Goal: Task Accomplishment & Management: Manage account settings

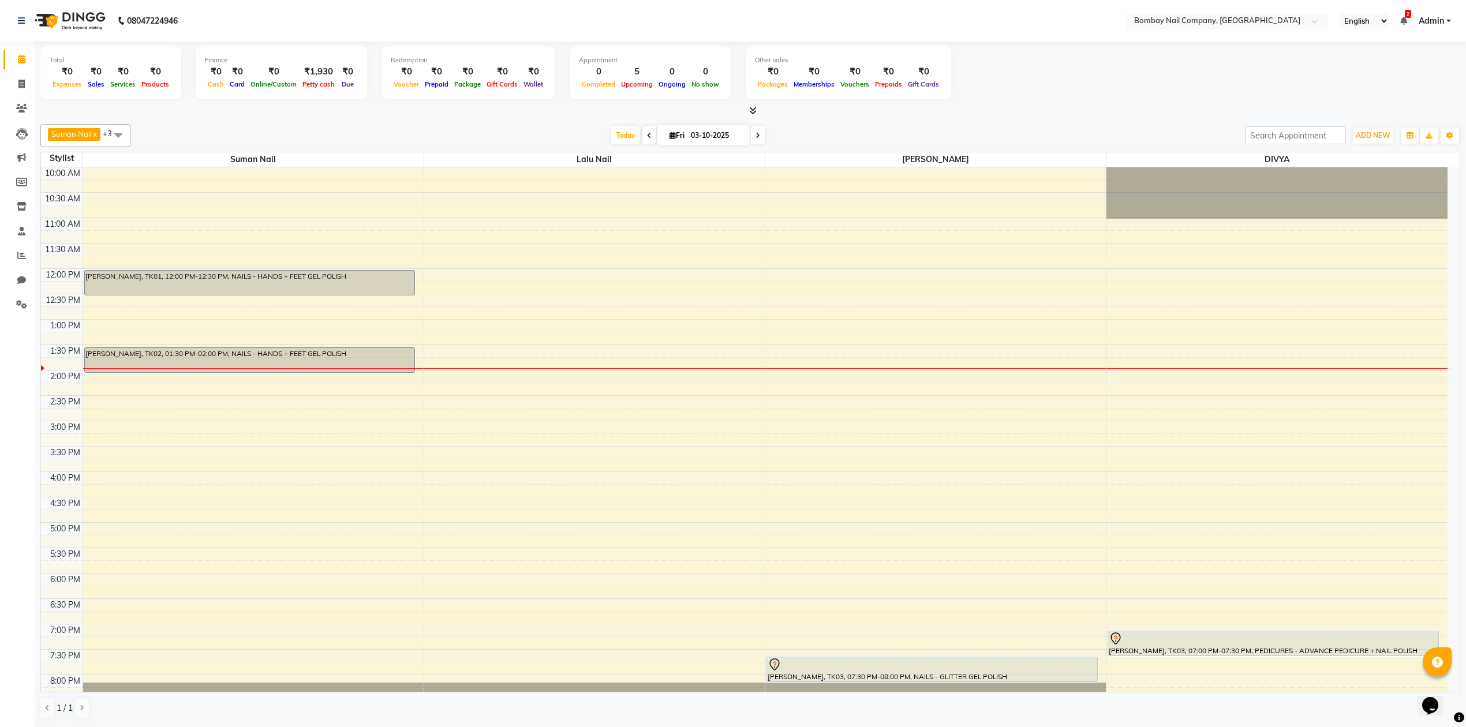
click at [702, 133] on input "03-10-2025" at bounding box center [717, 135] width 58 height 17
select select "10"
select select "2025"
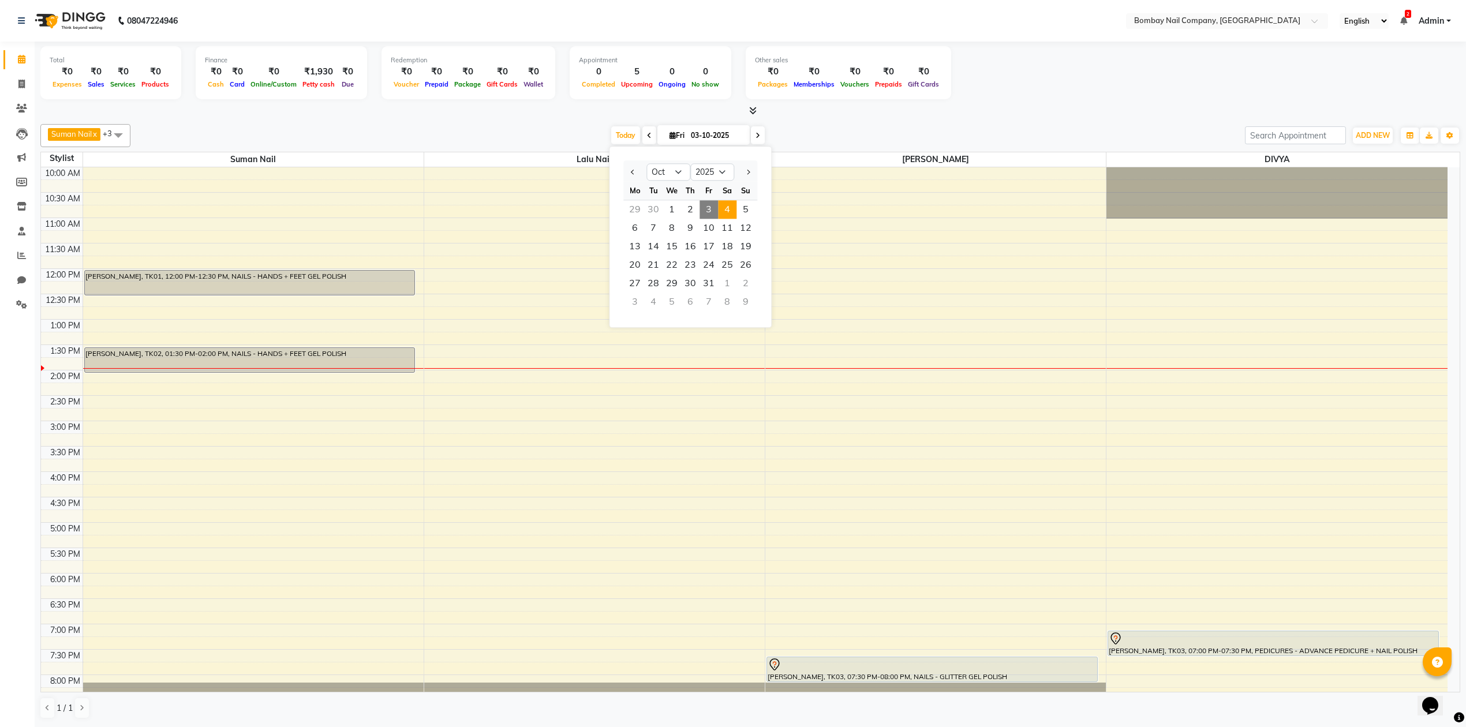
click at [724, 210] on span "4" at bounding box center [727, 209] width 18 height 18
type input "04-10-2025"
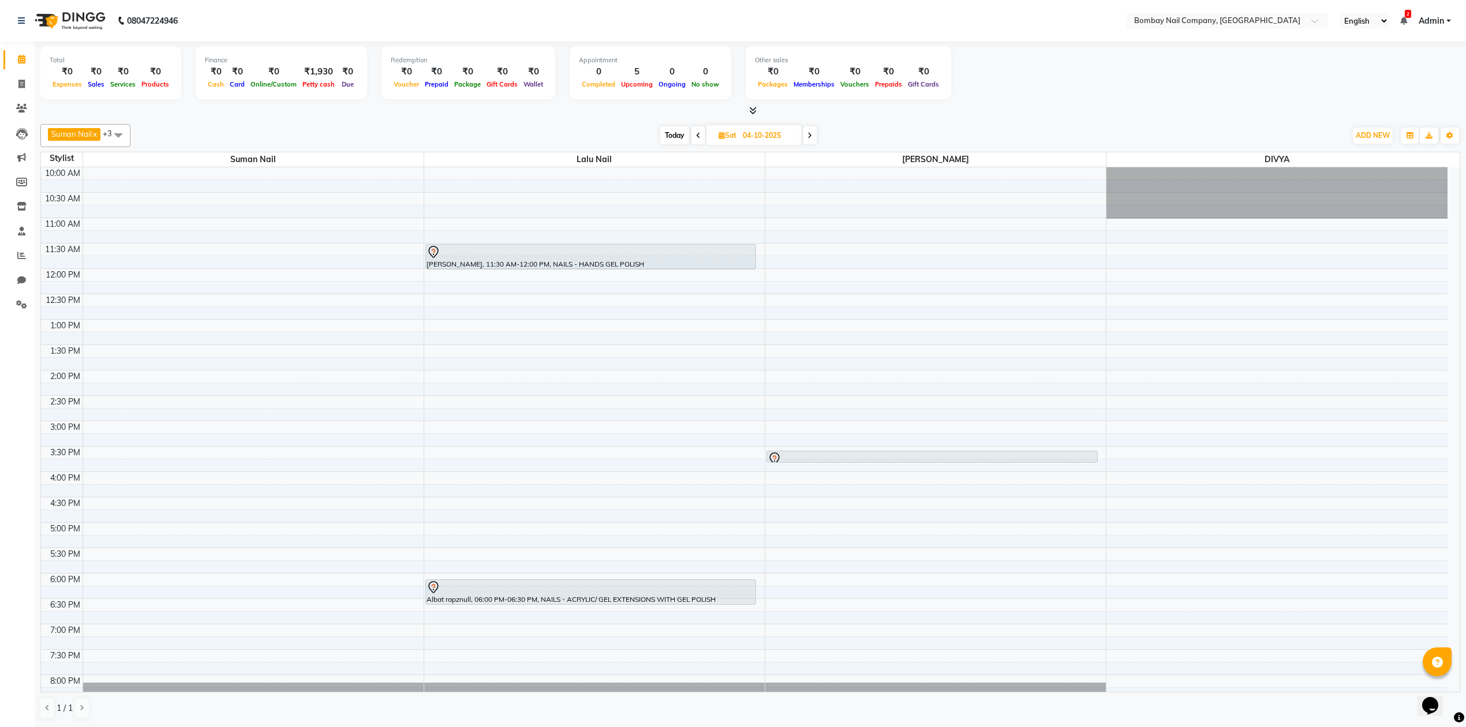
click at [766, 128] on input "04-10-2025" at bounding box center [769, 135] width 58 height 17
select select "10"
select select "2025"
click at [767, 204] on span "3" at bounding box center [766, 209] width 18 height 18
type input "03-10-2025"
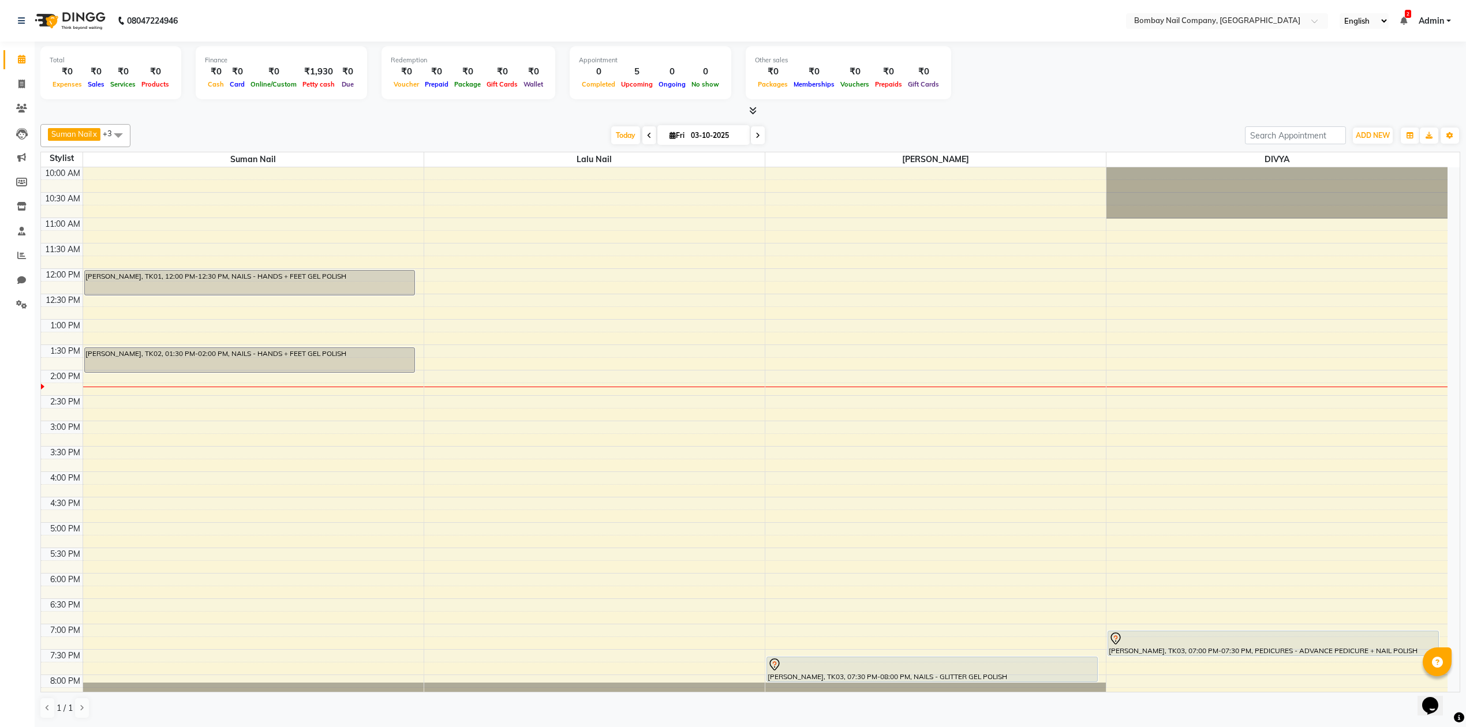
click at [118, 132] on span at bounding box center [118, 135] width 23 height 22
click at [47, 188] on div "ADMIN" at bounding box center [85, 191] width 77 height 12
checkbox input "true"
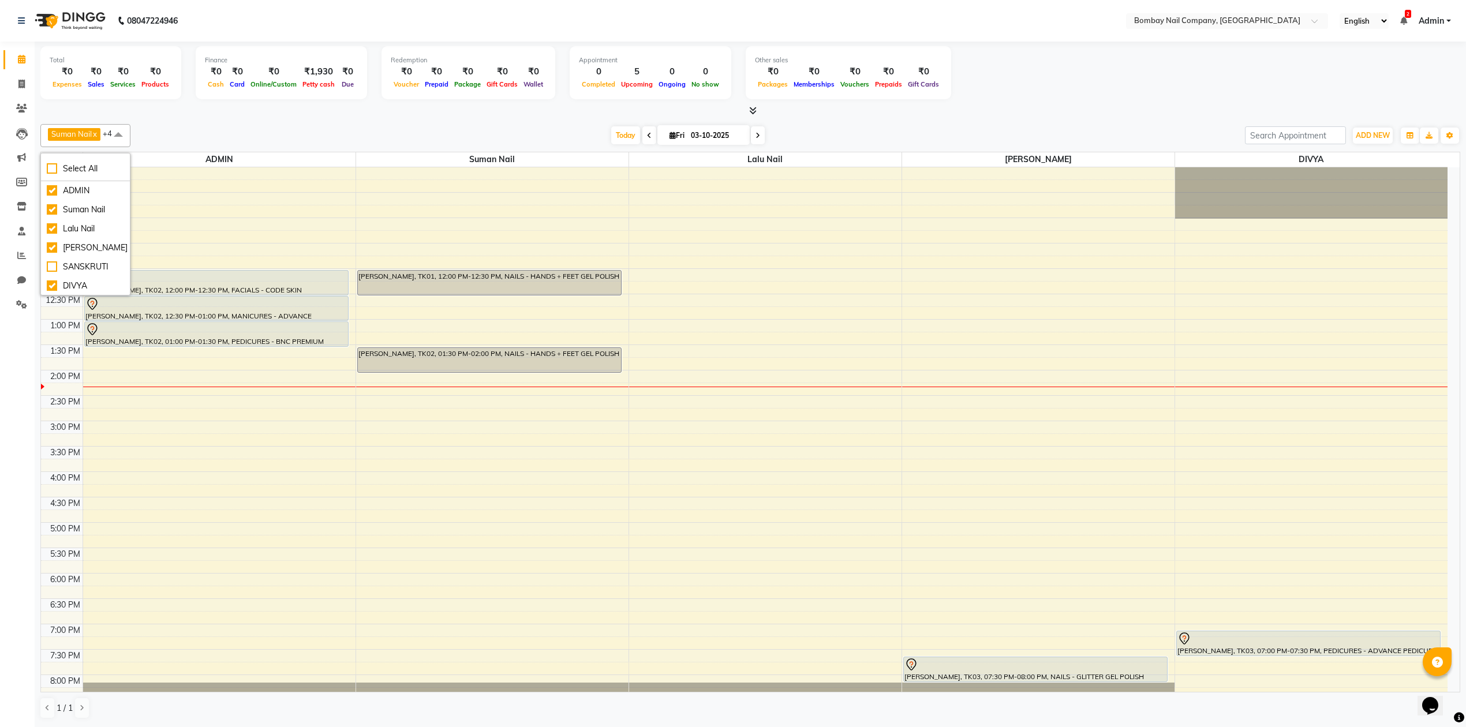
click at [303, 122] on div "Suman Nail x Lalu Nail x Sanjay Nail x DIVYA x ADMIN x +4 Select All ADMIN Suma…" at bounding box center [750, 422] width 1420 height 604
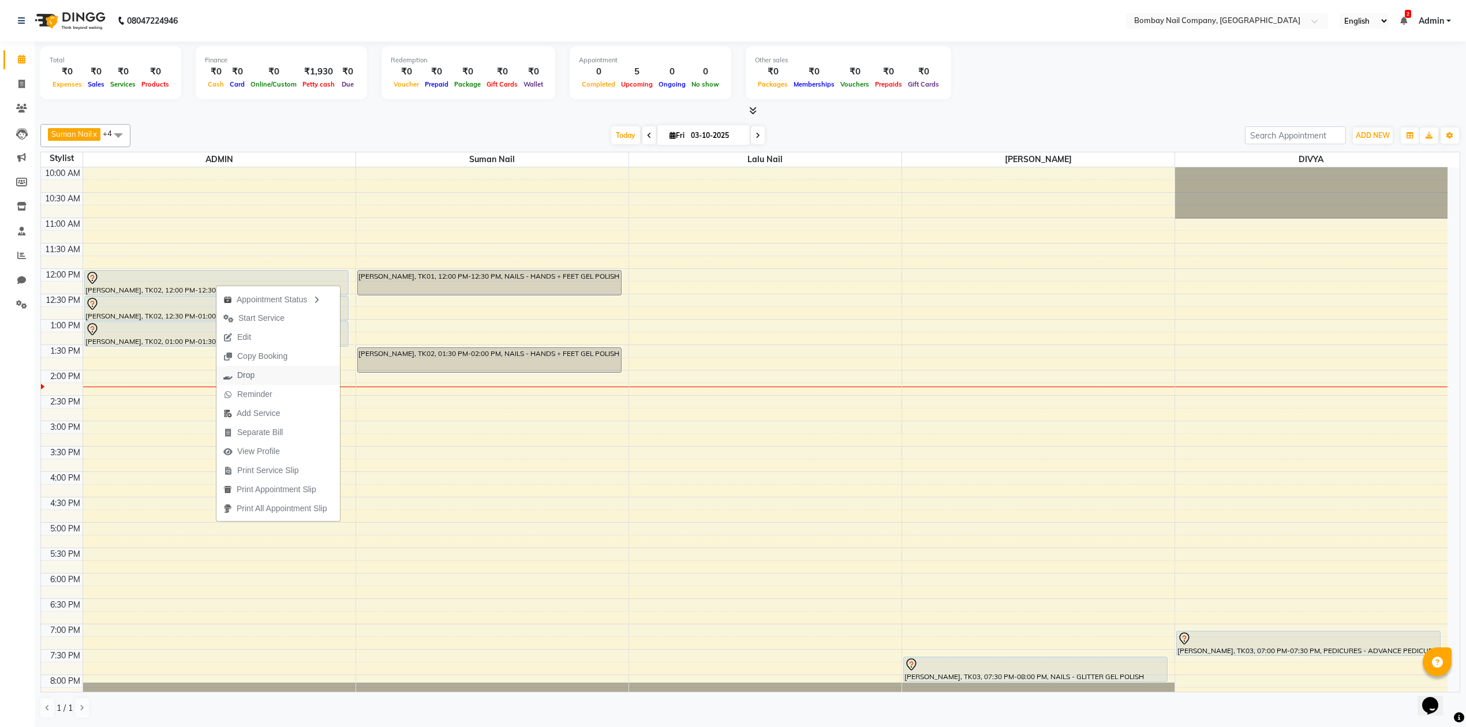
click at [275, 376] on button "Drop" at bounding box center [278, 375] width 124 height 19
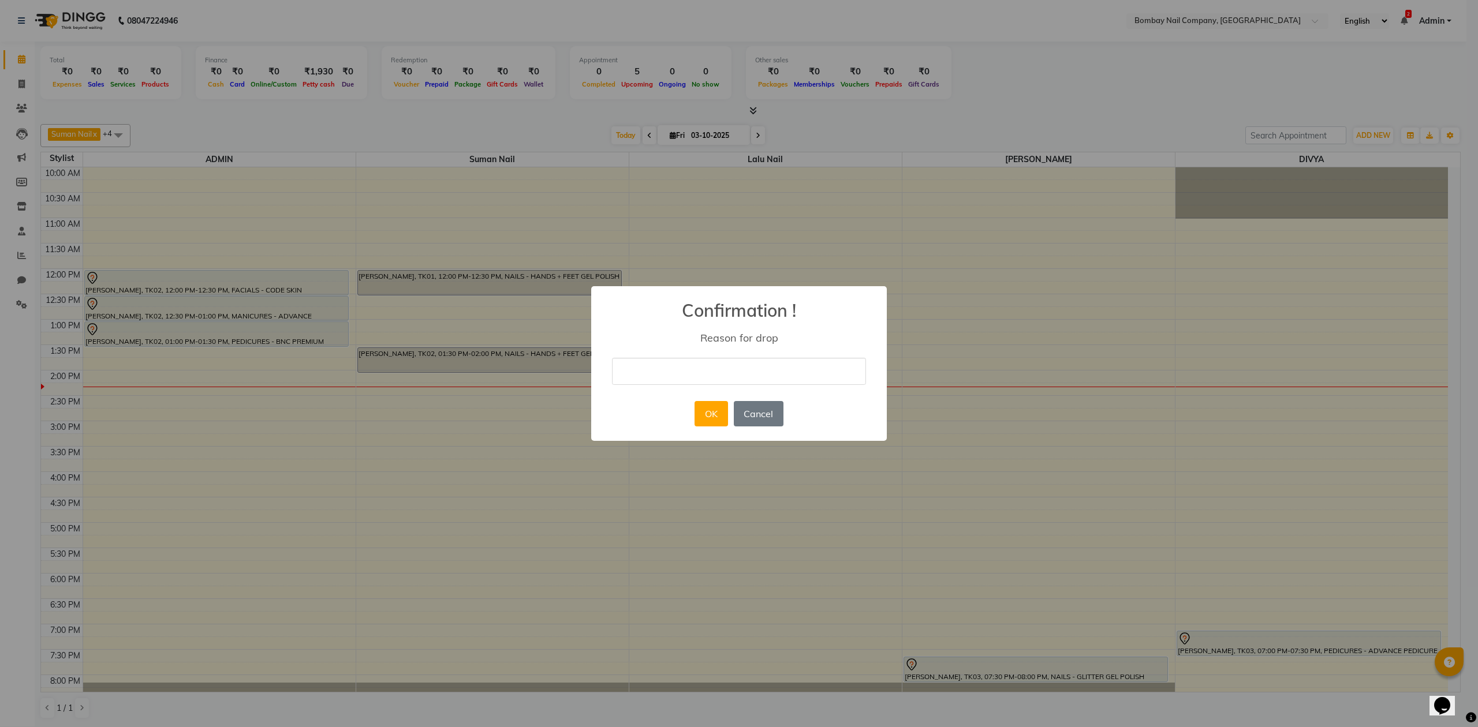
click at [735, 377] on input "text" at bounding box center [739, 371] width 254 height 27
type input "client not cmg..."
click at [714, 416] on button "OK" at bounding box center [711, 413] width 33 height 25
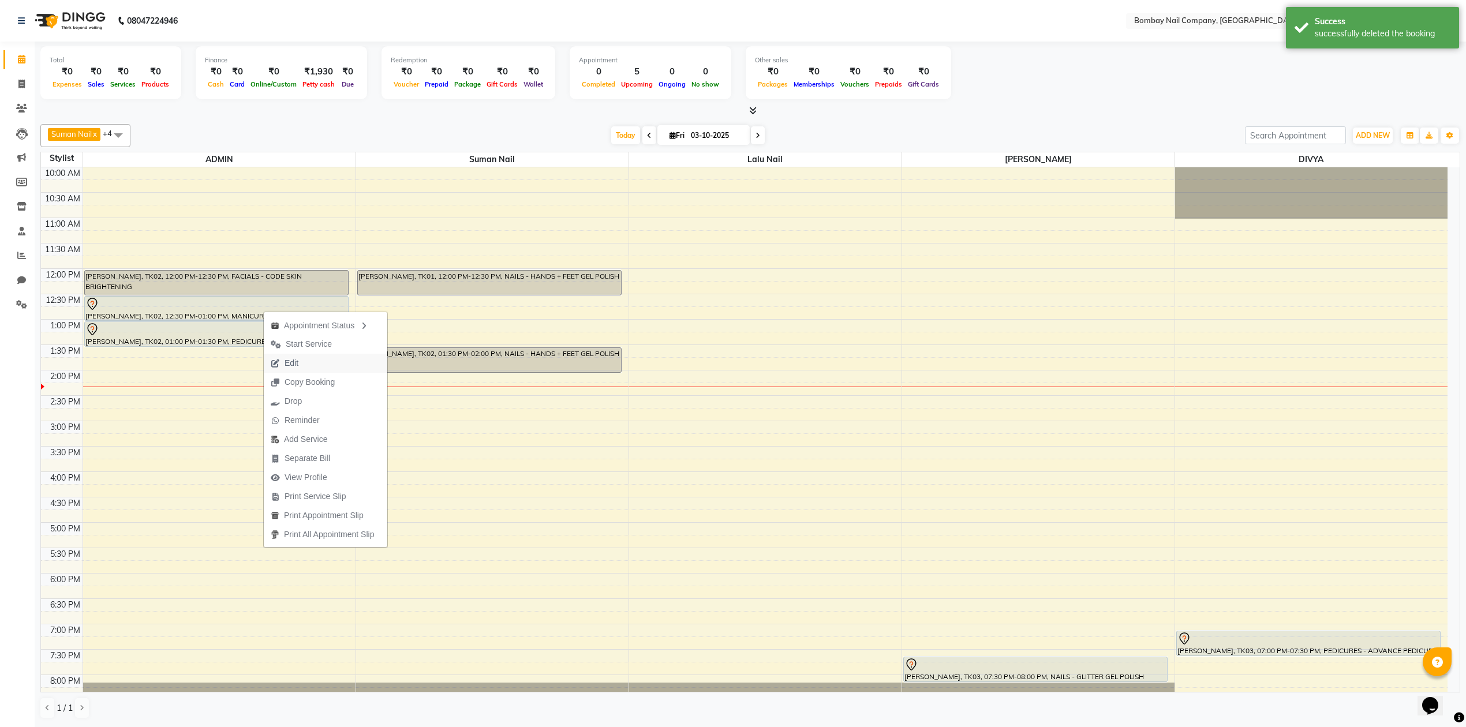
click at [301, 363] on span "Edit" at bounding box center [285, 363] width 42 height 19
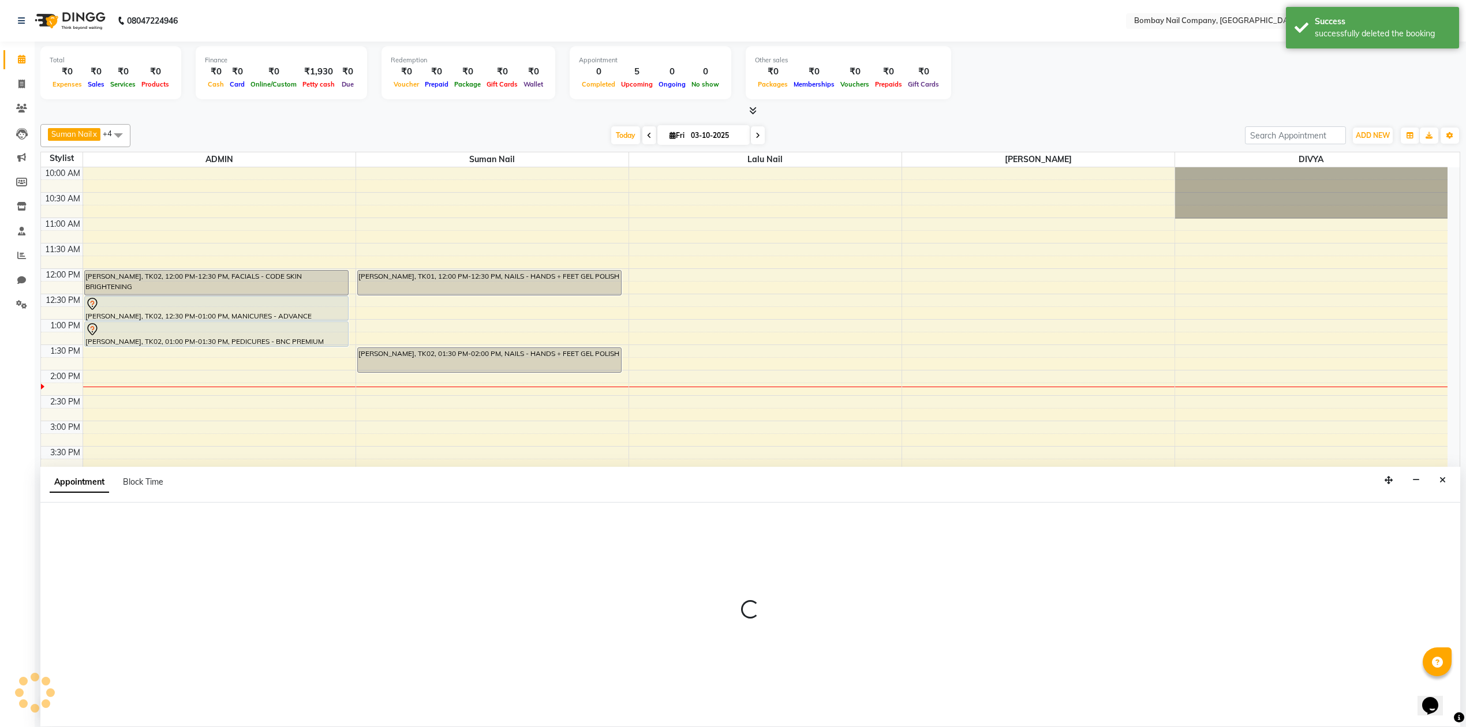
scroll to position [1, 0]
select select "tentative"
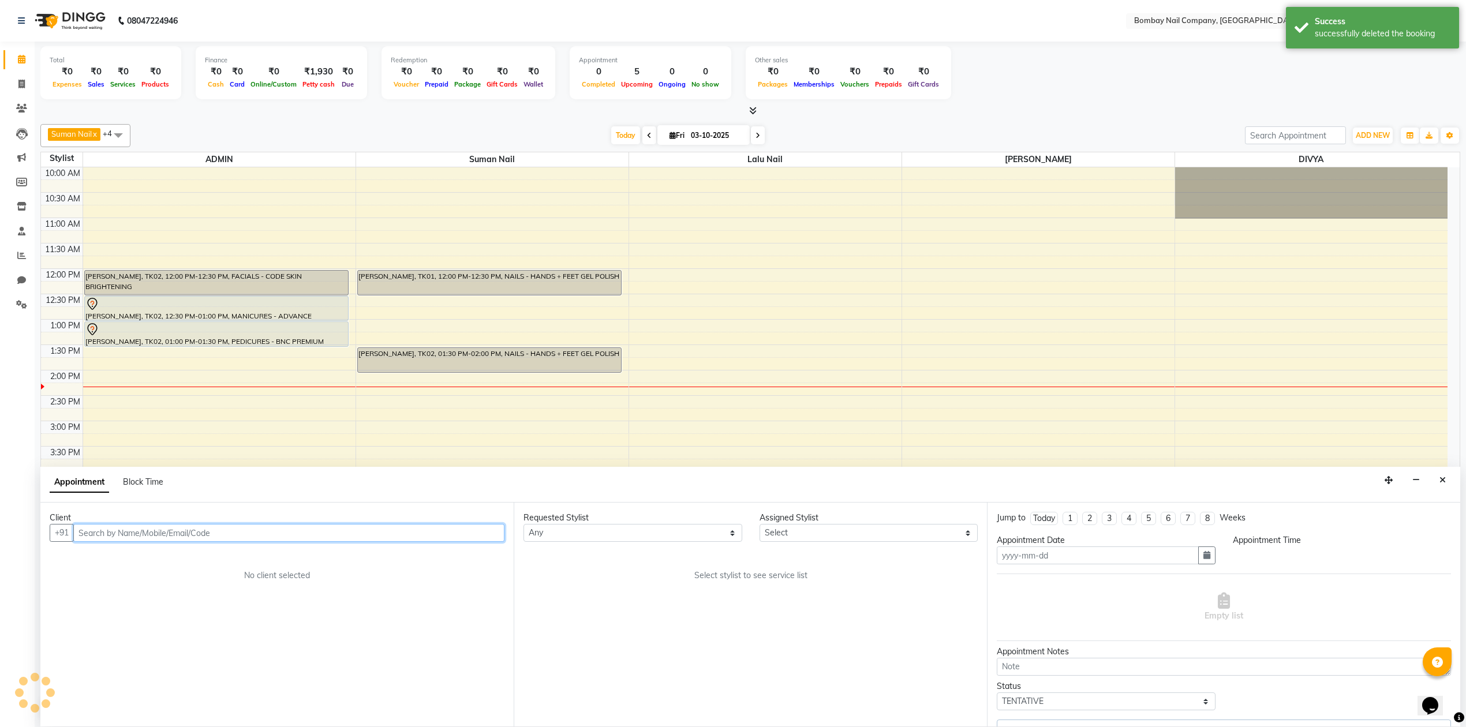
type input "03-10-2025"
select select "750"
select select "90267"
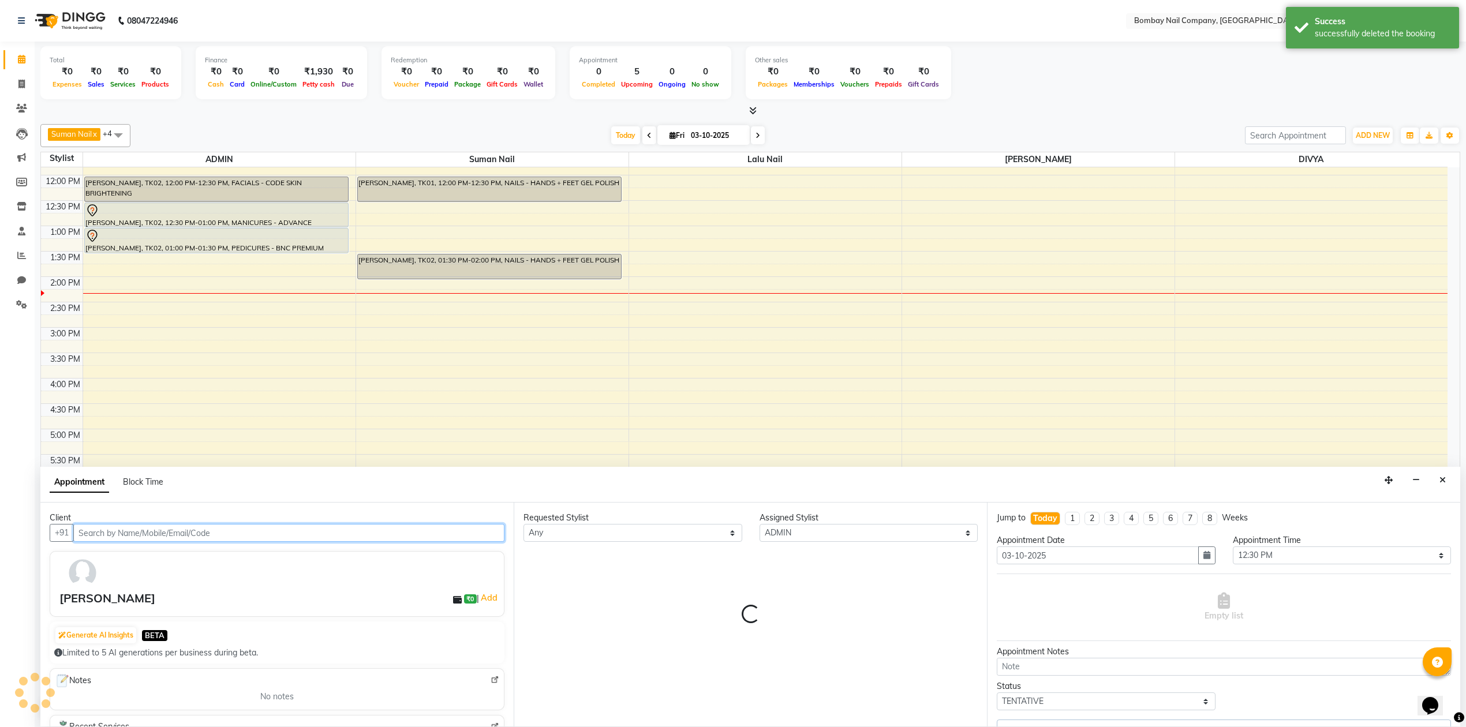
select select "4433"
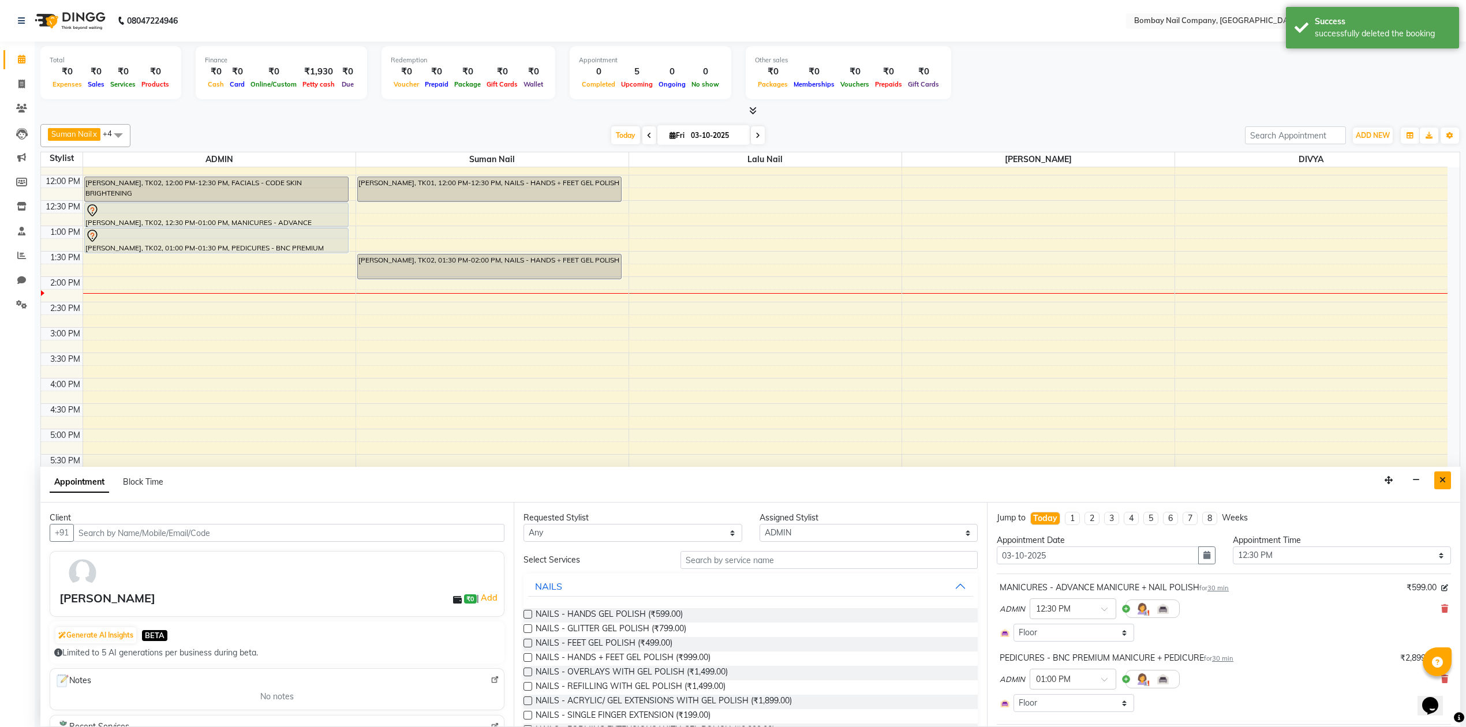
click at [1447, 478] on button "Close" at bounding box center [1443, 481] width 17 height 18
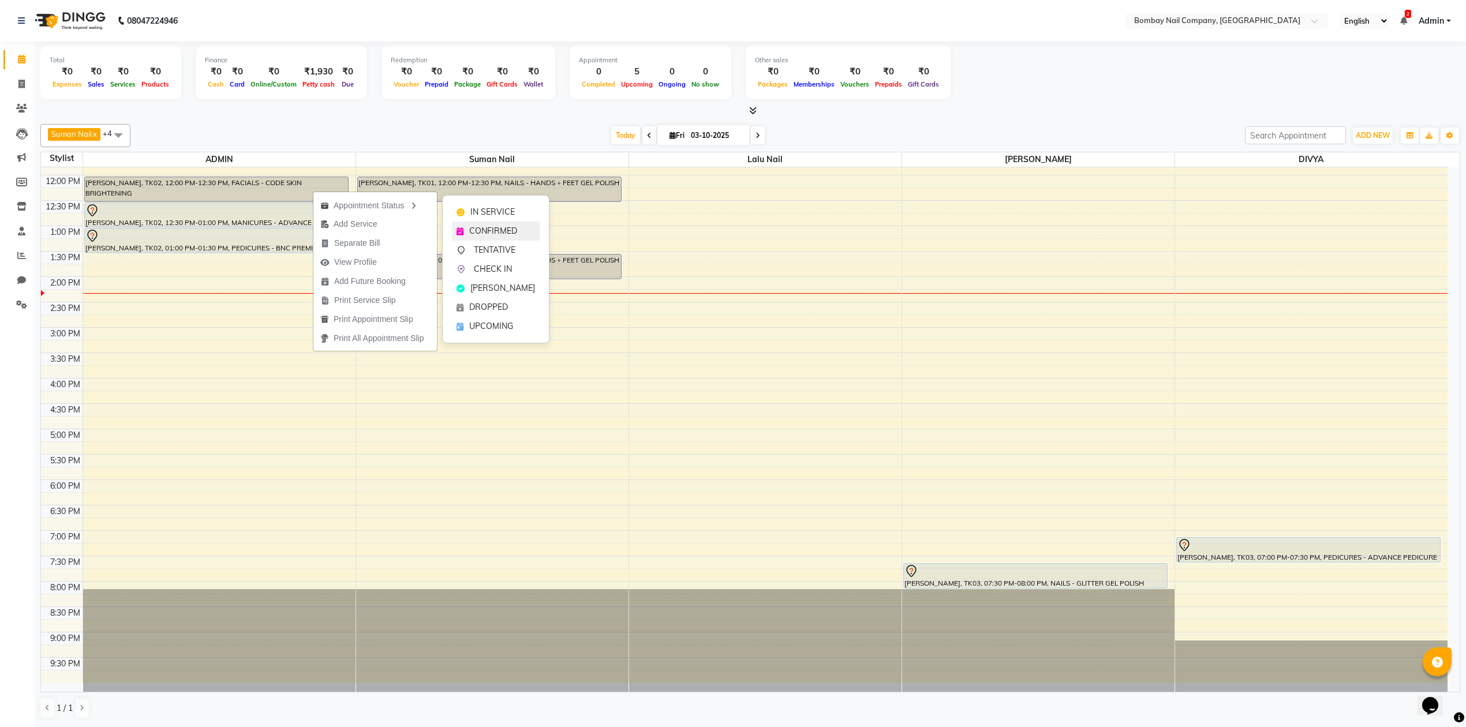
click at [484, 226] on span "CONFIRMED" at bounding box center [493, 231] width 48 height 12
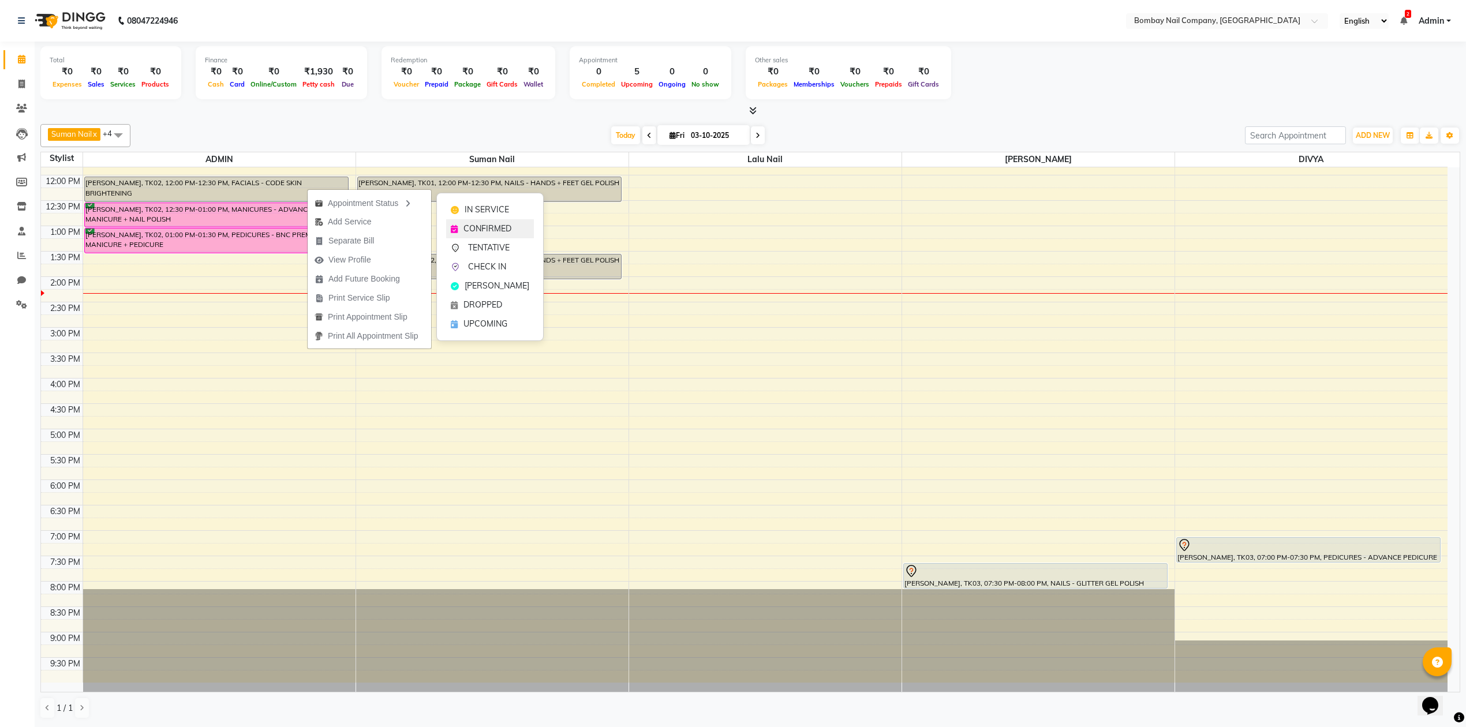
click at [472, 229] on span "CONFIRMED" at bounding box center [488, 229] width 48 height 12
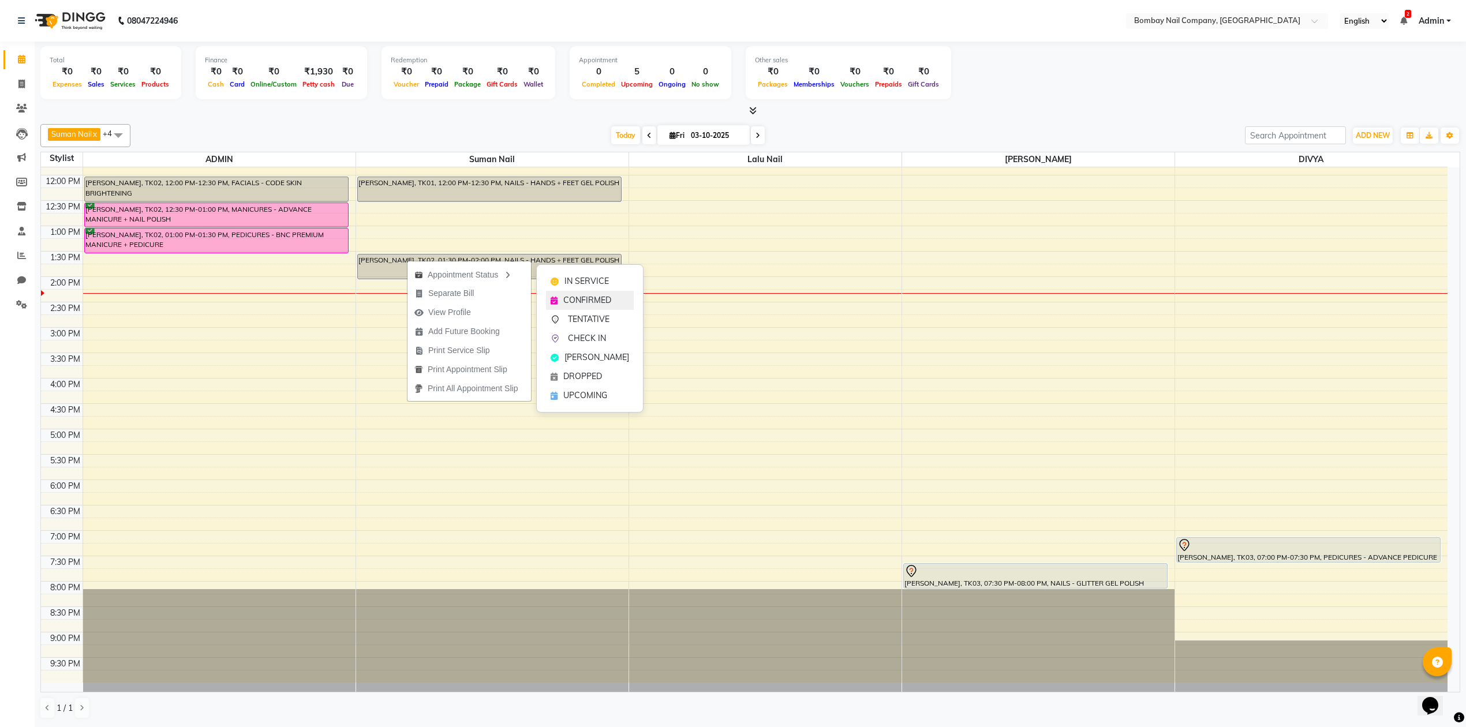
click at [569, 296] on span "CONFIRMED" at bounding box center [587, 300] width 48 height 12
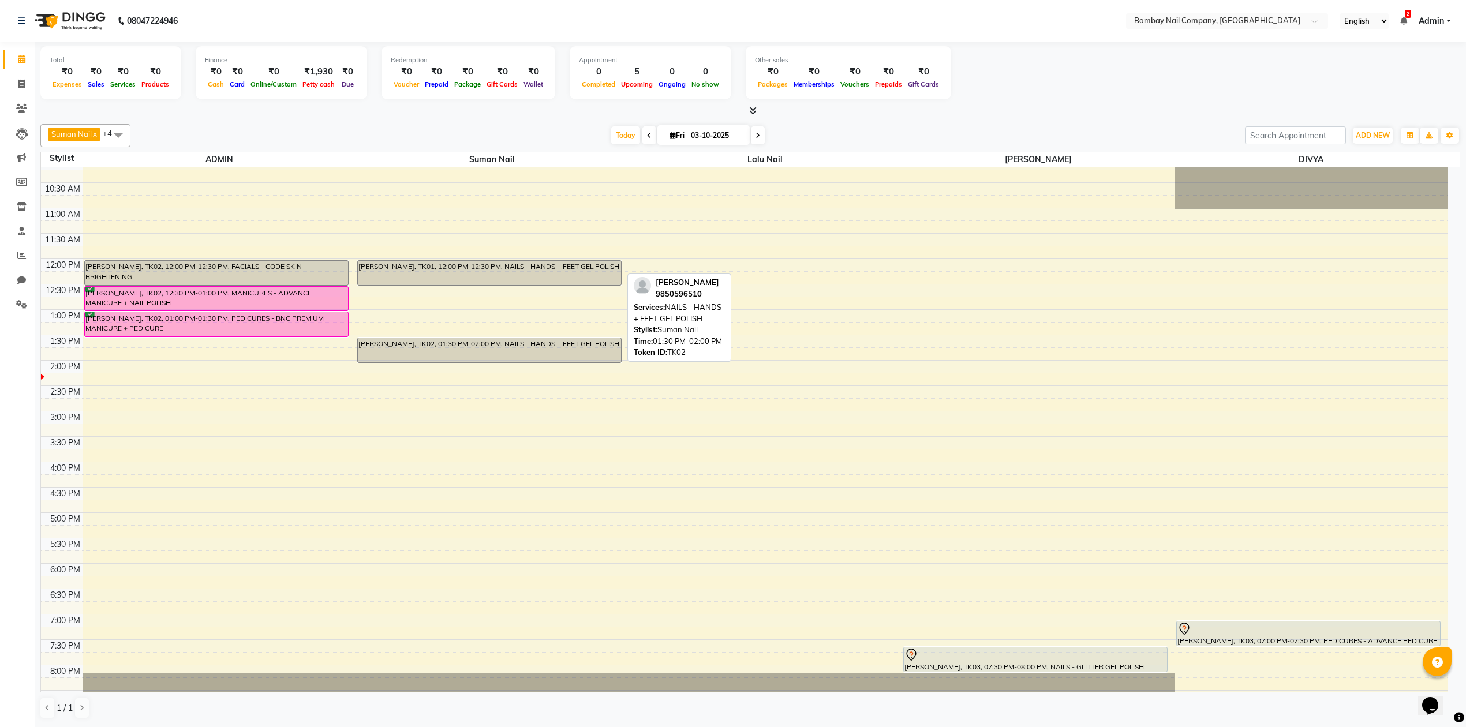
scroll to position [0, 0]
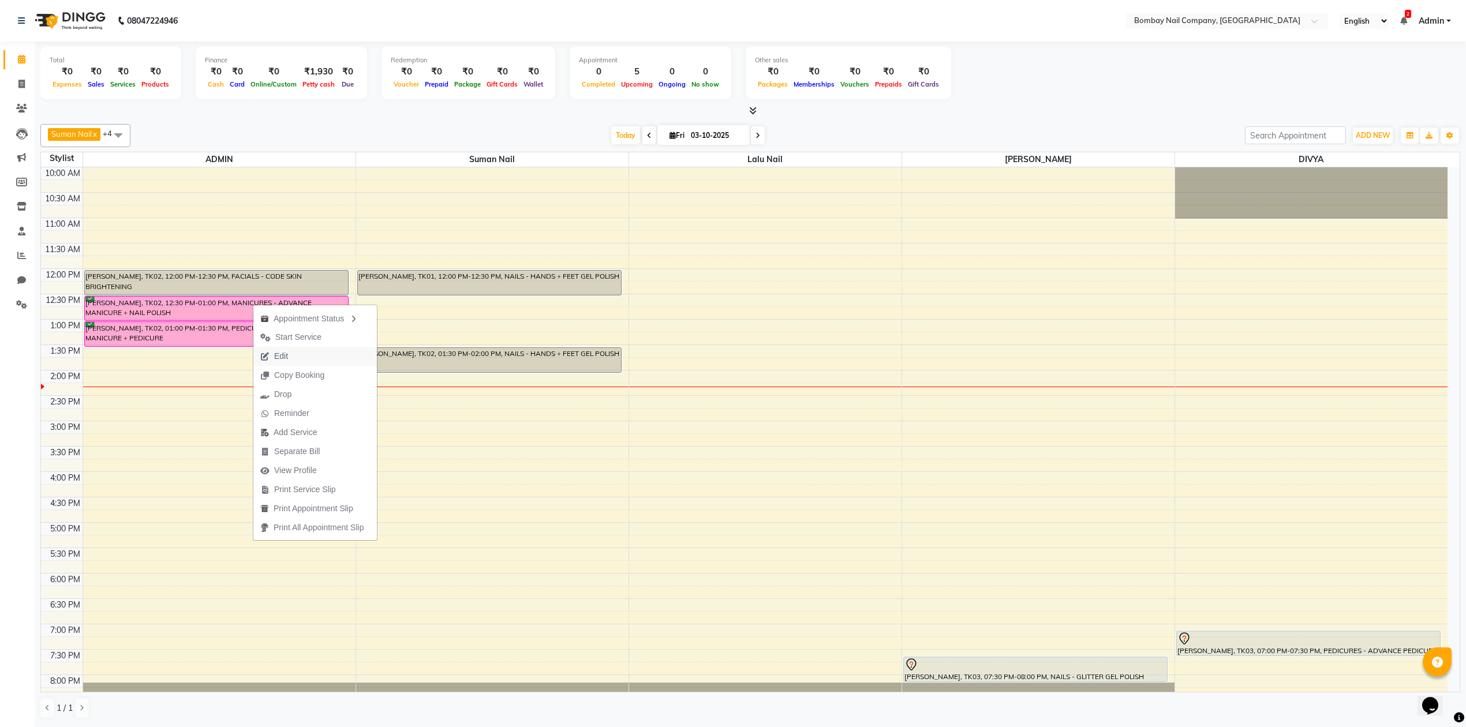
click at [266, 356] on icon "button" at bounding box center [264, 357] width 9 height 8
select select "tentative"
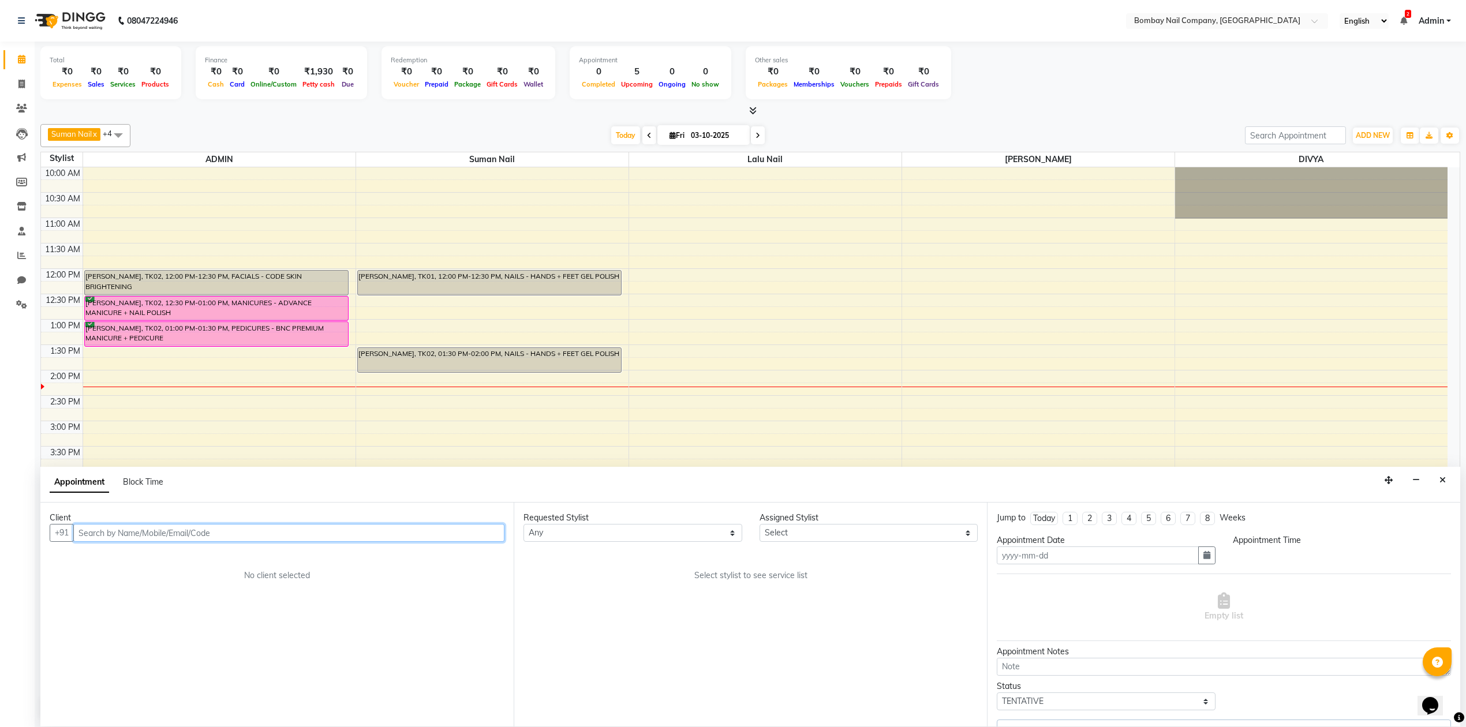
type input "03-10-2025"
select select "confirm booking"
select select "750"
select select "90267"
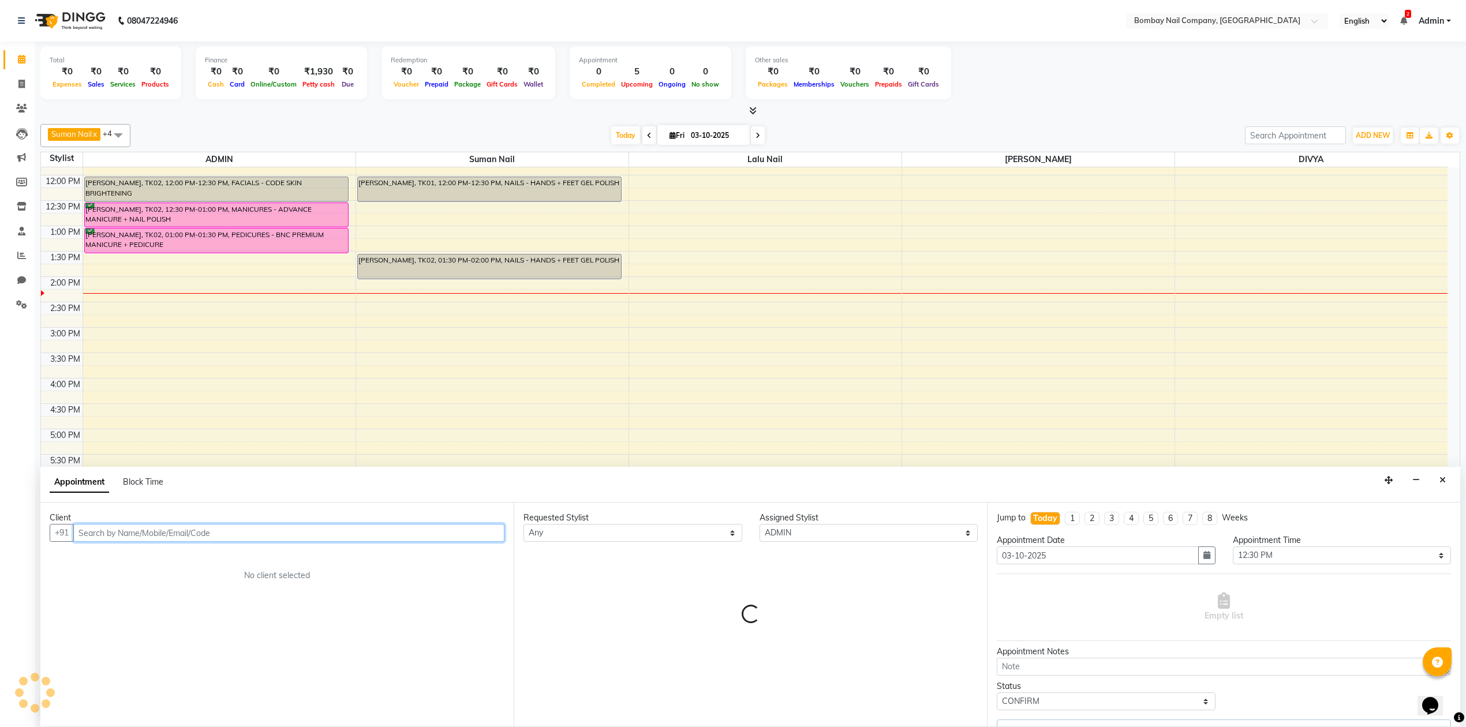
select select "4433"
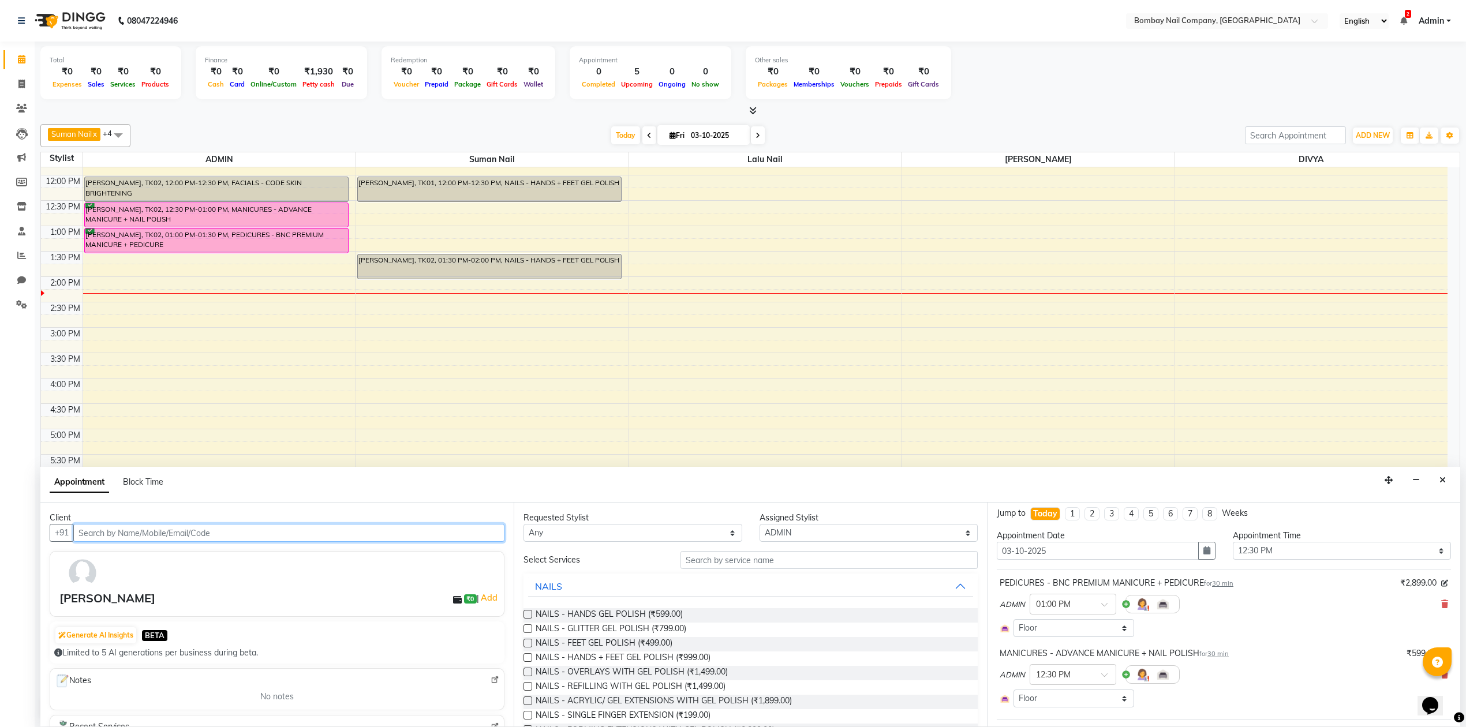
scroll to position [0, 0]
click at [1442, 605] on span at bounding box center [1445, 609] width 7 height 12
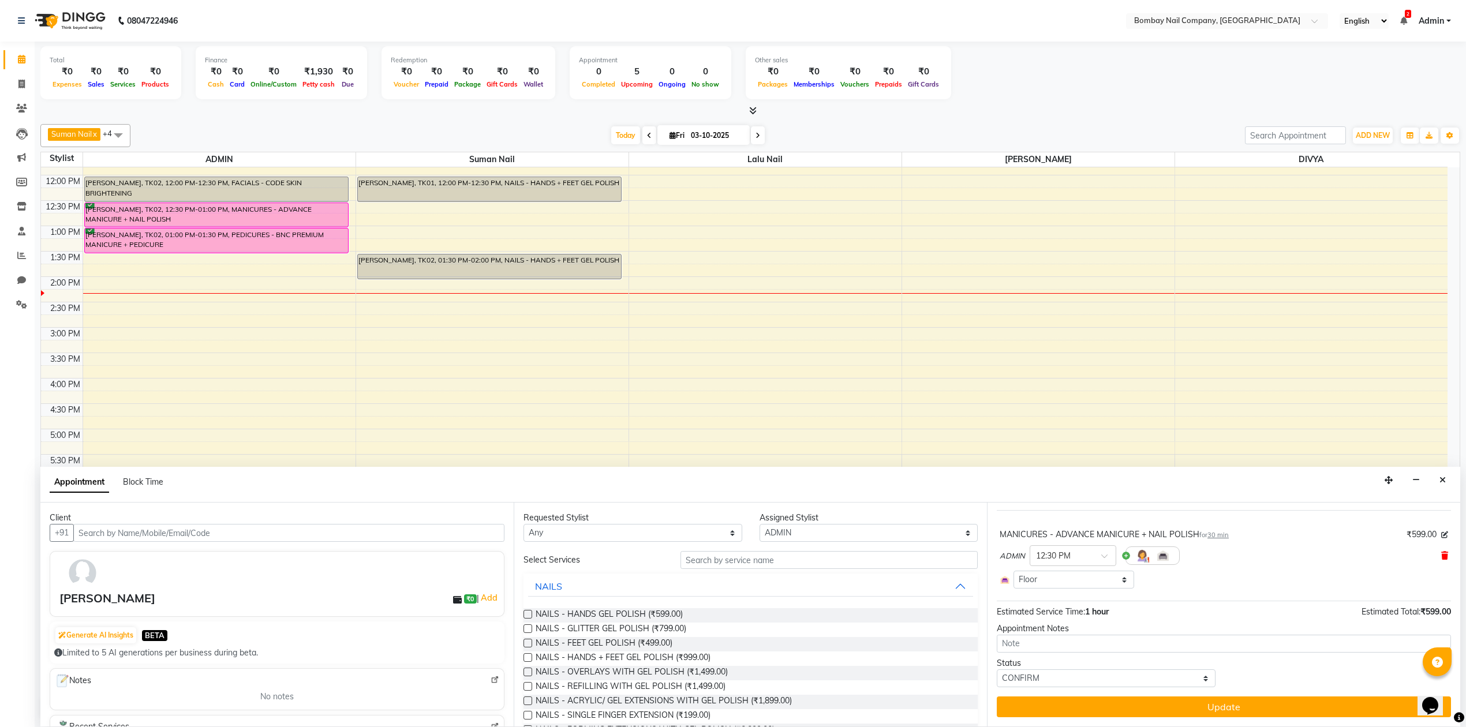
click at [1442, 555] on icon at bounding box center [1445, 556] width 7 height 8
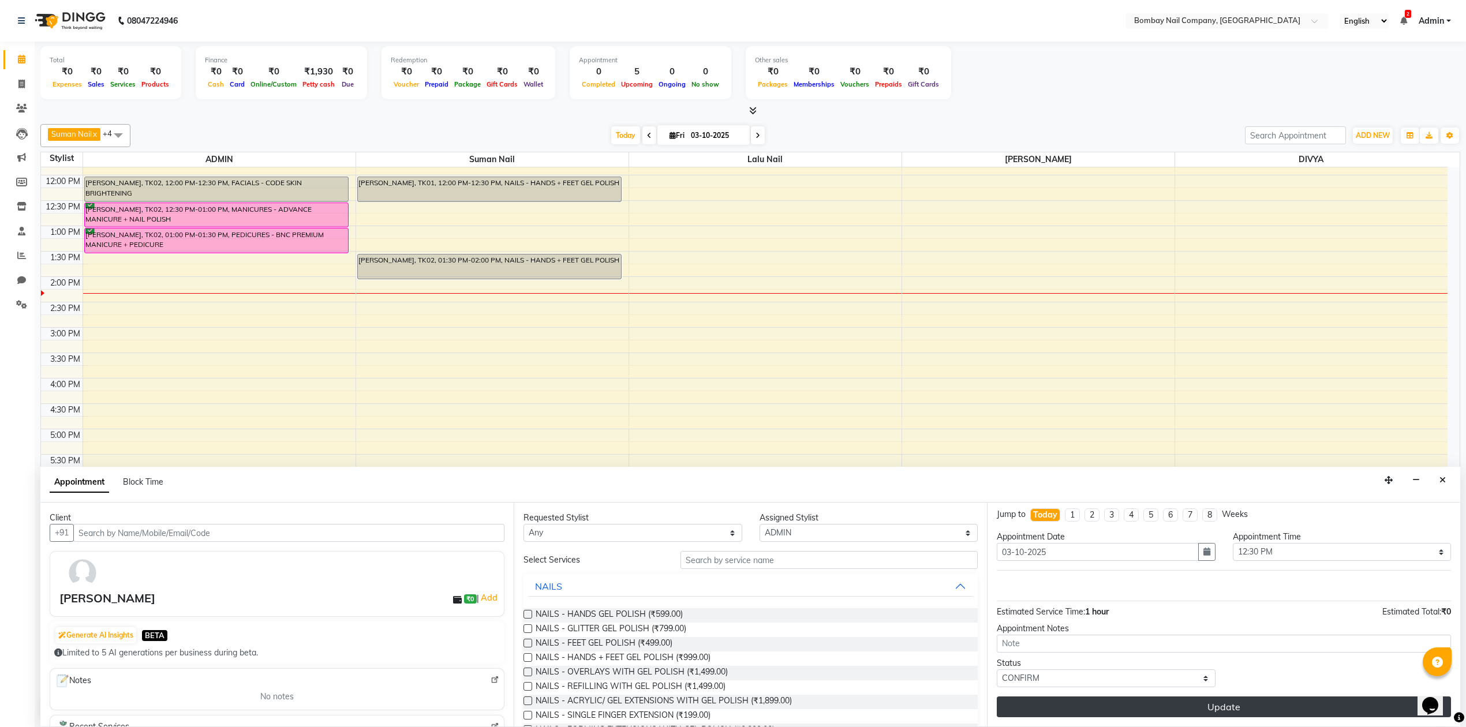
click at [1262, 702] on button "Update" at bounding box center [1224, 707] width 454 height 21
click at [1170, 711] on button "Update" at bounding box center [1224, 707] width 454 height 21
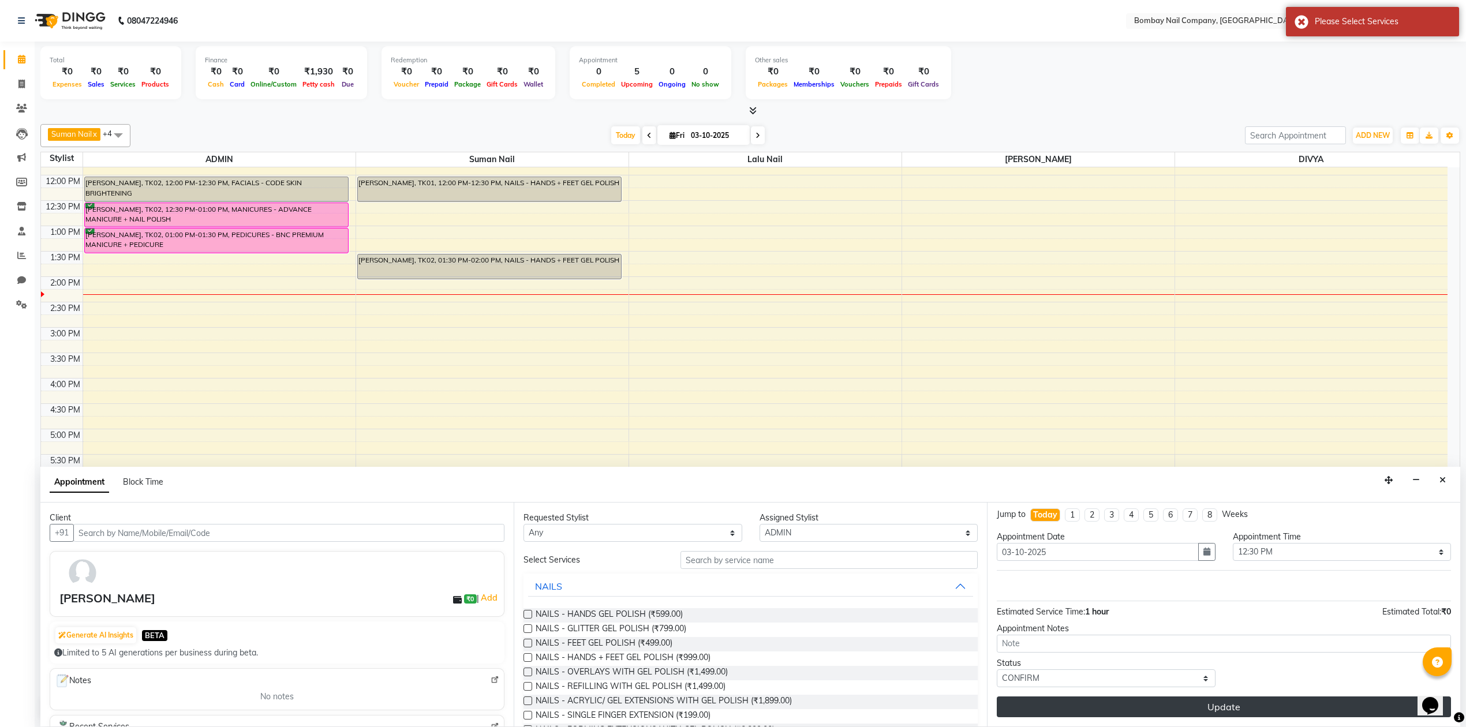
click at [1170, 711] on button "Update" at bounding box center [1224, 707] width 454 height 21
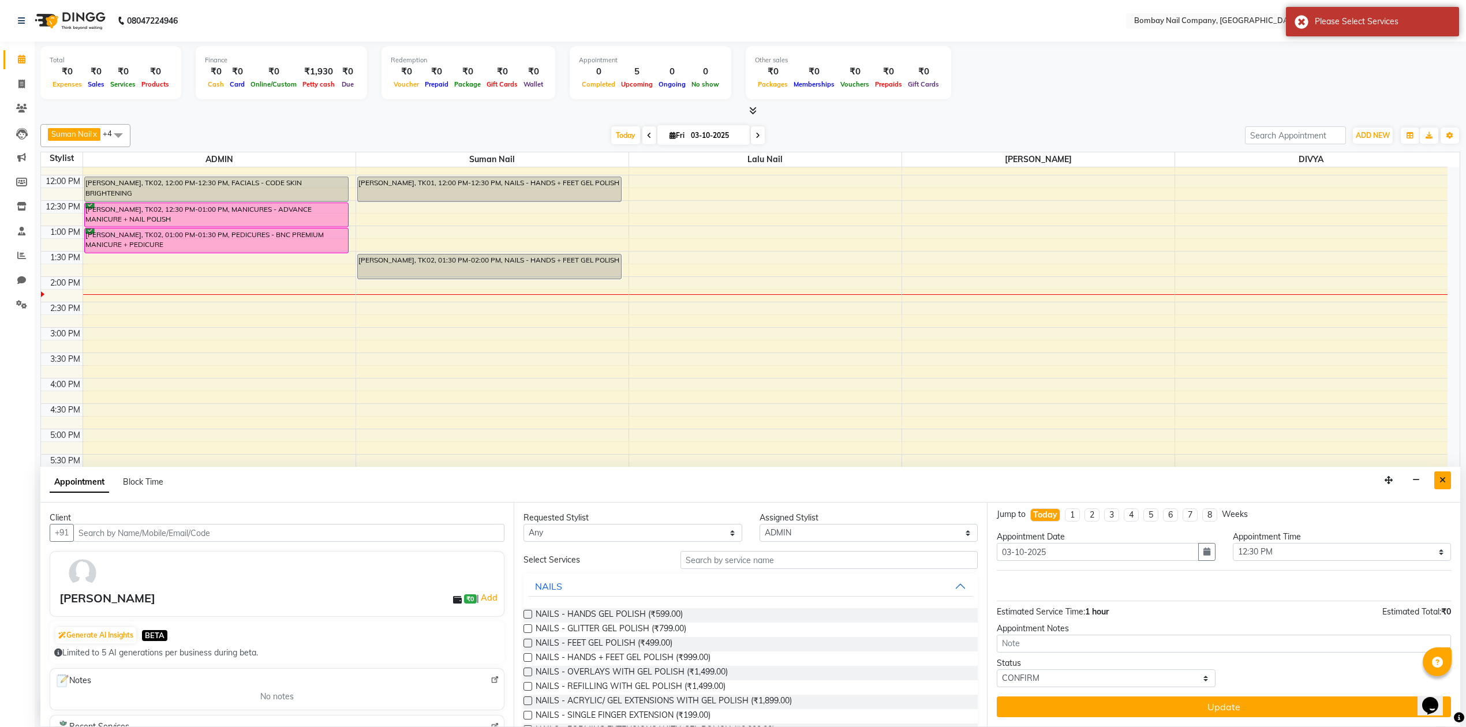
click at [1439, 486] on button "Close" at bounding box center [1443, 481] width 17 height 18
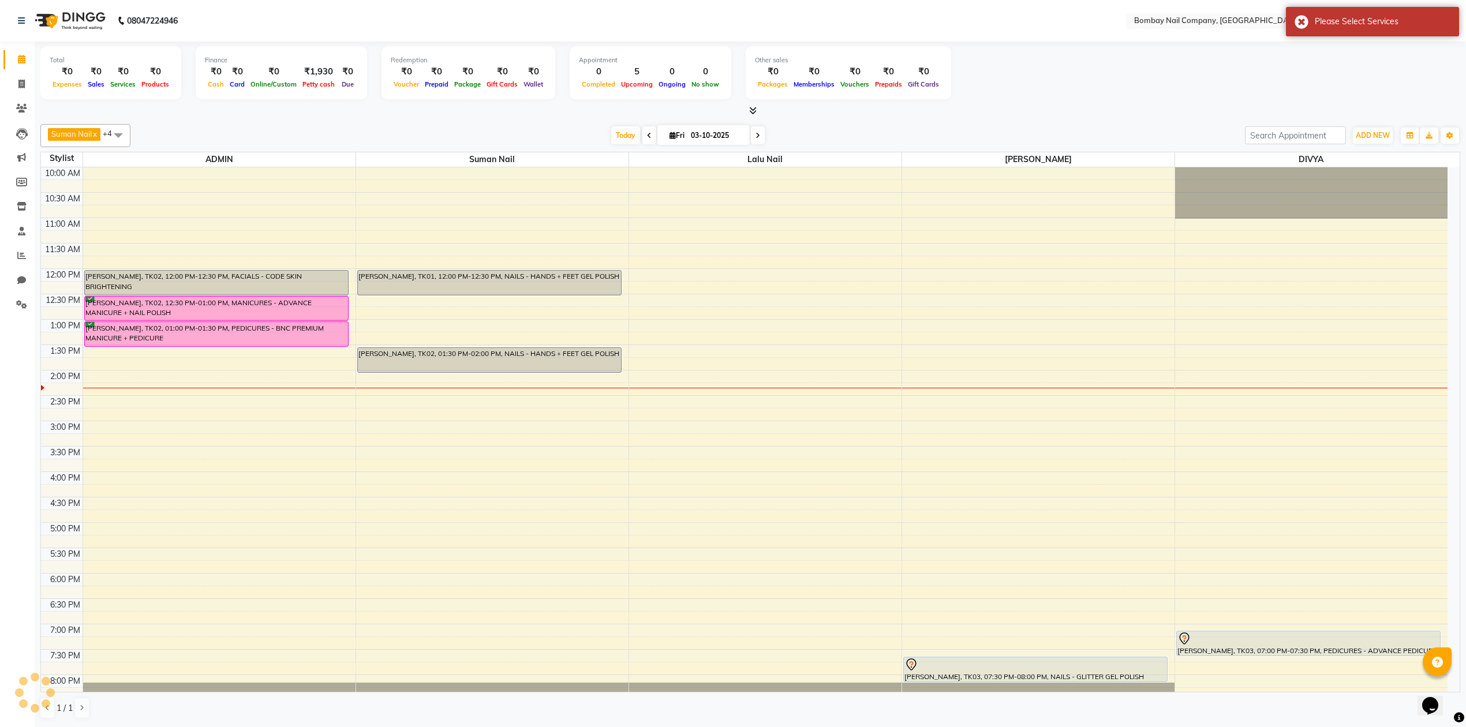
scroll to position [0, 0]
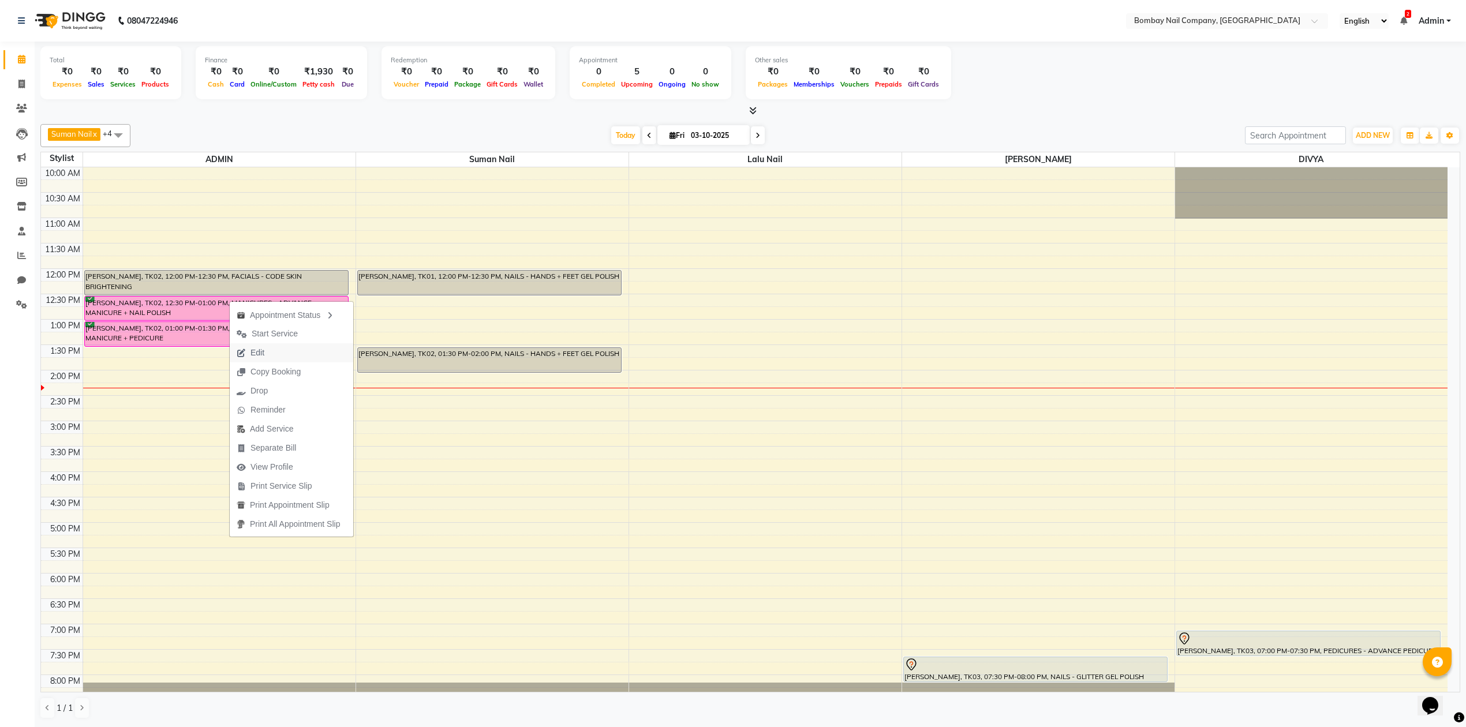
click at [301, 349] on button "Edit" at bounding box center [292, 353] width 124 height 19
select select "tentative"
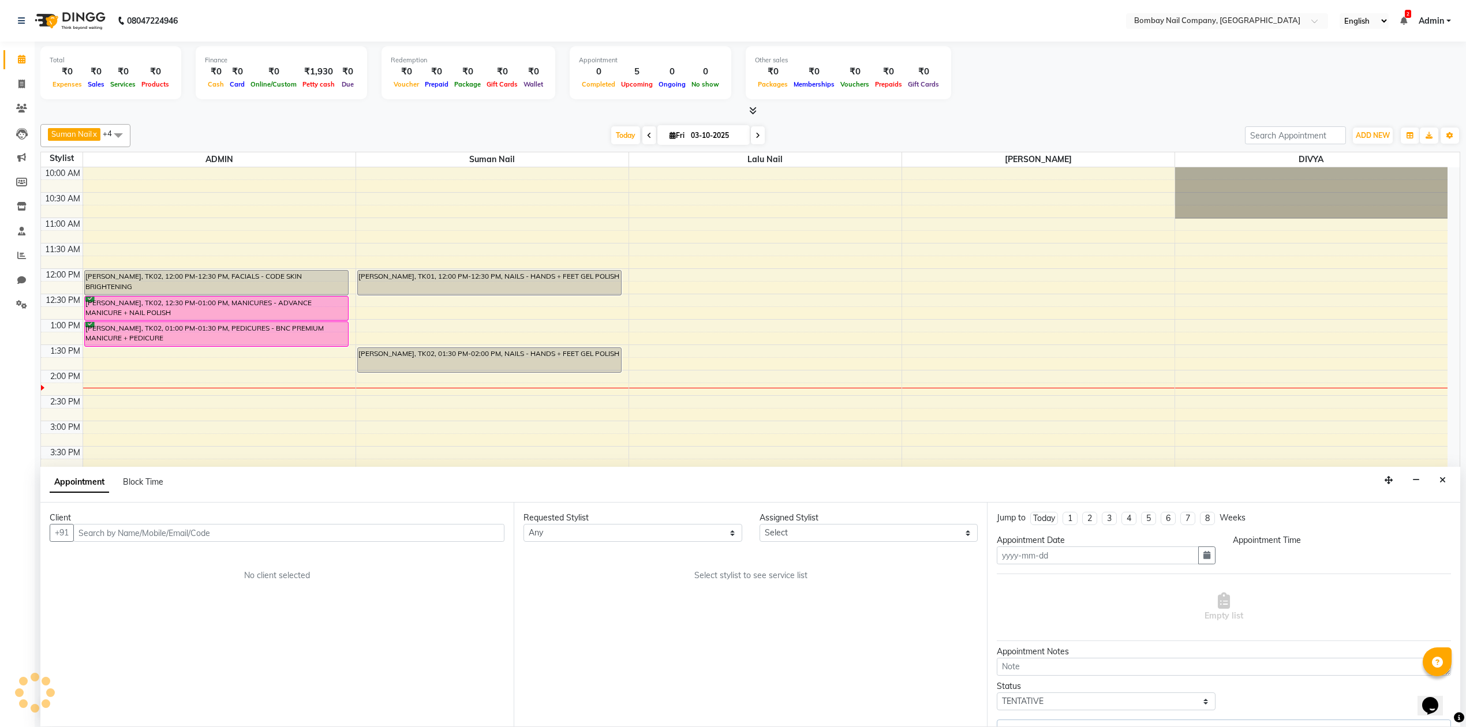
scroll to position [1, 0]
type input "03-10-2025"
select select "90267"
select select "confirm booking"
select select "750"
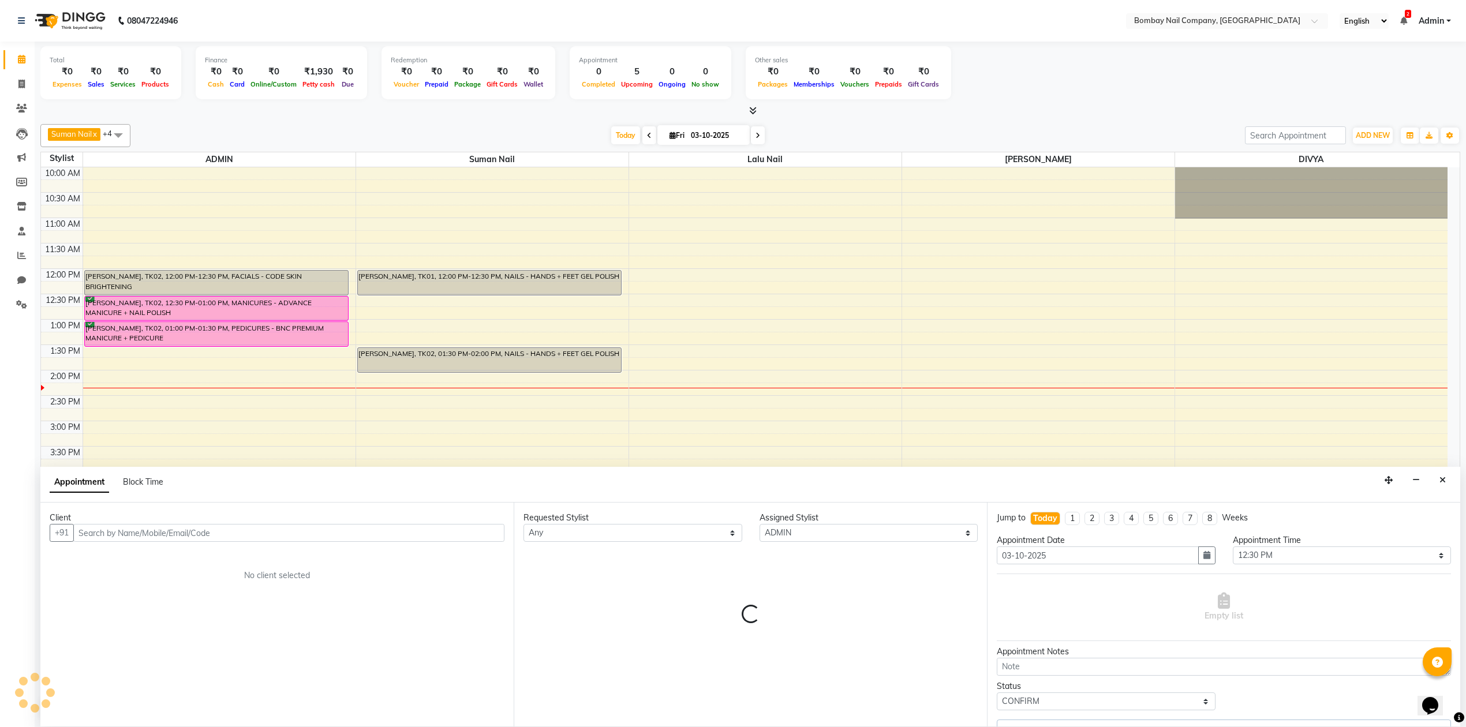
scroll to position [94, 0]
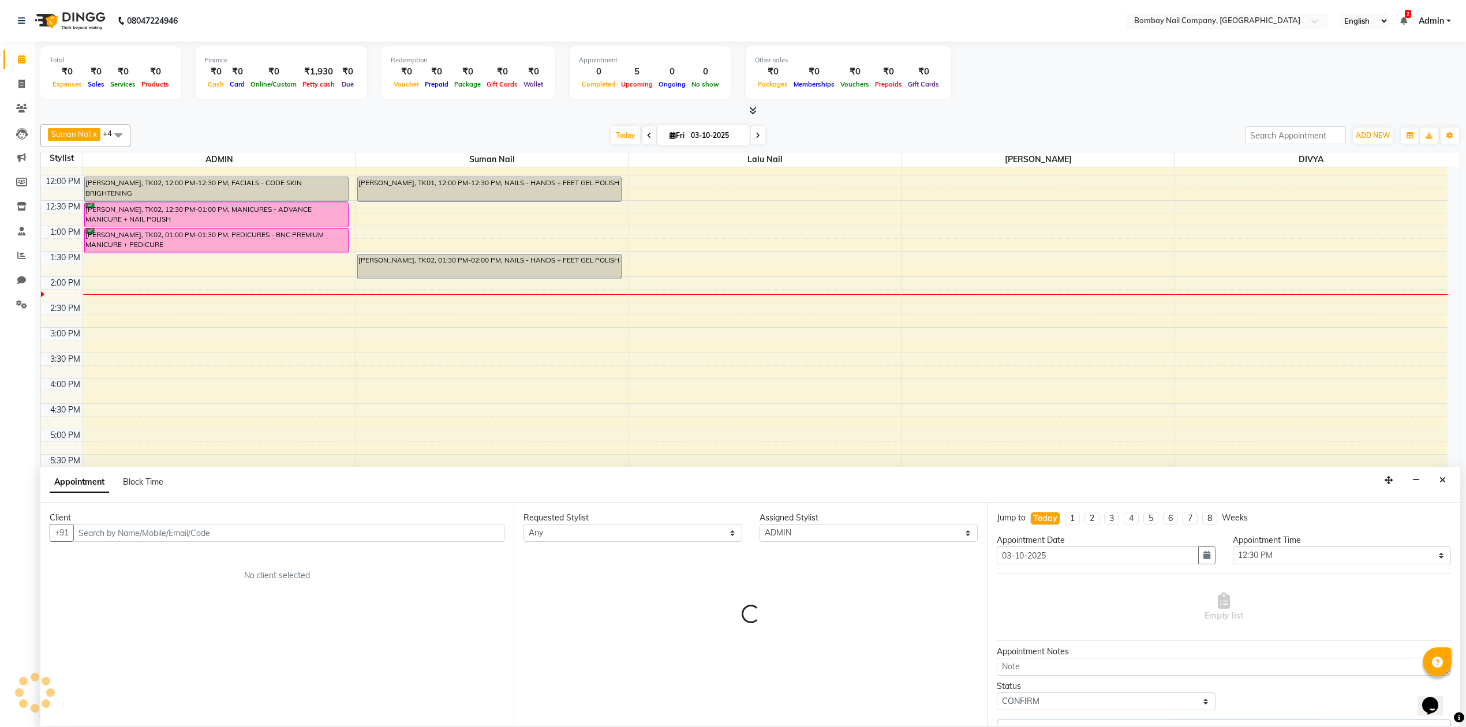
select select "4433"
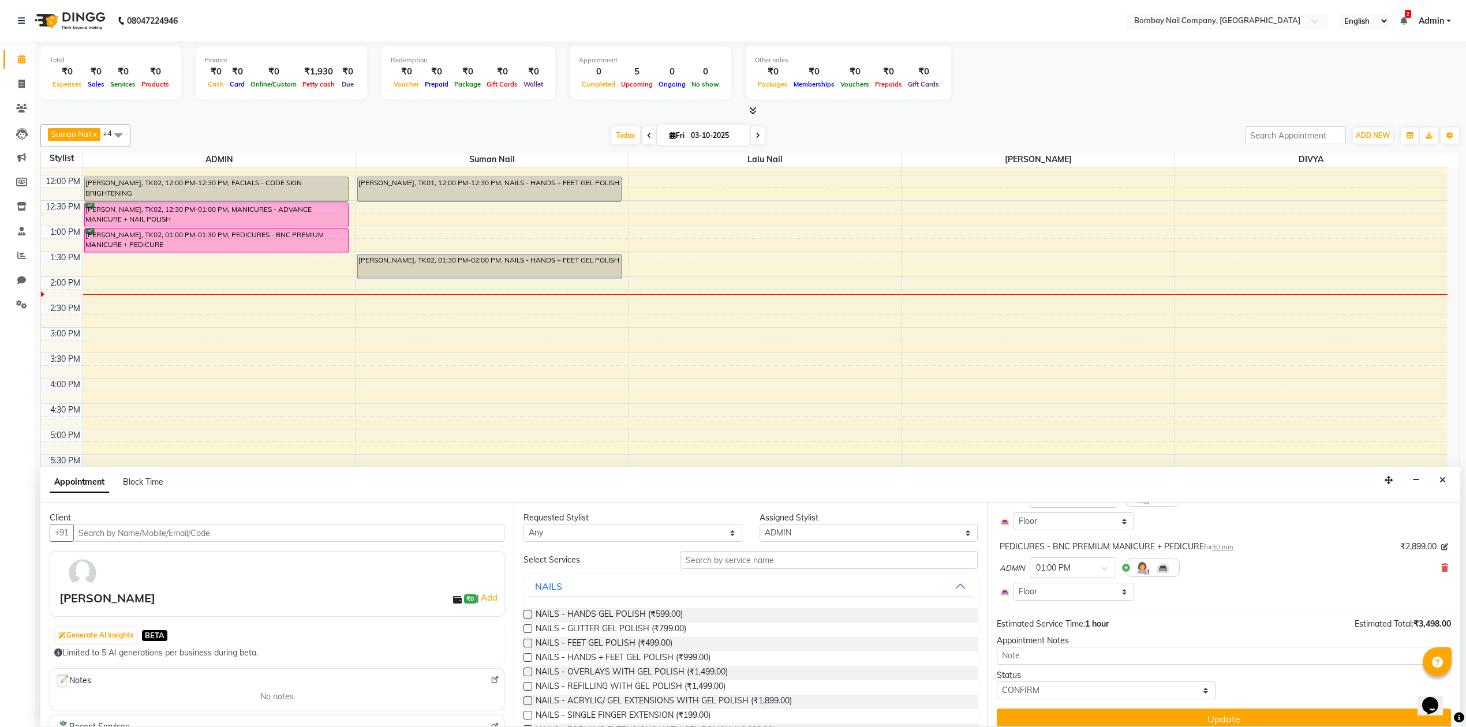
scroll to position [125, 0]
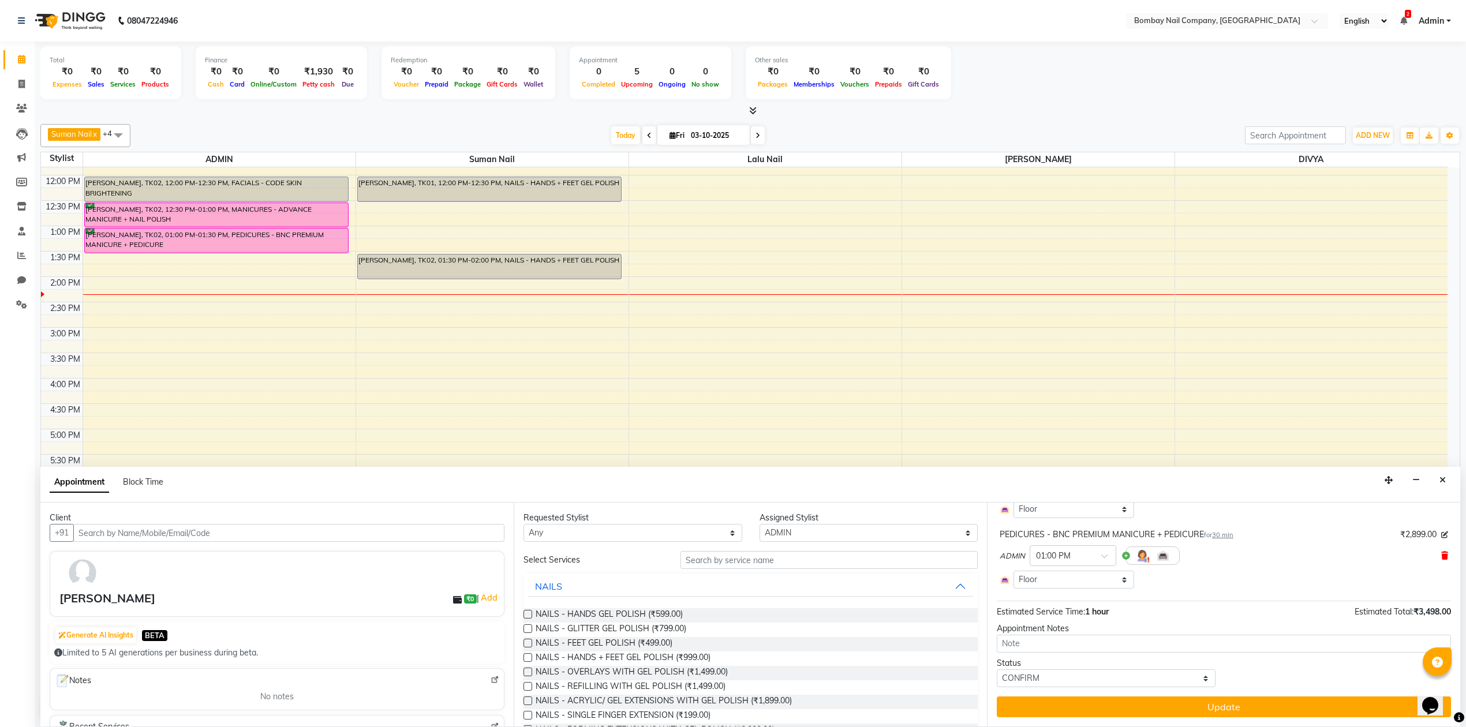
click at [1442, 552] on icon at bounding box center [1445, 556] width 7 height 8
click at [1442, 548] on icon at bounding box center [1445, 546] width 7 height 8
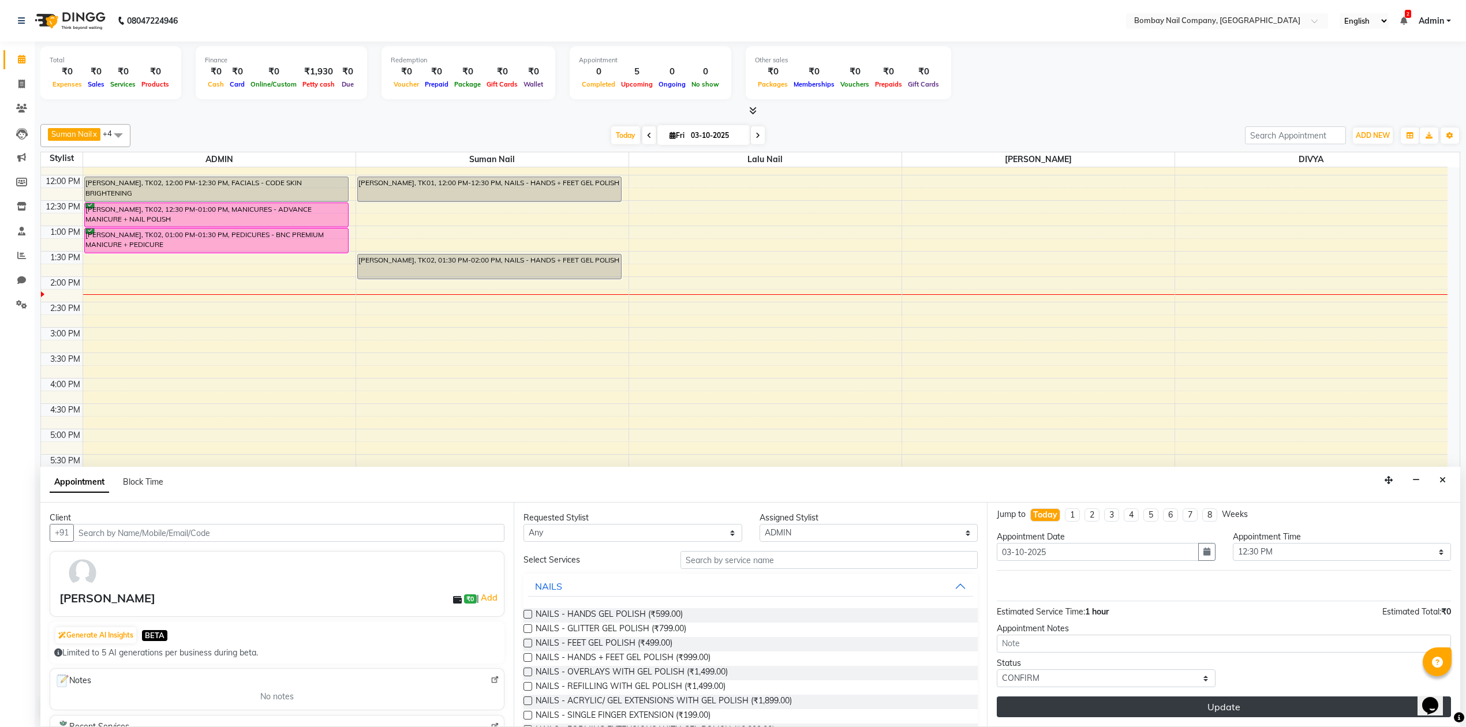
click at [1261, 709] on button "Update" at bounding box center [1224, 707] width 454 height 21
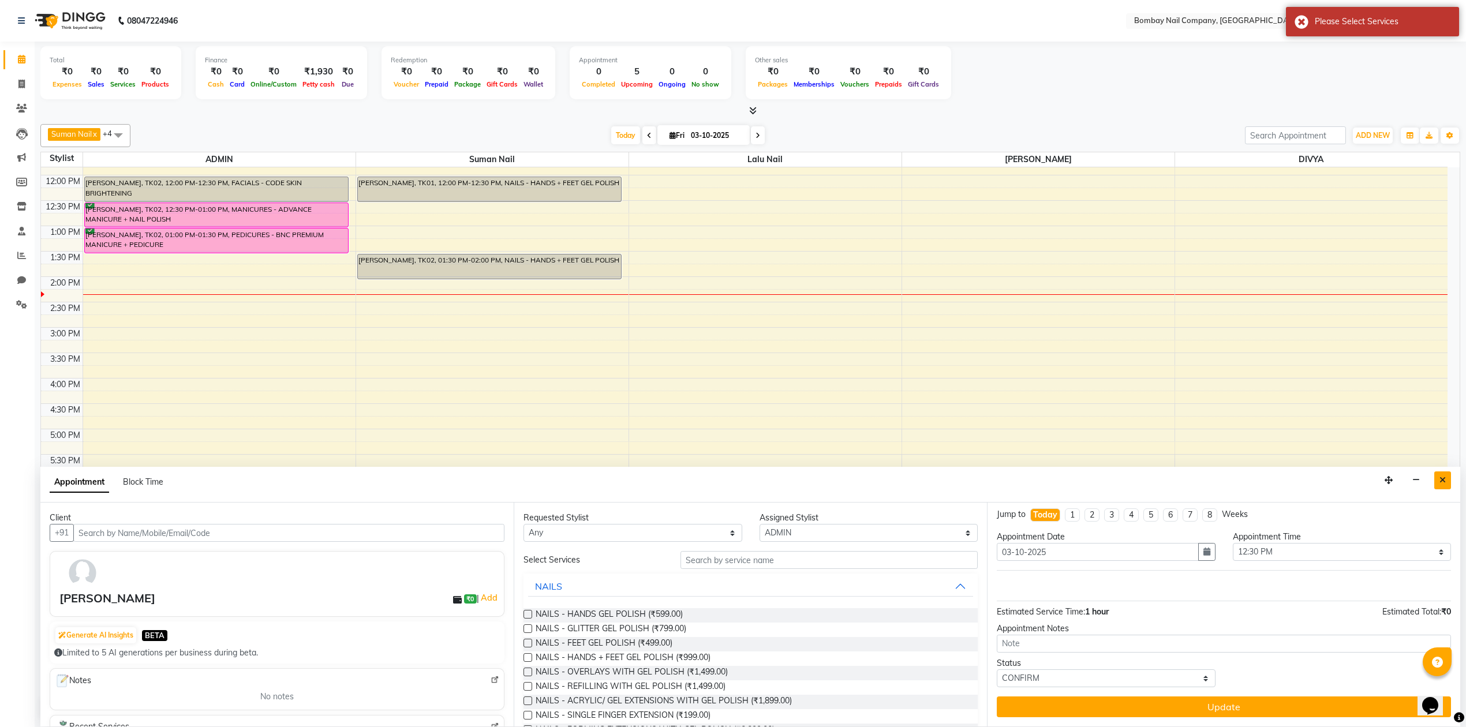
click at [1446, 483] on icon "Close" at bounding box center [1443, 480] width 6 height 8
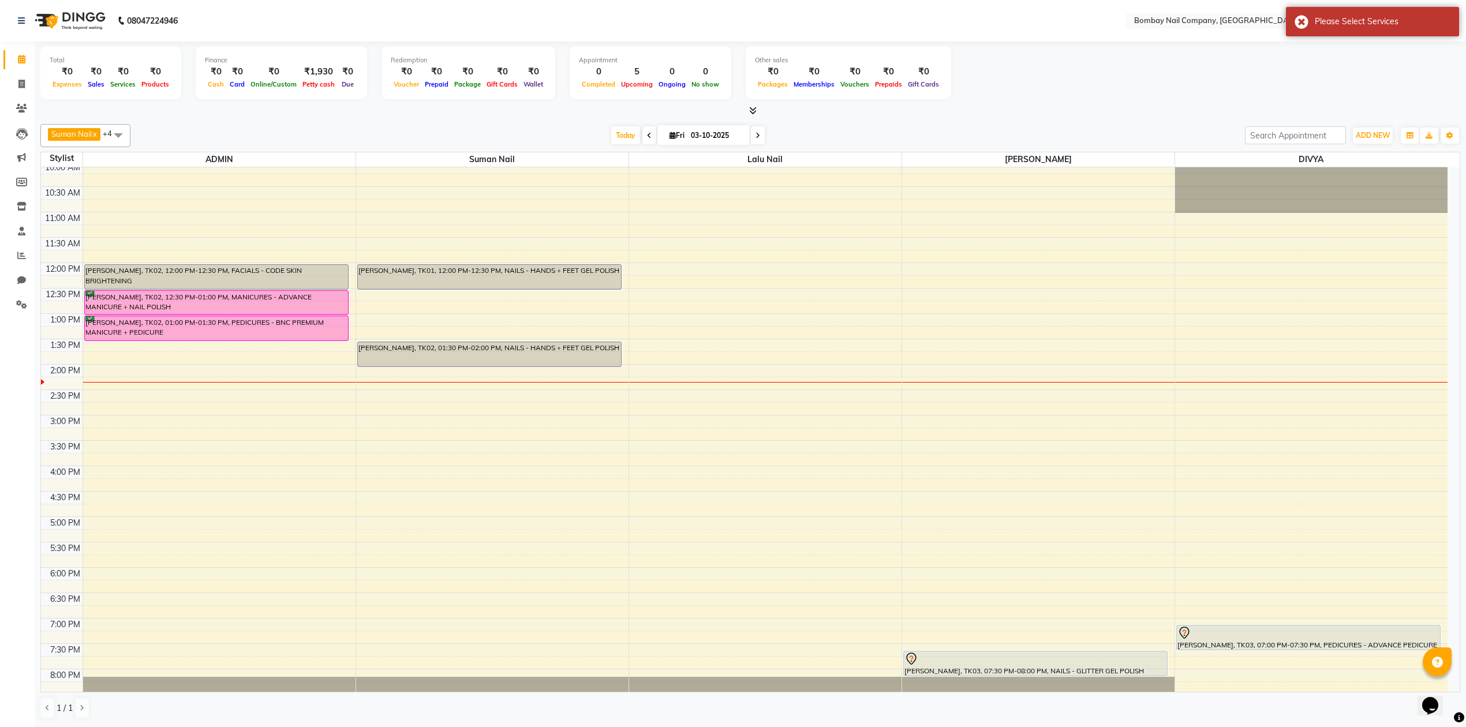
scroll to position [0, 0]
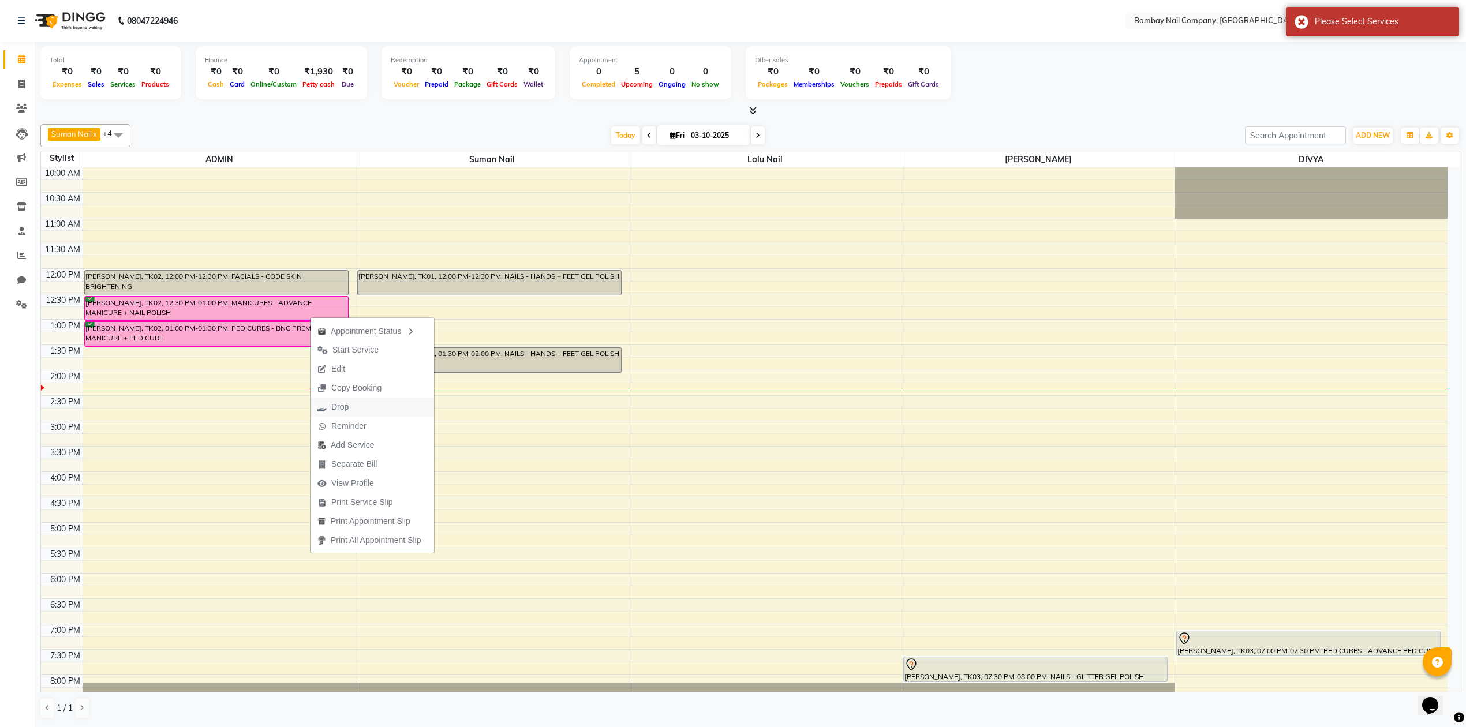
click at [368, 404] on button "Drop" at bounding box center [373, 407] width 124 height 19
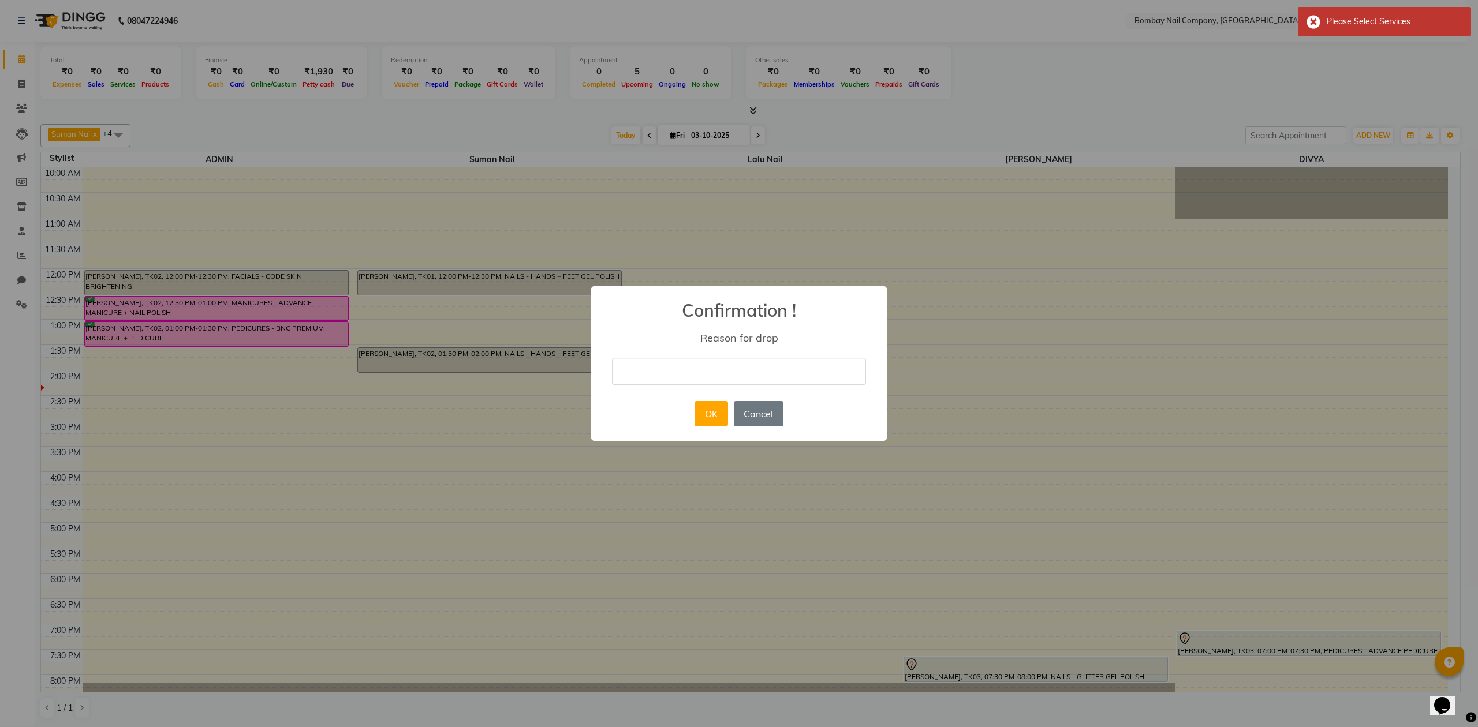
click at [744, 378] on input "text" at bounding box center [739, 371] width 254 height 27
type input "client not cmg..."
click at [707, 414] on button "OK" at bounding box center [711, 413] width 33 height 25
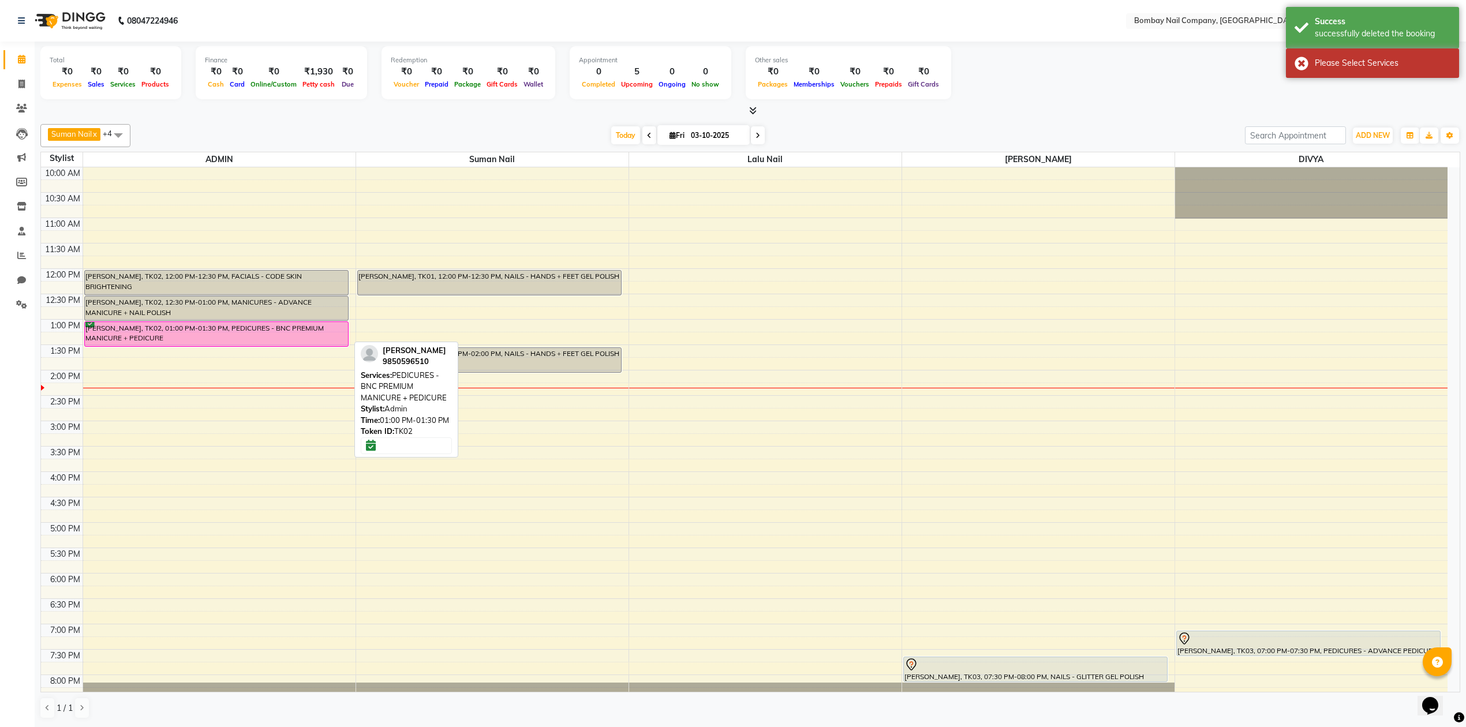
click at [245, 324] on div "PRANU DUBEY, TK02, 01:00 PM-01:30 PM, PEDICURES - BNC PREMIUM MANICURE + PEDICU…" at bounding box center [216, 334] width 263 height 24
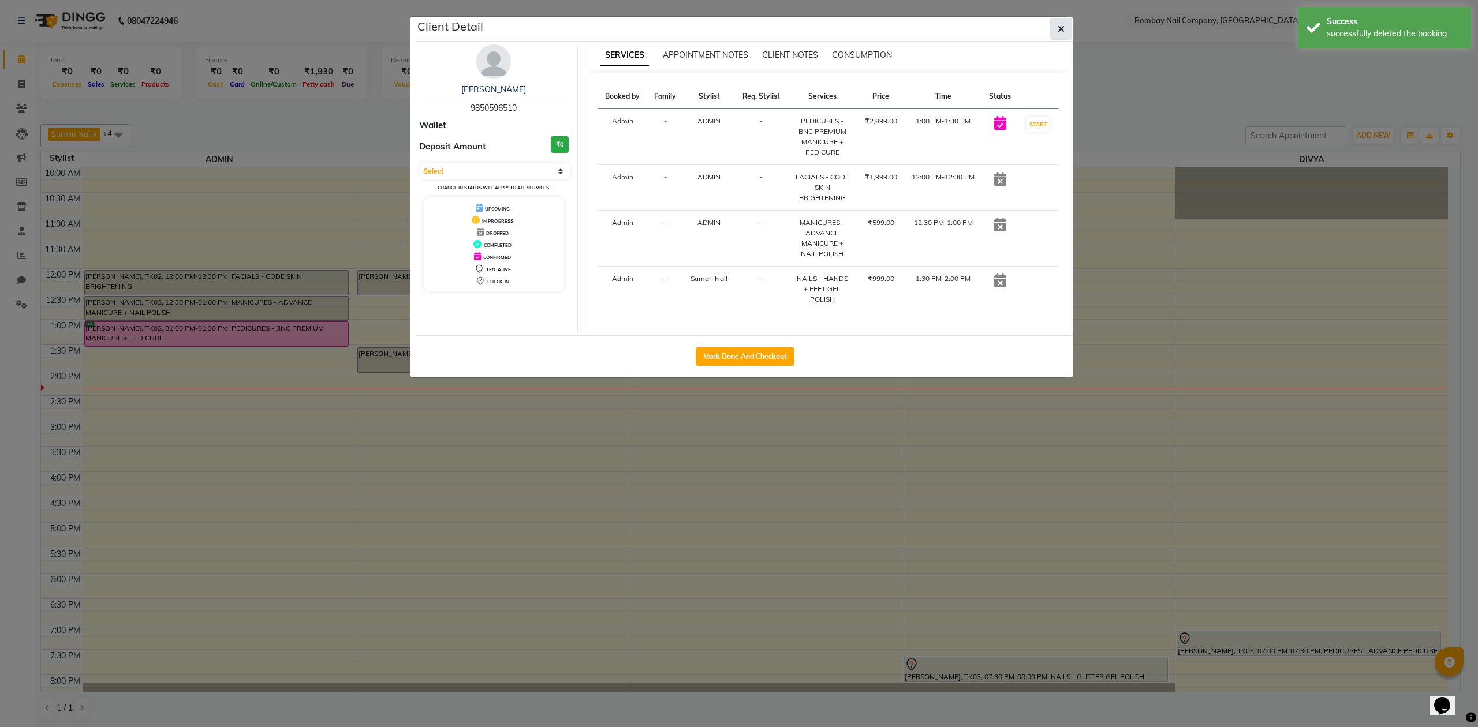
click at [1061, 20] on button "button" at bounding box center [1061, 29] width 22 height 22
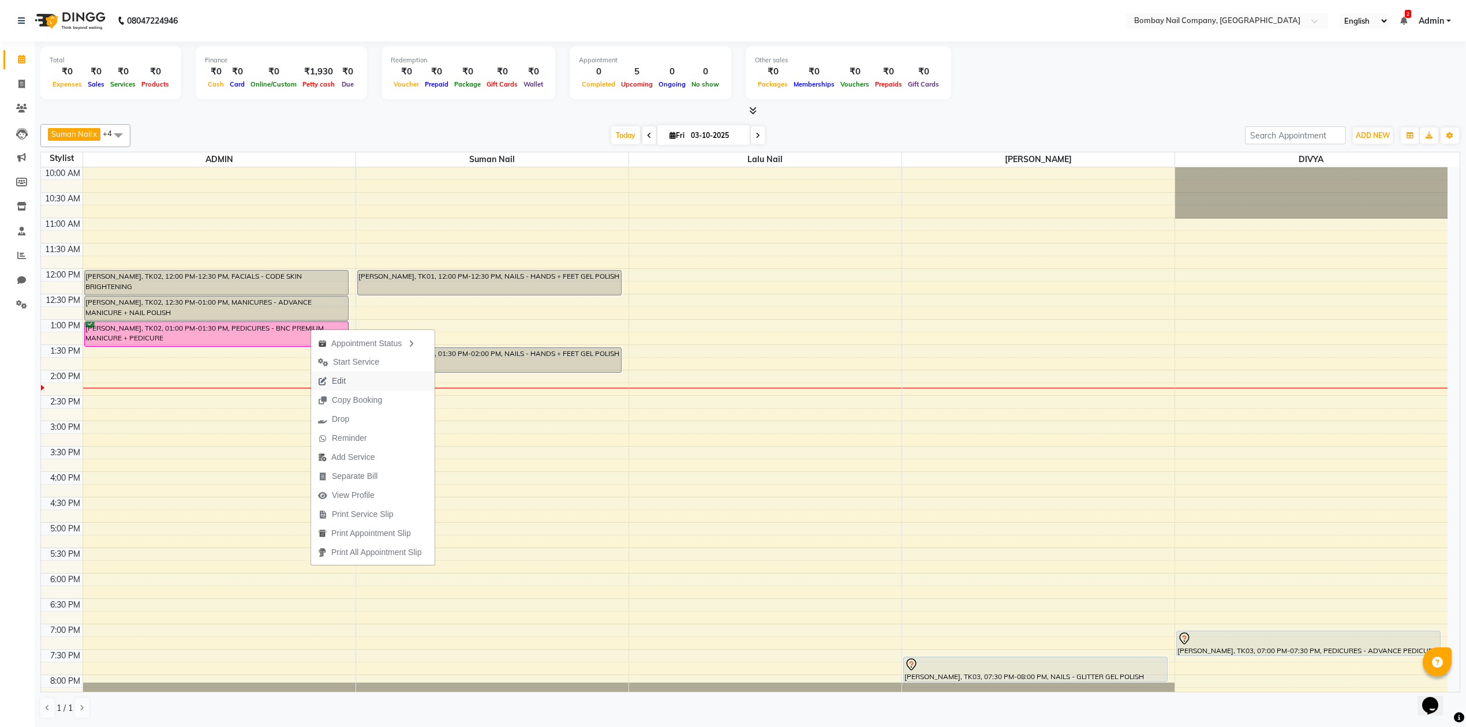
click at [372, 374] on button "Edit" at bounding box center [373, 381] width 124 height 19
select select "tentative"
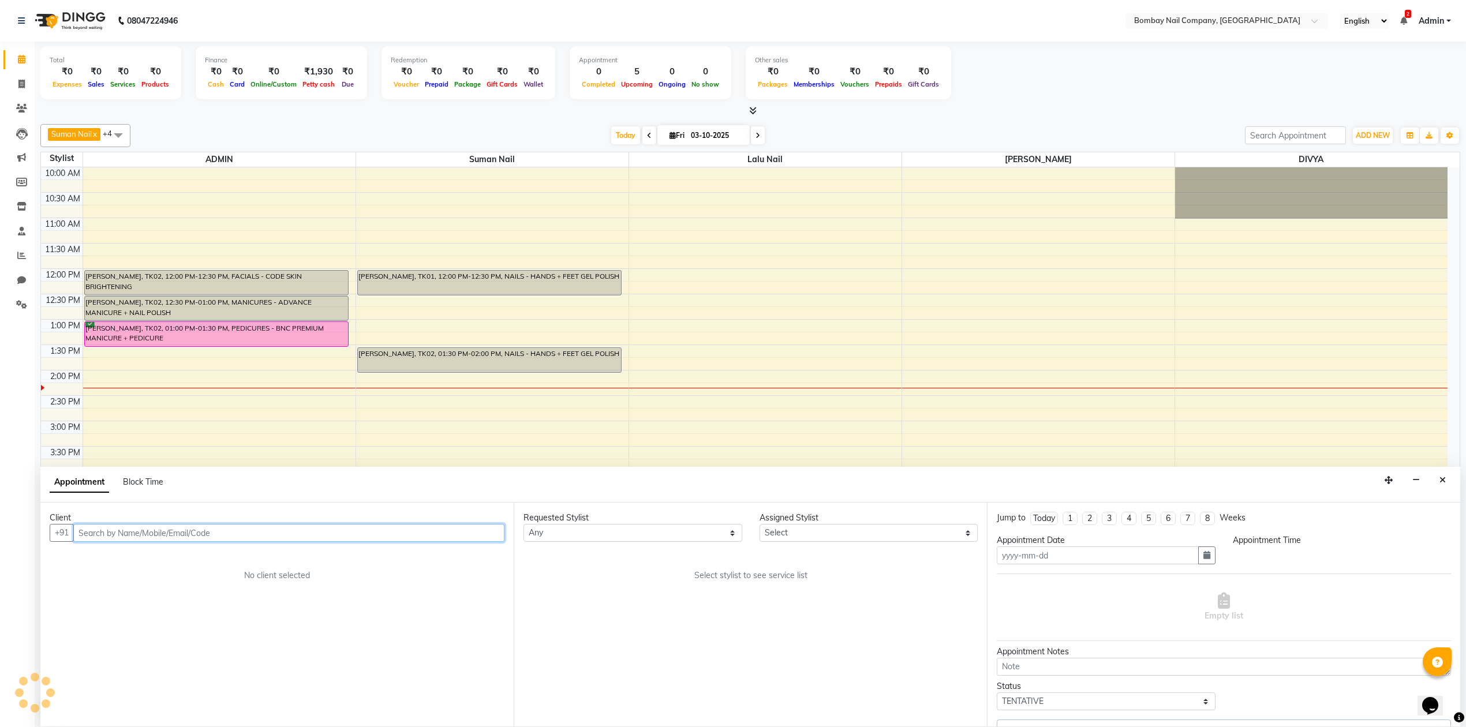
type input "03-10-2025"
select select "confirm booking"
select select "90267"
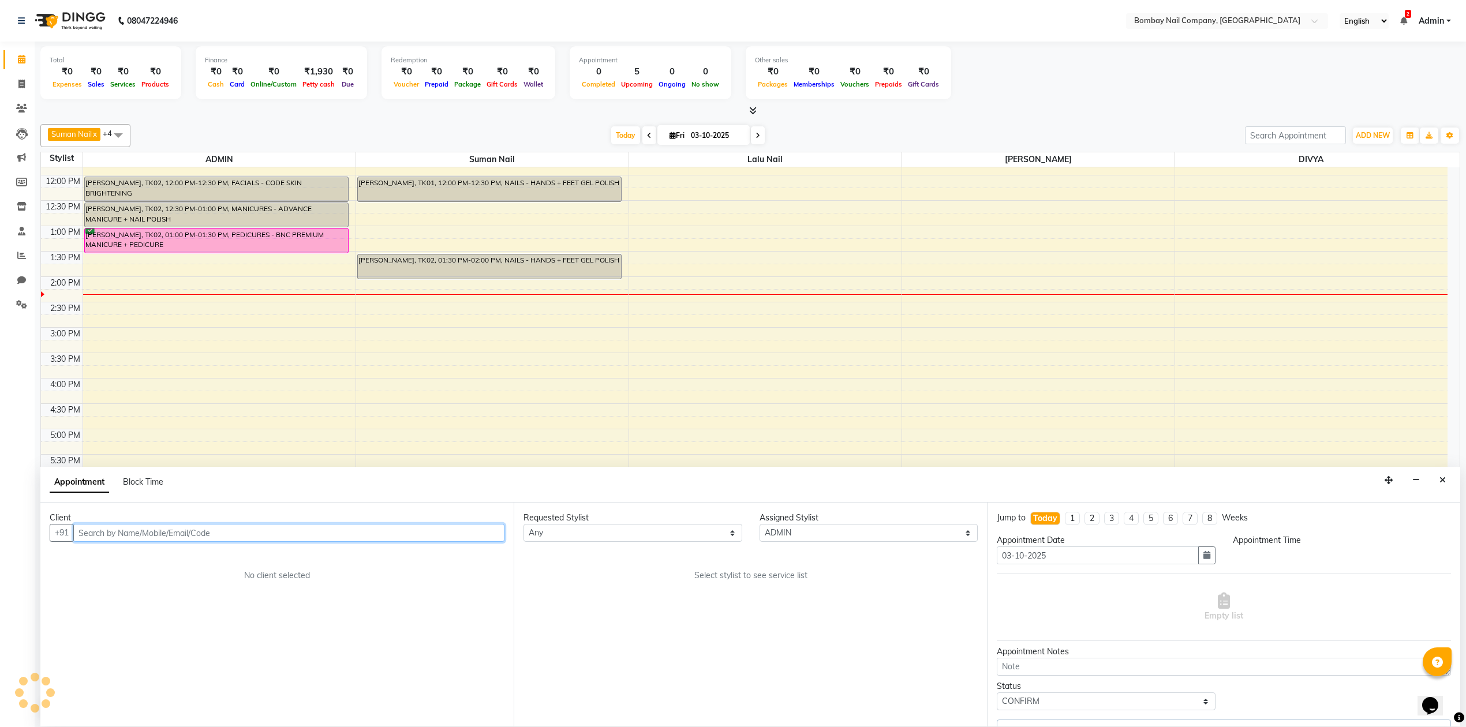
select select "780"
select select "4433"
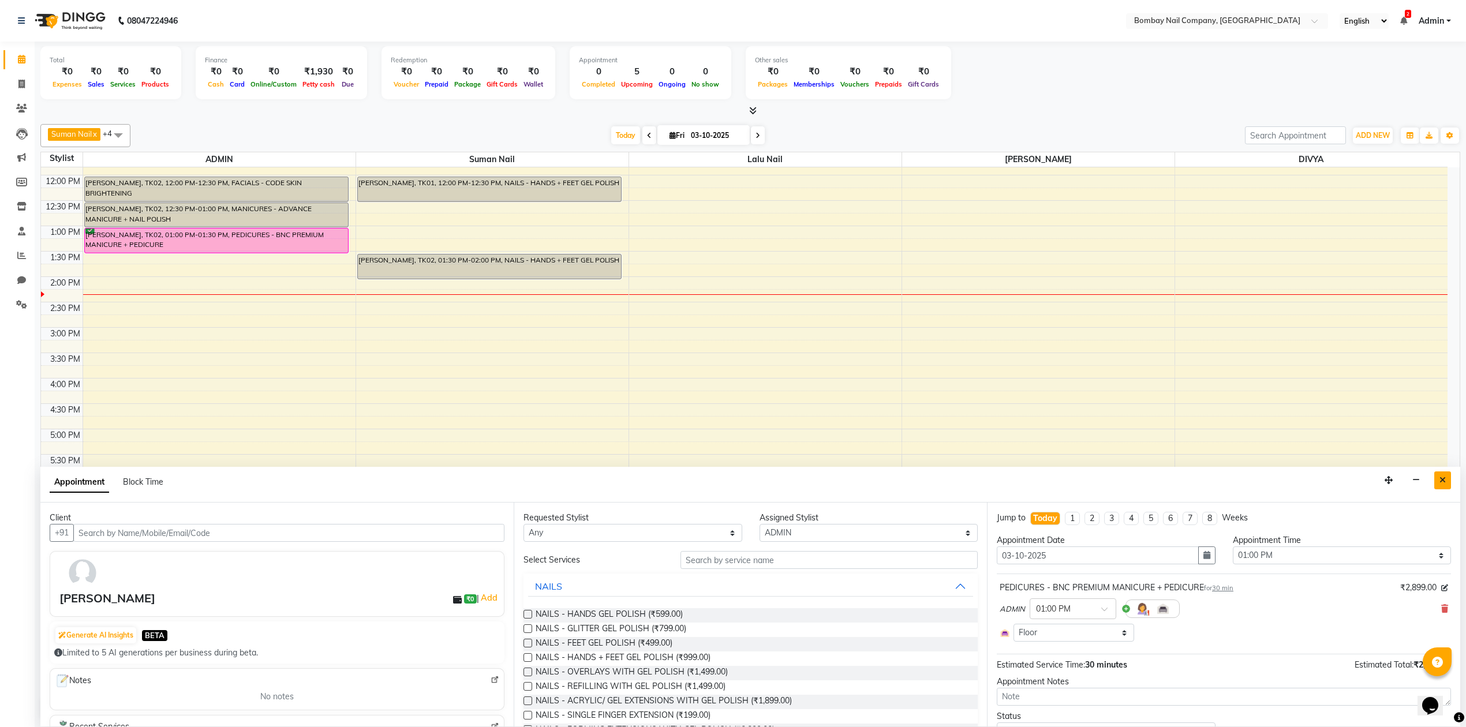
click at [1435, 478] on button "Close" at bounding box center [1443, 481] width 17 height 18
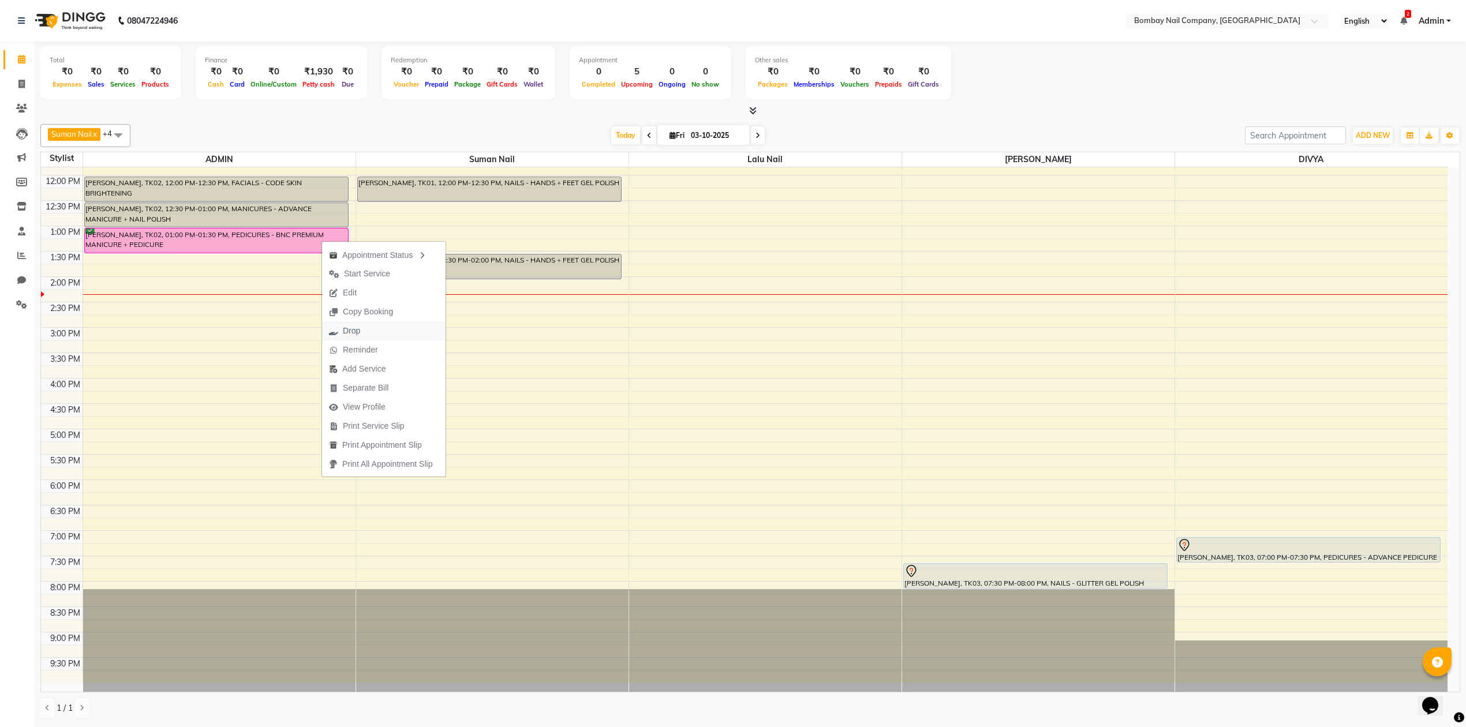
click at [366, 328] on span "Drop" at bounding box center [344, 331] width 45 height 19
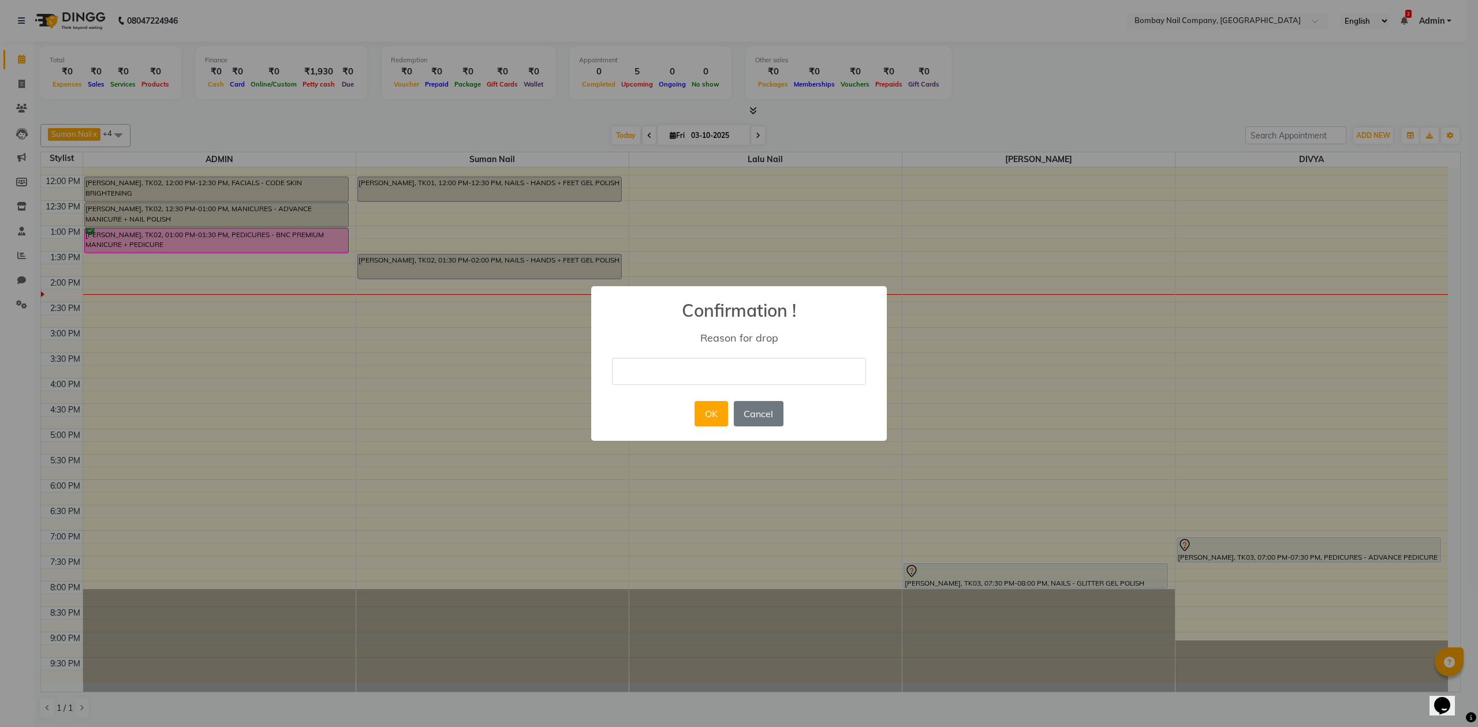
click at [703, 375] on input "text" at bounding box center [739, 371] width 254 height 27
type input "client not cmg..."
click at [709, 411] on button "OK" at bounding box center [711, 413] width 33 height 25
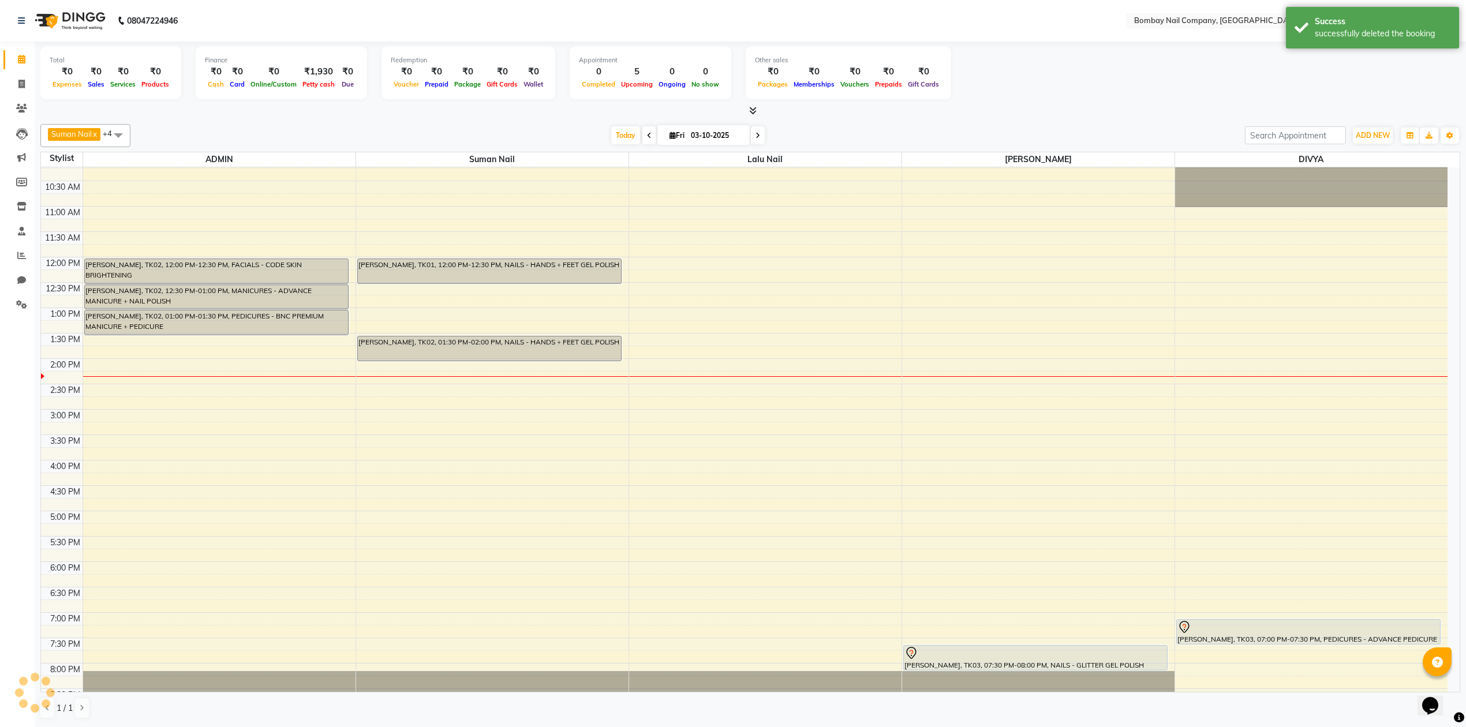
scroll to position [0, 0]
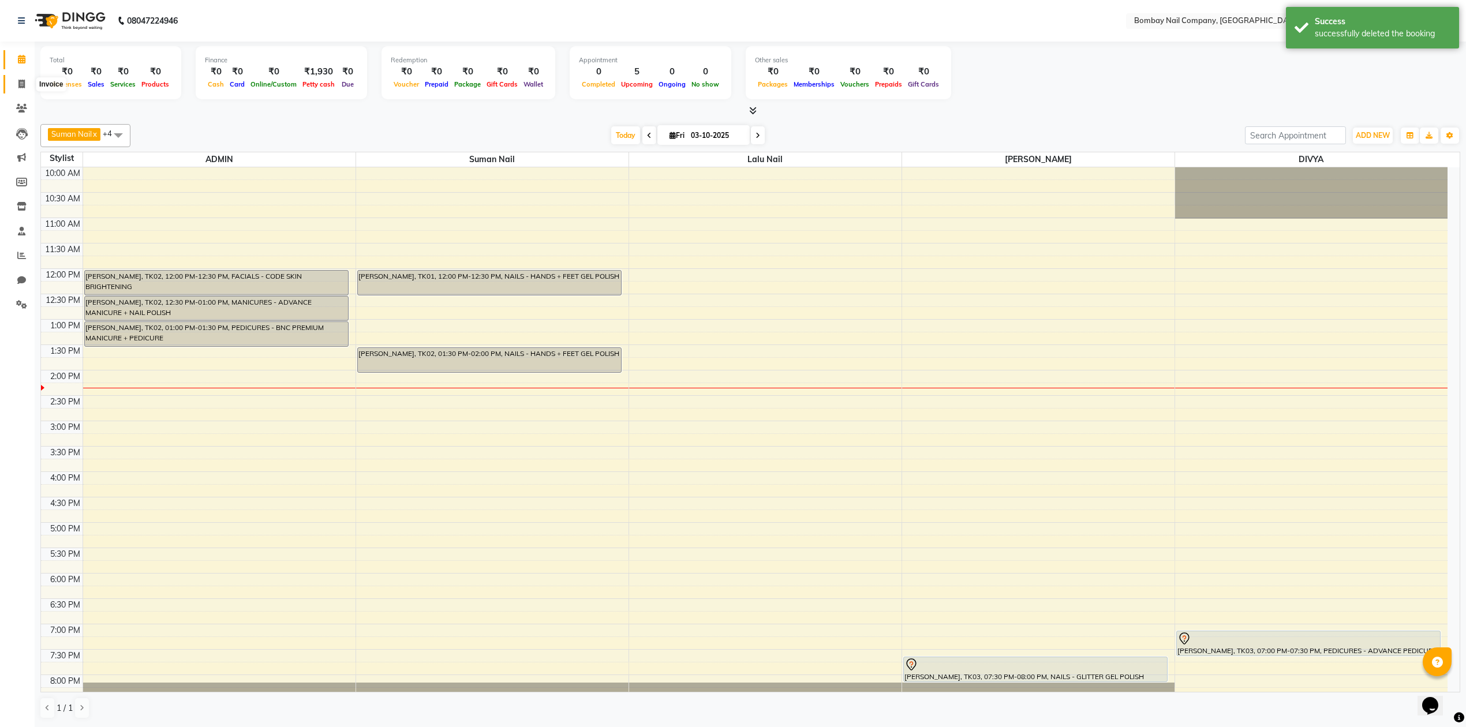
click at [15, 84] on span at bounding box center [22, 84] width 20 height 13
select select "service"
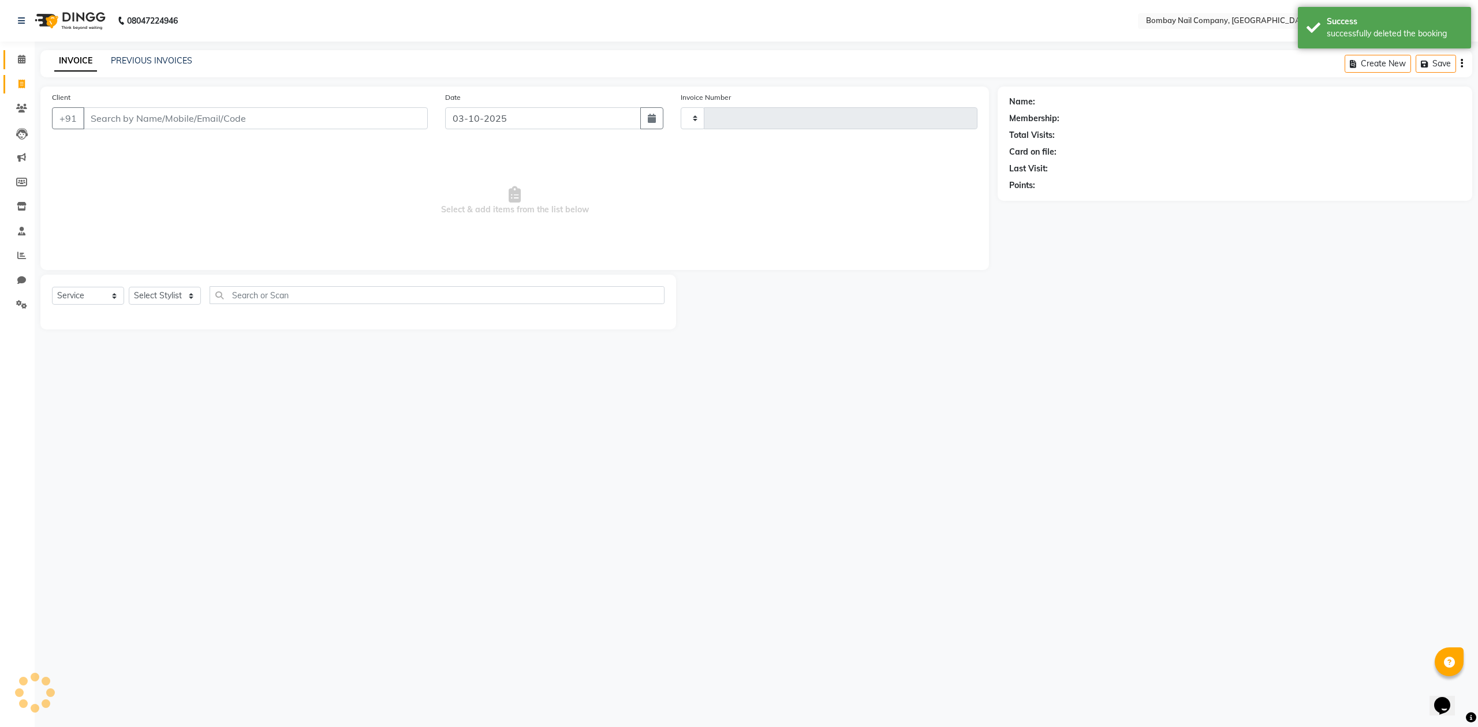
type input "0072"
select select "8782"
click at [24, 59] on icon at bounding box center [22, 59] width 8 height 9
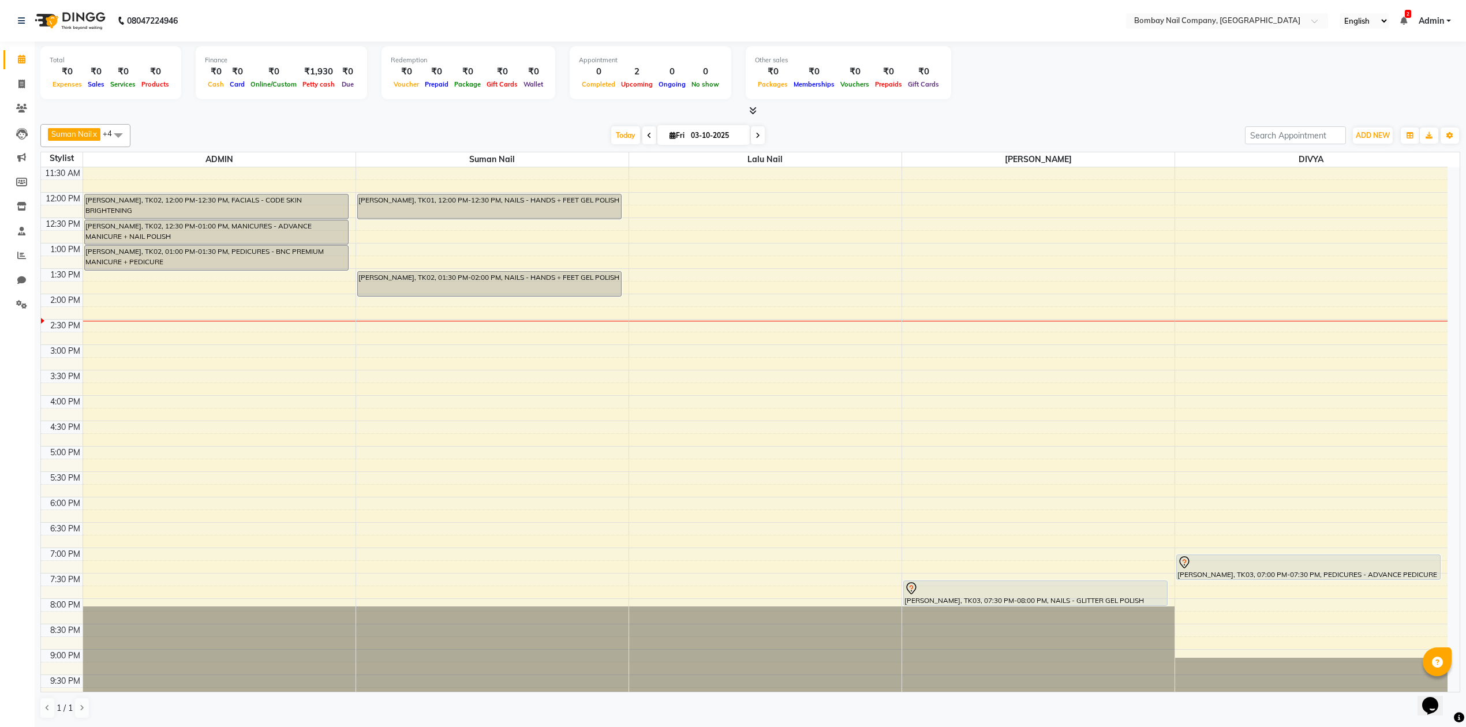
scroll to position [93, 0]
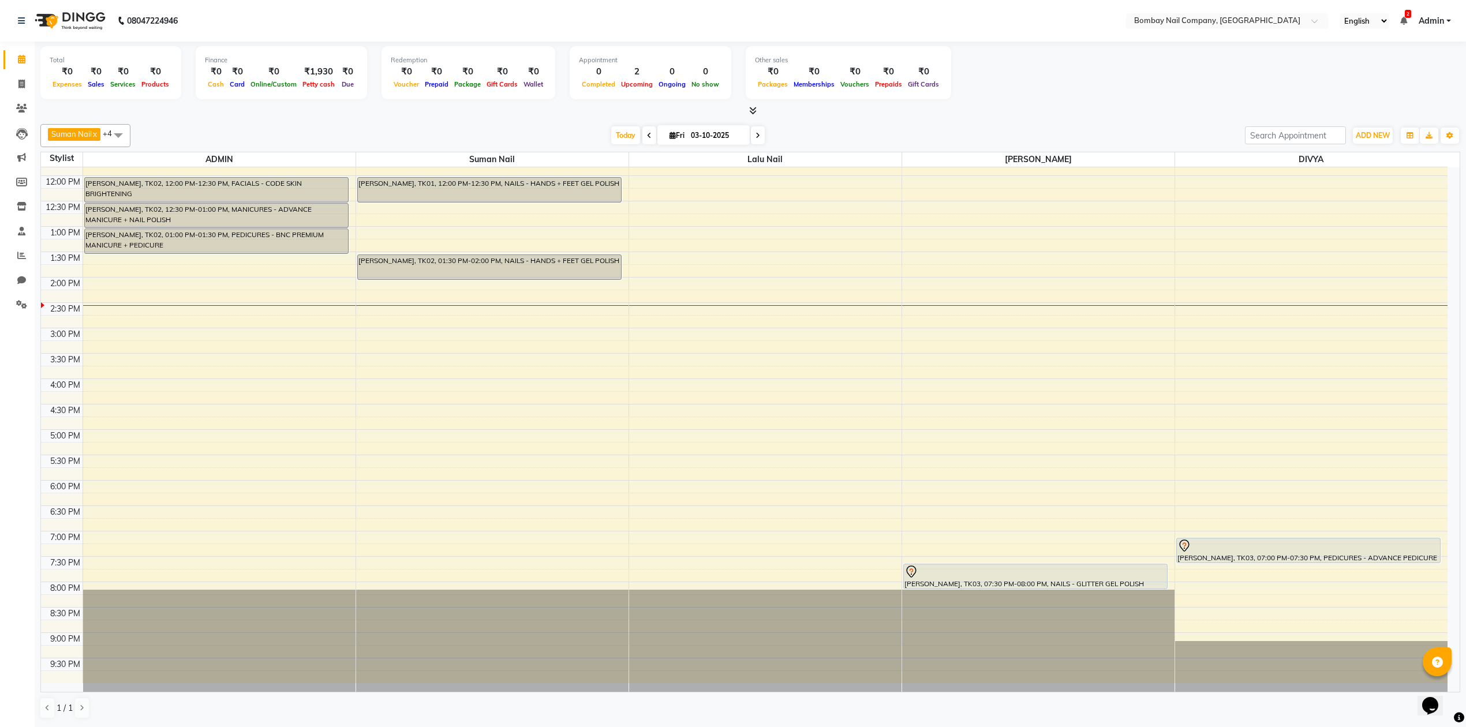
click at [715, 130] on input "03-10-2025" at bounding box center [717, 135] width 58 height 17
select select "10"
select select "2025"
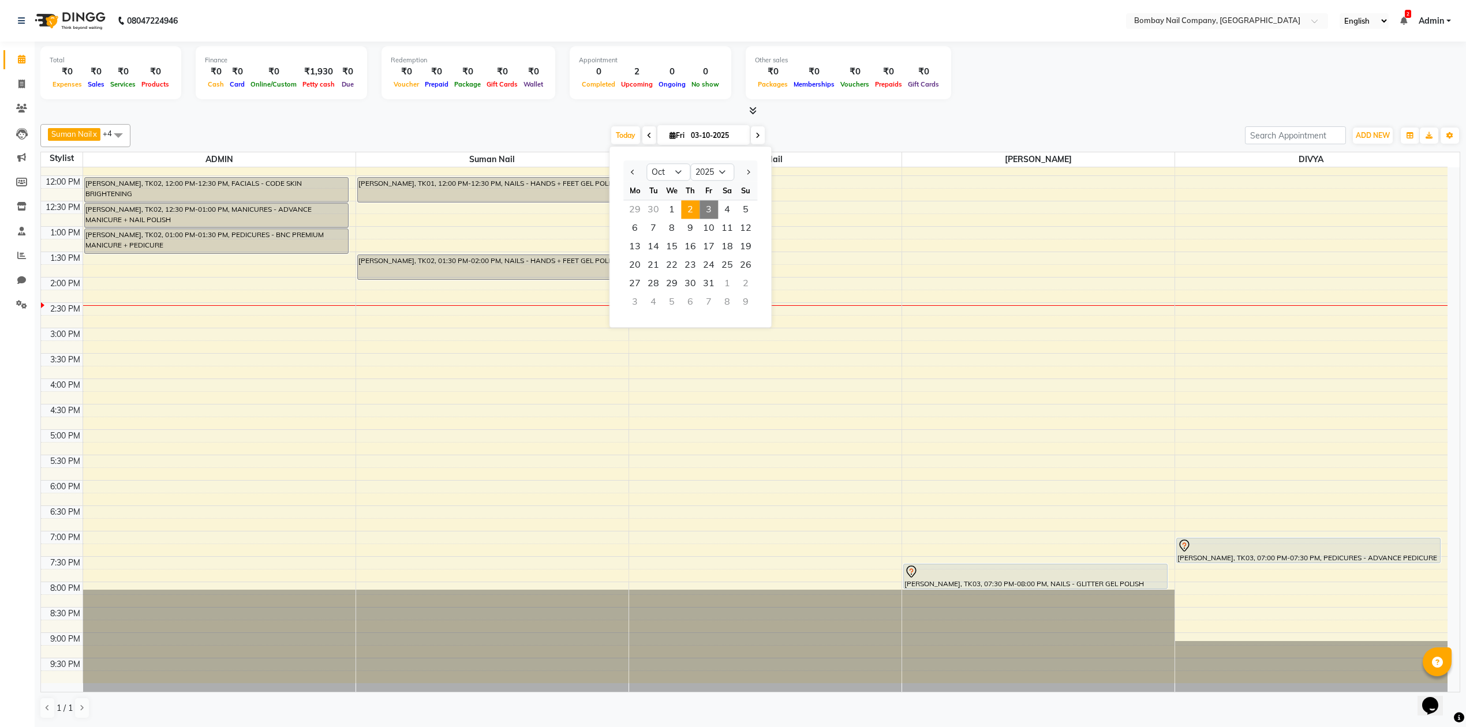
click at [686, 204] on span "2" at bounding box center [690, 209] width 18 height 18
type input "02-10-2025"
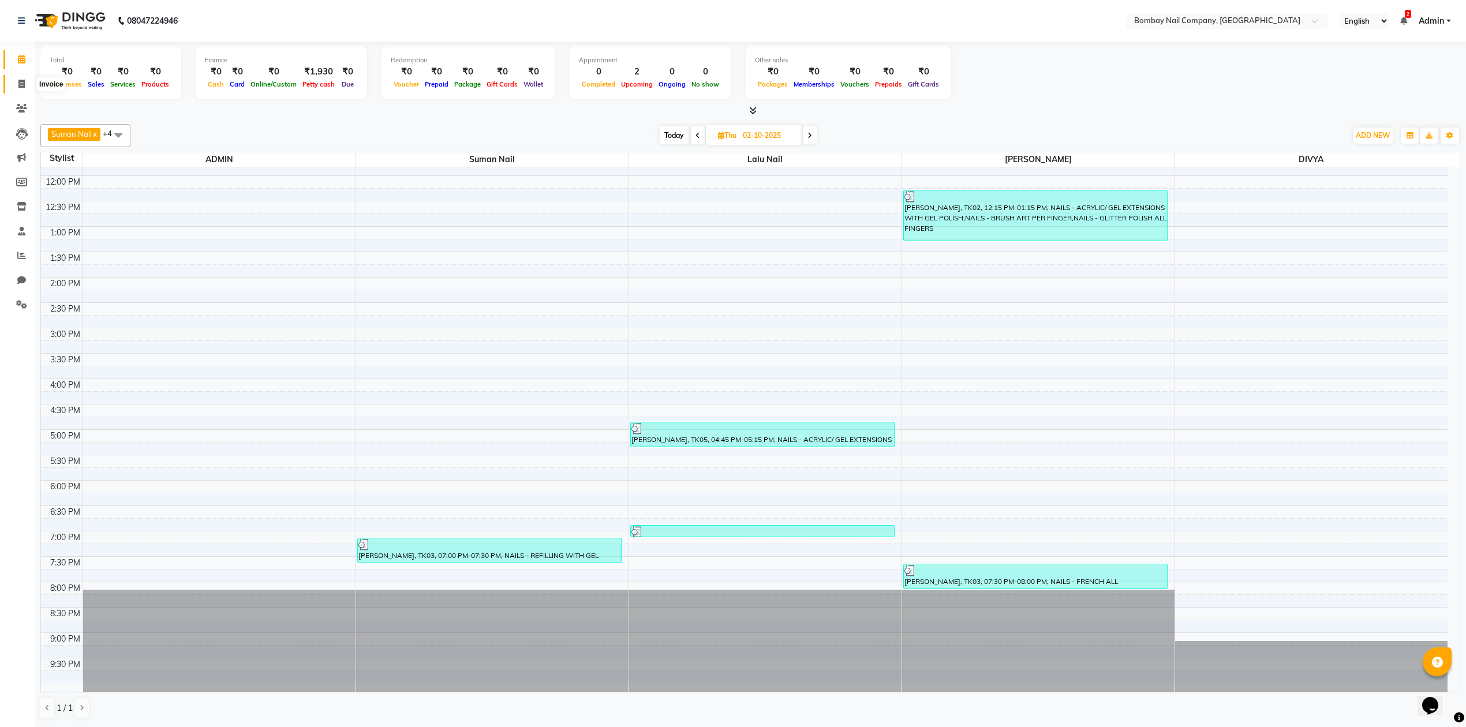
click at [24, 88] on span at bounding box center [22, 84] width 20 height 13
select select "service"
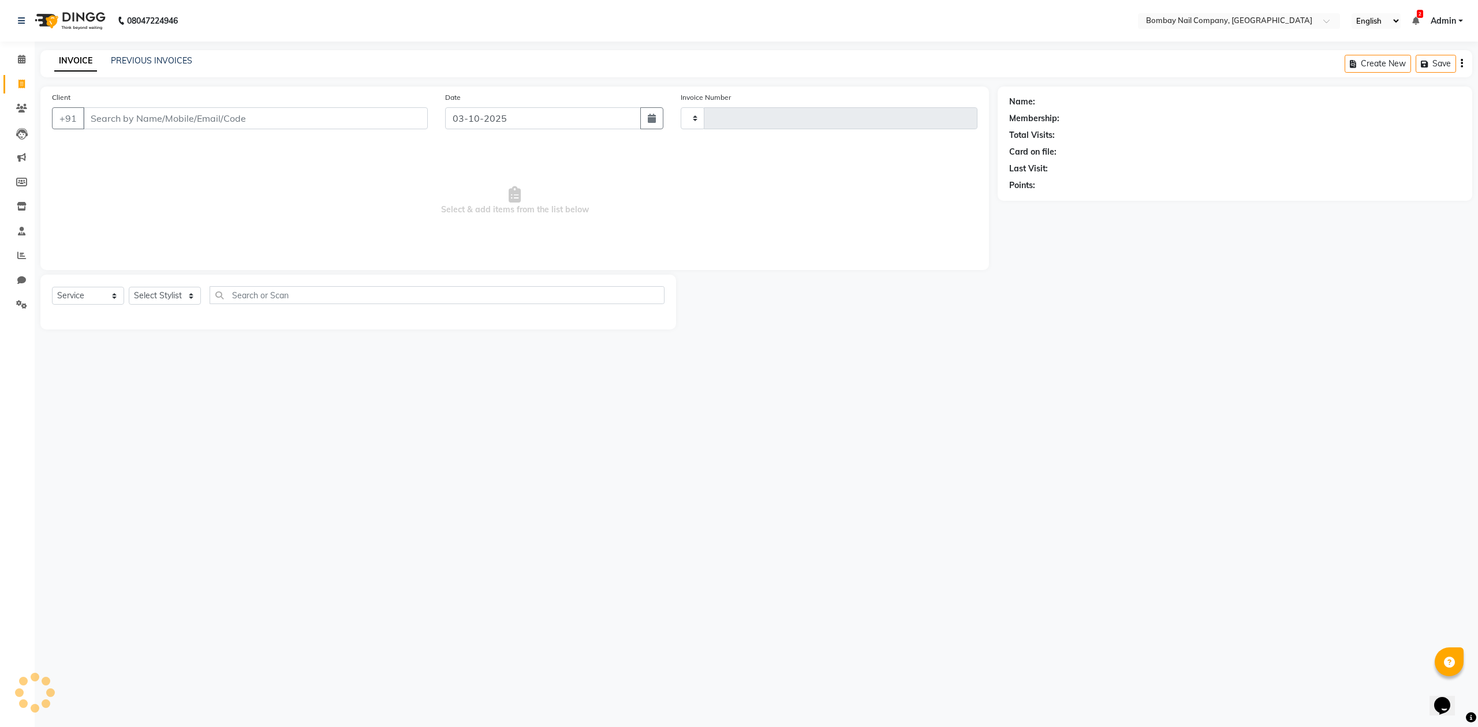
type input "0072"
select select "8782"
click at [163, 57] on link "PREVIOUS INVOICES" at bounding box center [151, 60] width 81 height 10
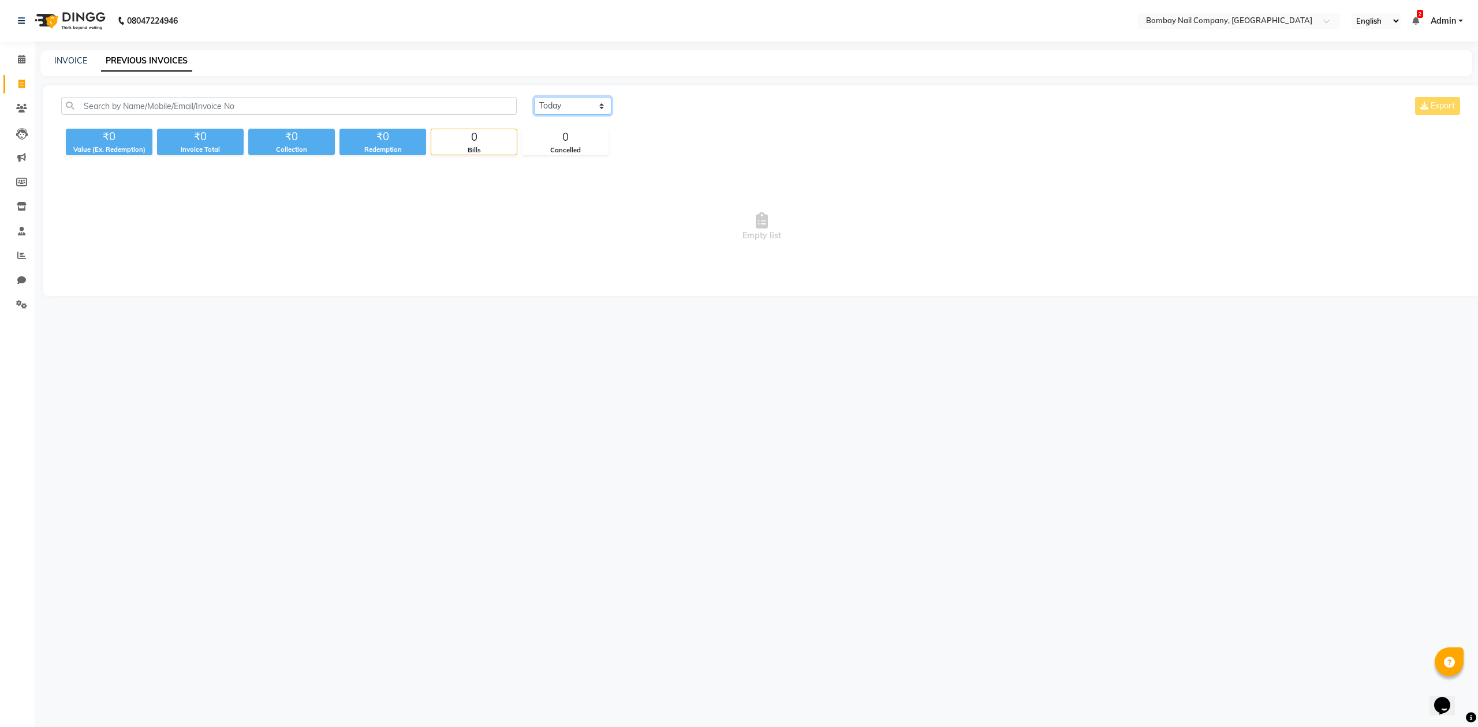
click at [559, 109] on select "Today Yesterday Custom Range" at bounding box center [572, 106] width 77 height 18
select select "yesterday"
click at [534, 97] on select "Today Yesterday Custom Range" at bounding box center [572, 106] width 77 height 18
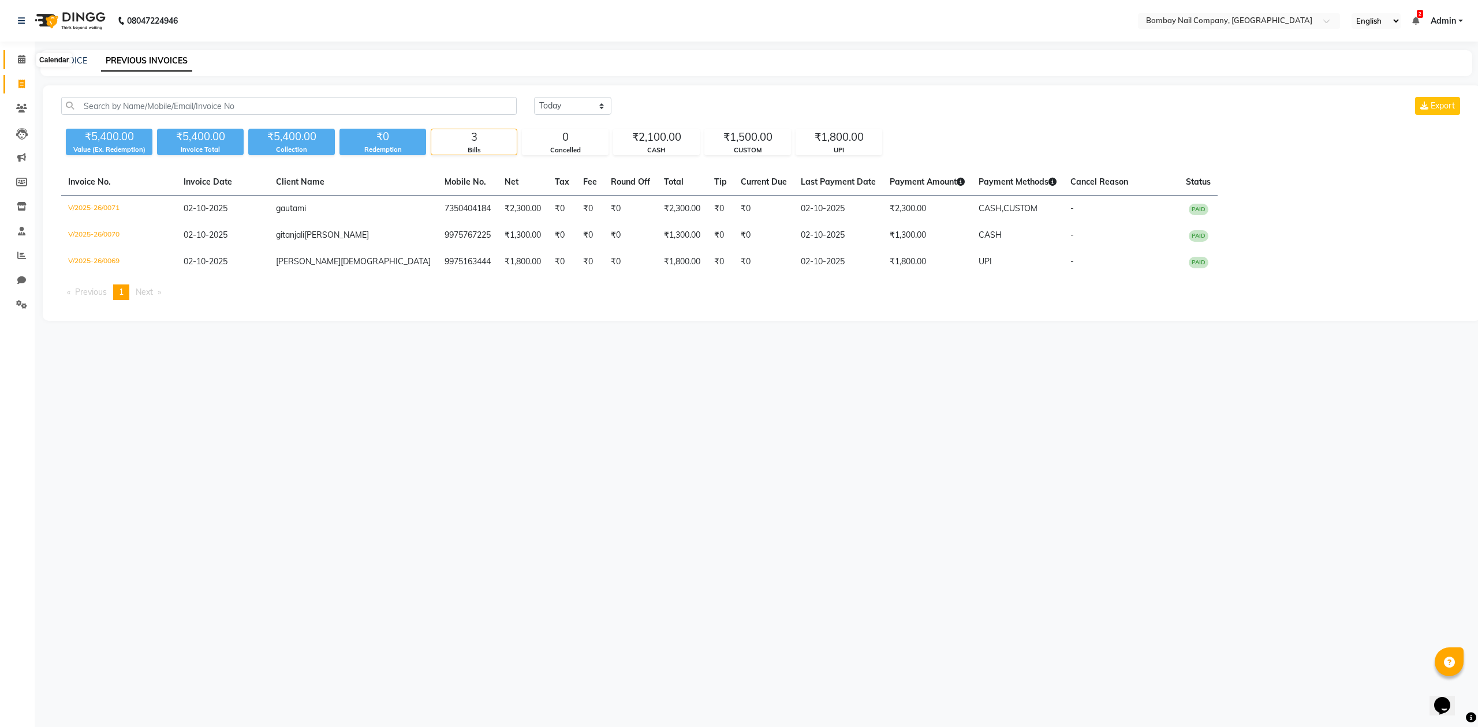
click at [18, 61] on icon at bounding box center [22, 59] width 8 height 9
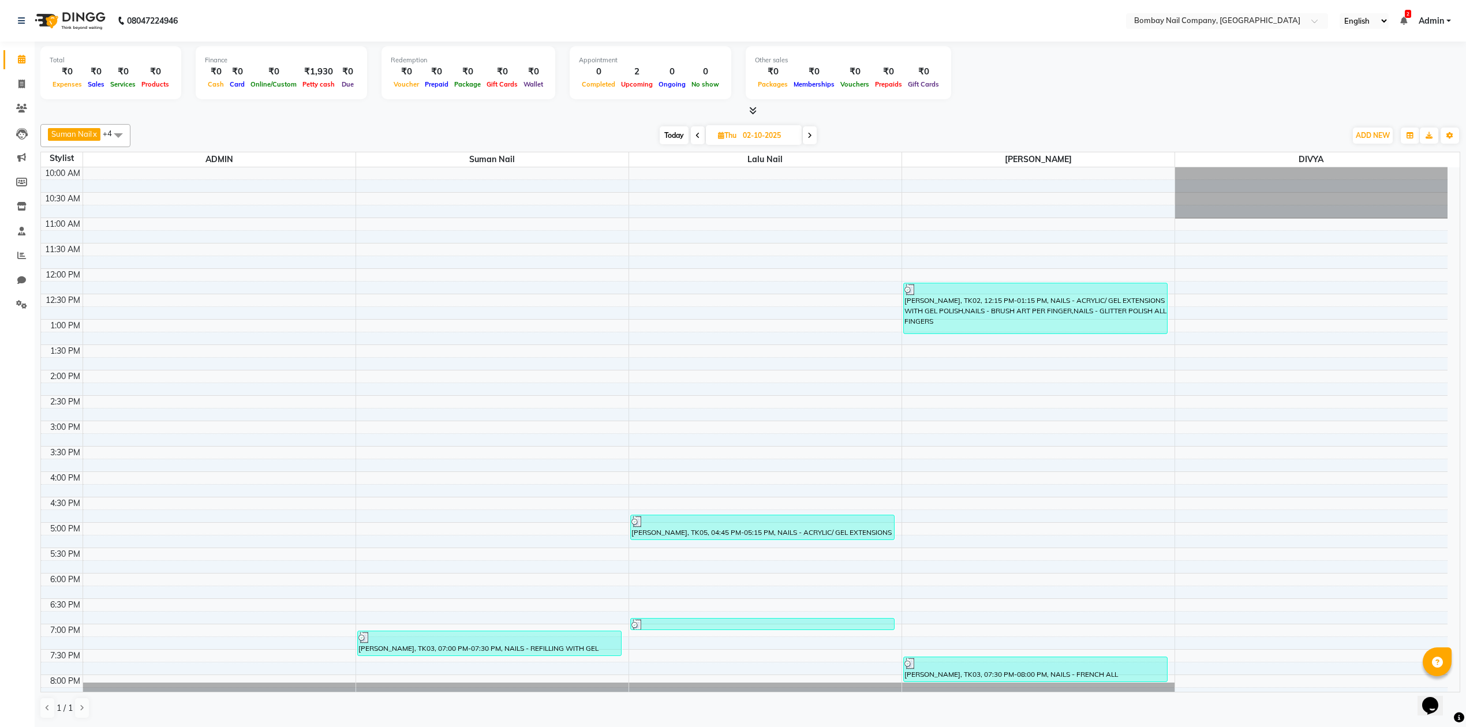
click at [754, 130] on input "02-10-2025" at bounding box center [769, 135] width 58 height 17
select select "10"
select select "2025"
click at [767, 206] on span "3" at bounding box center [766, 209] width 18 height 18
type input "03-10-2025"
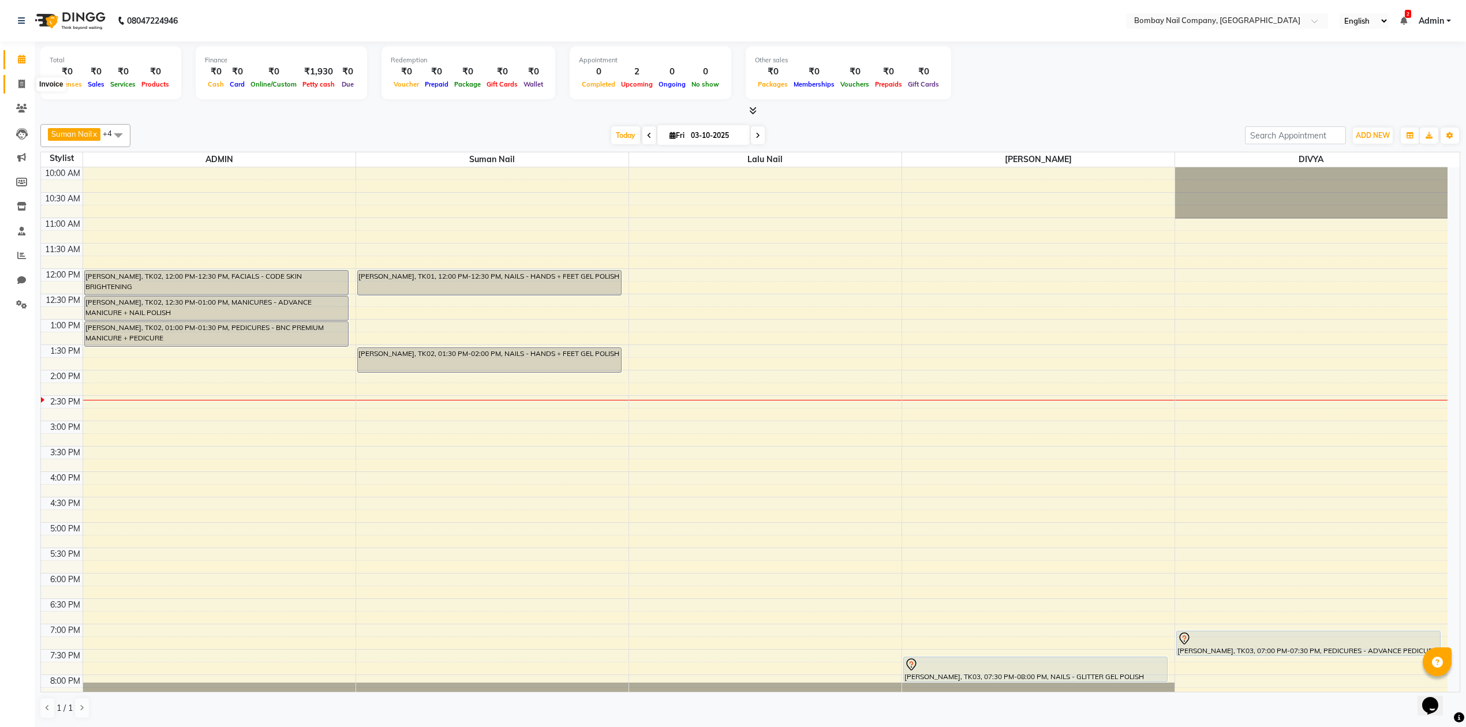
click at [24, 87] on icon at bounding box center [21, 84] width 6 height 9
select select "service"
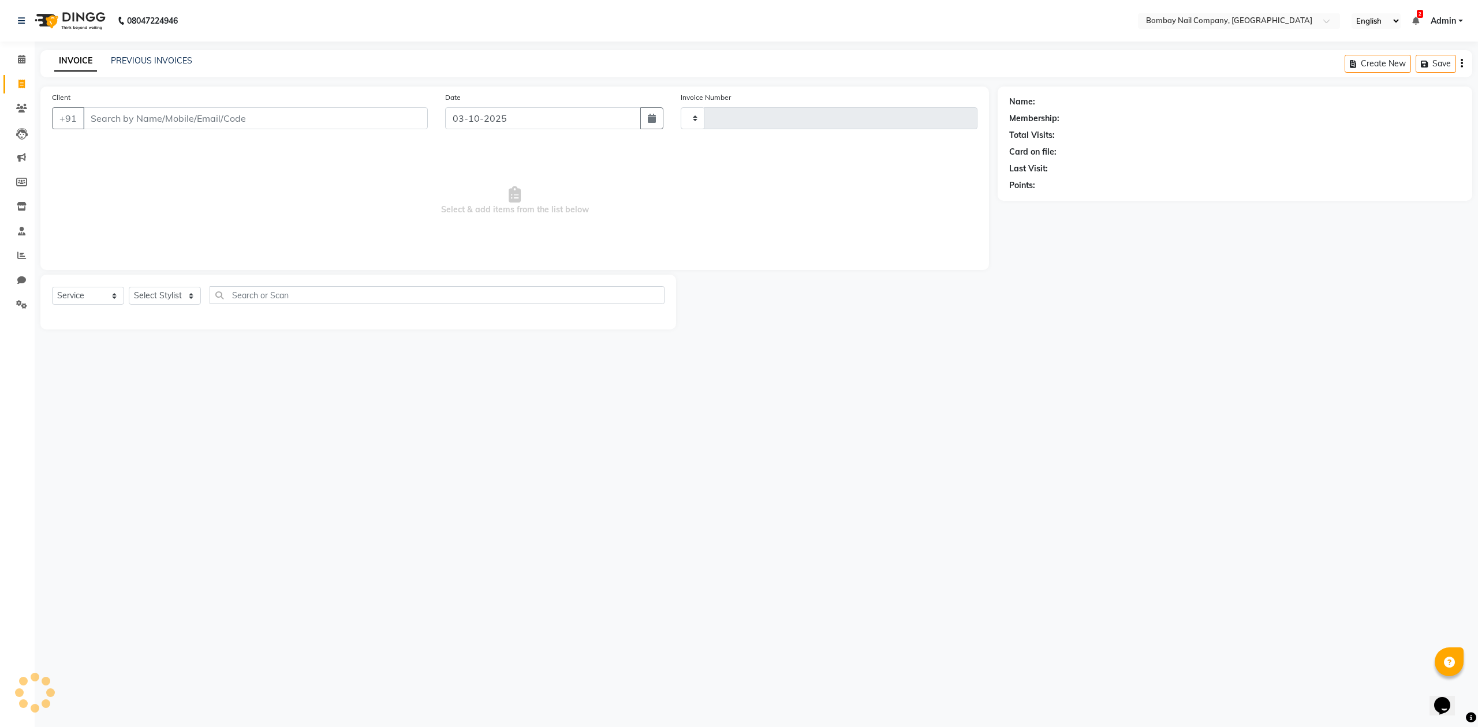
type input "0072"
select select "8782"
click at [24, 59] on icon at bounding box center [22, 59] width 8 height 9
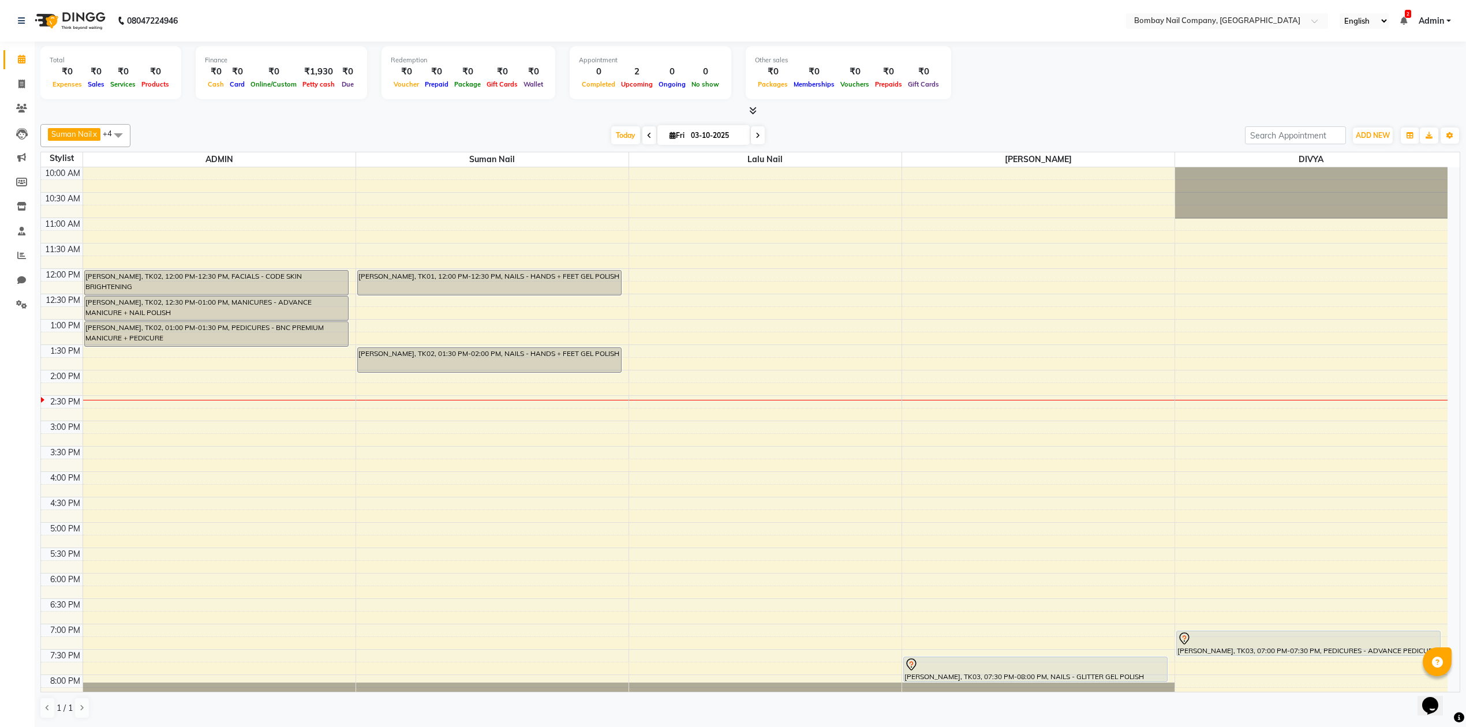
click at [723, 139] on input "03-10-2025" at bounding box center [717, 135] width 58 height 17
select select "10"
select select "2025"
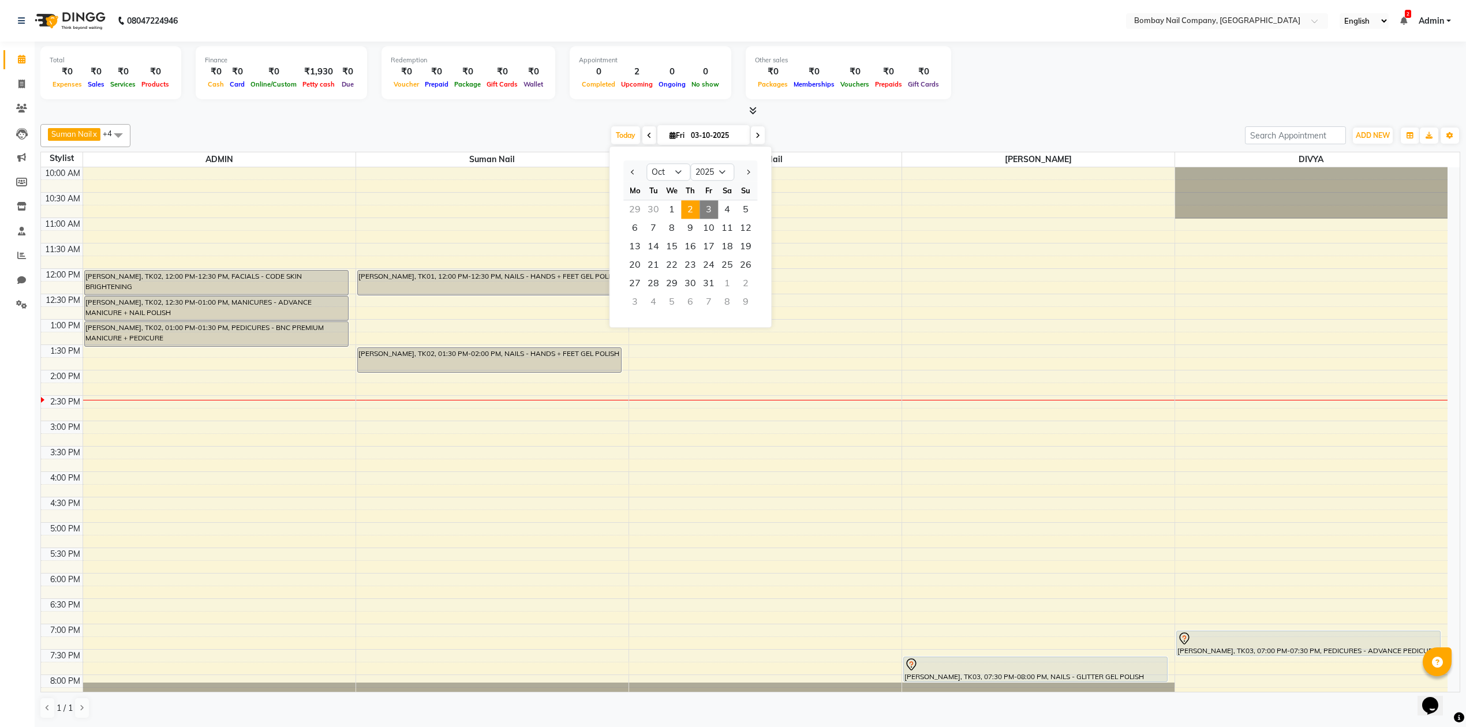
click at [690, 215] on span "2" at bounding box center [690, 209] width 18 height 18
type input "02-10-2025"
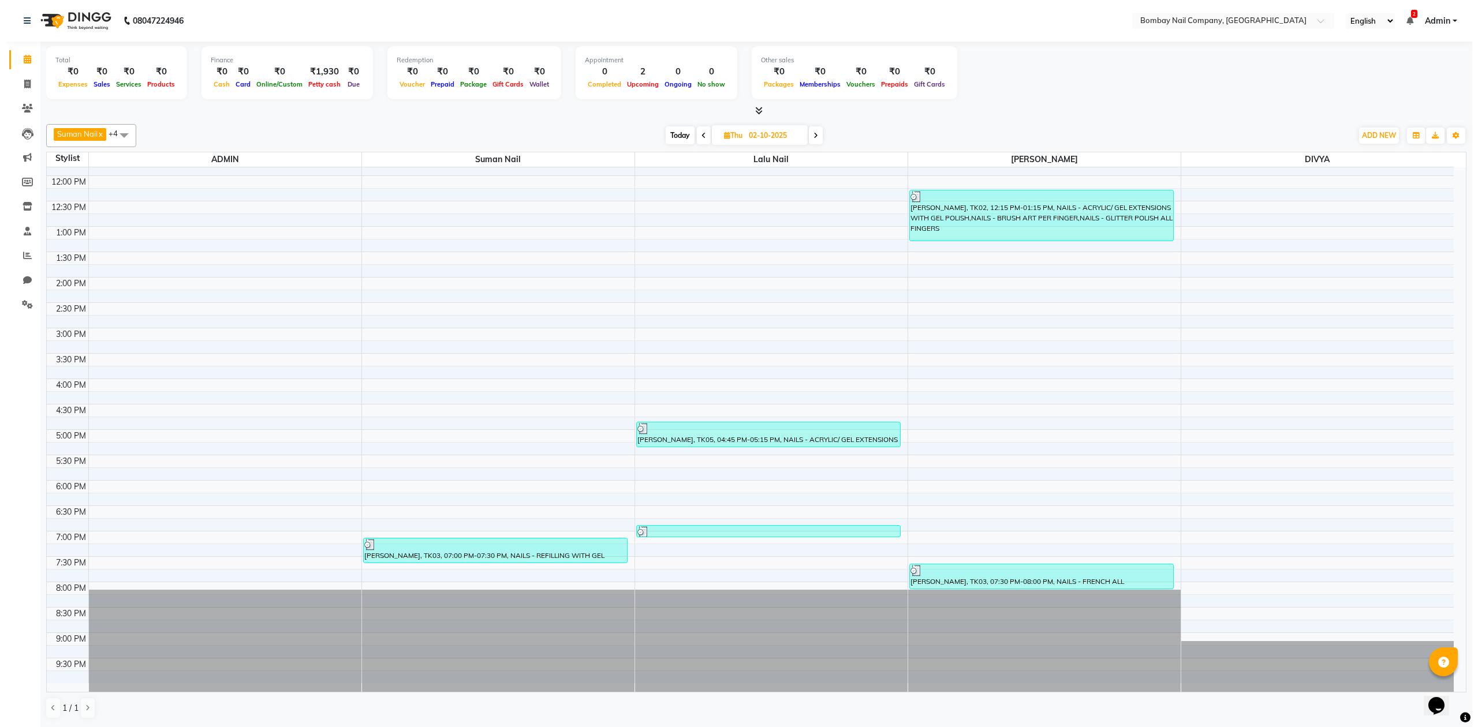
scroll to position [1, 0]
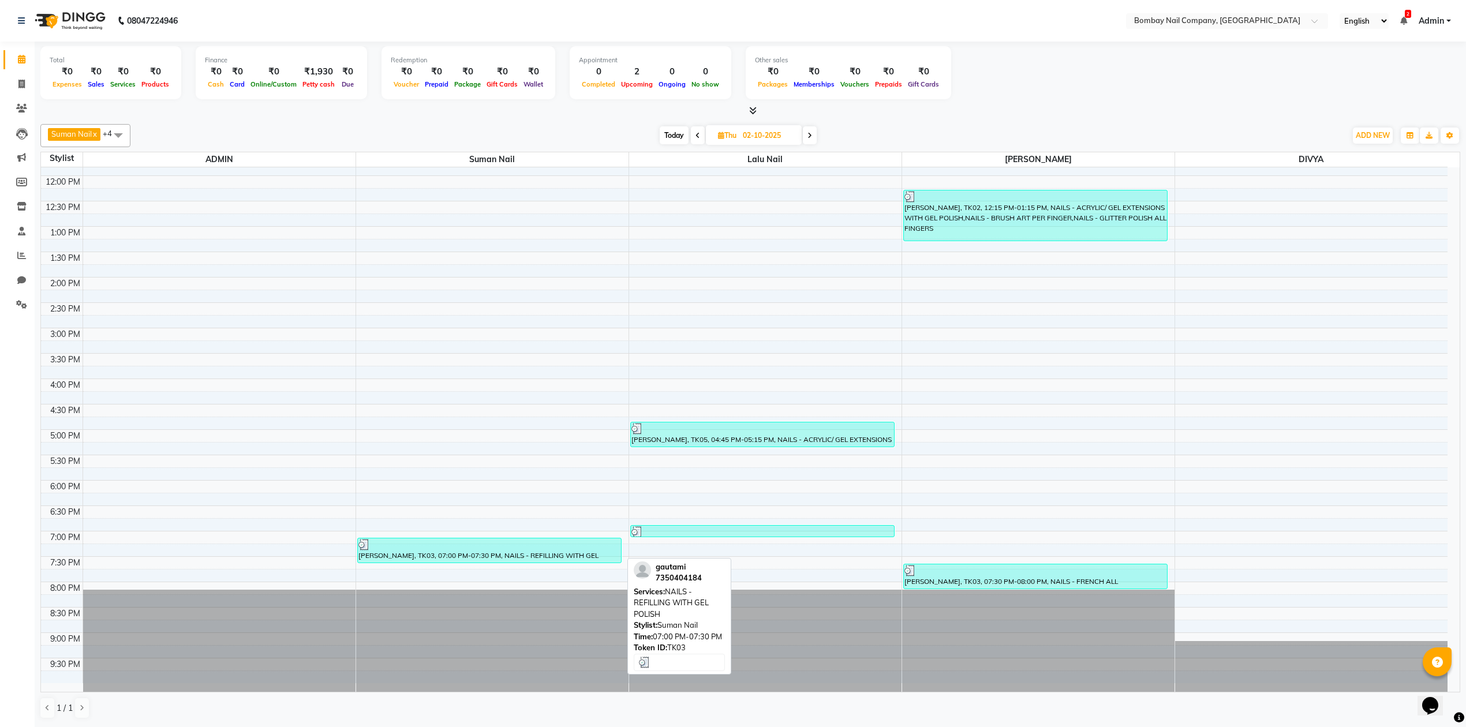
click at [580, 555] on div "gautami, TK03, 07:00 PM-07:30 PM, NAILS - REFILLING WITH GEL POLISH" at bounding box center [489, 551] width 263 height 24
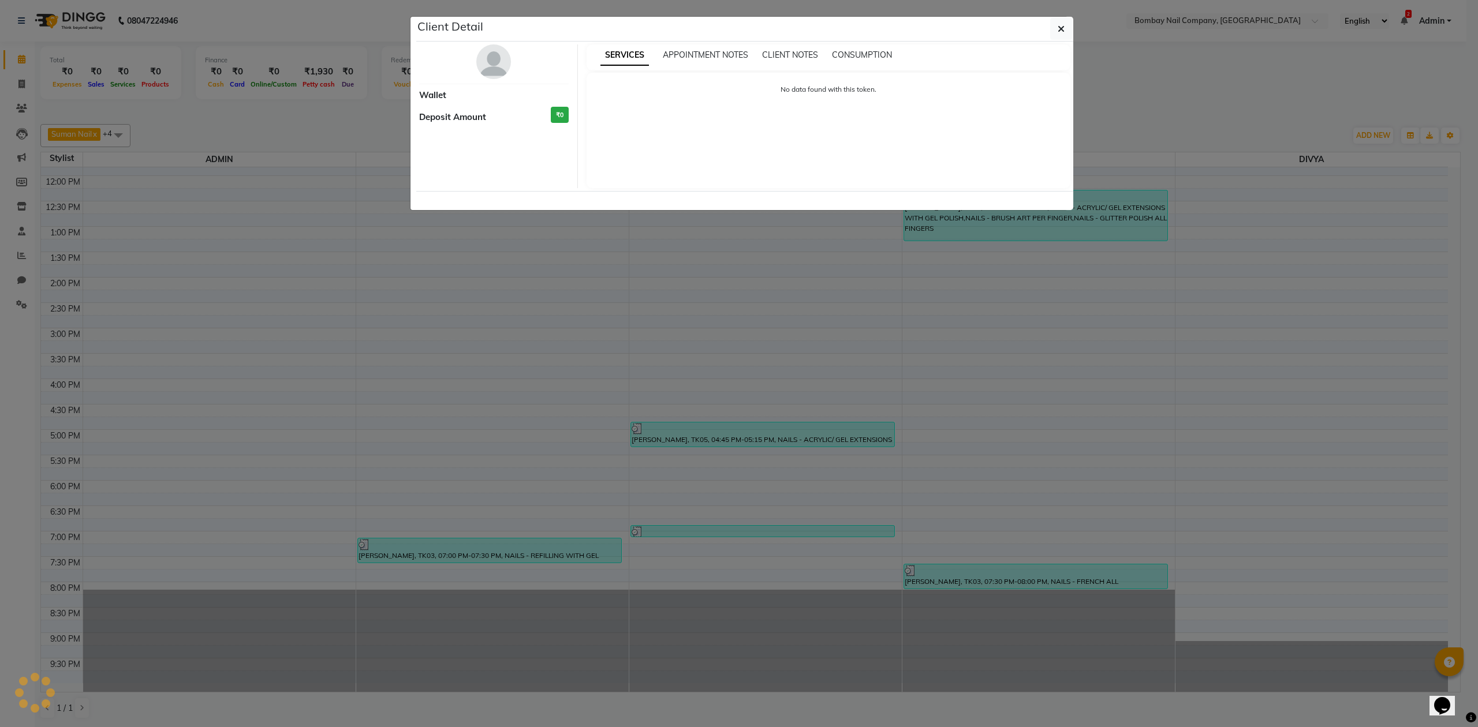
select select "3"
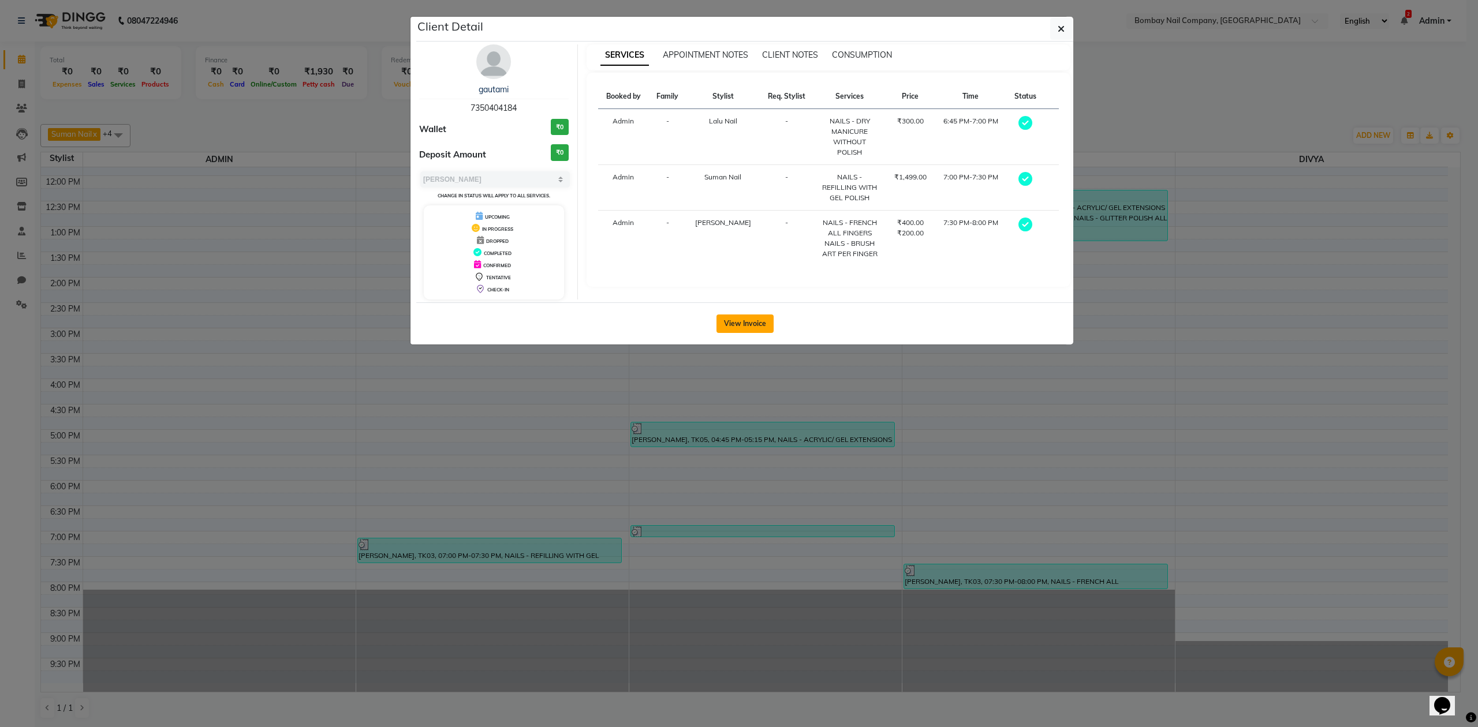
click at [742, 333] on button "View Invoice" at bounding box center [744, 324] width 57 height 18
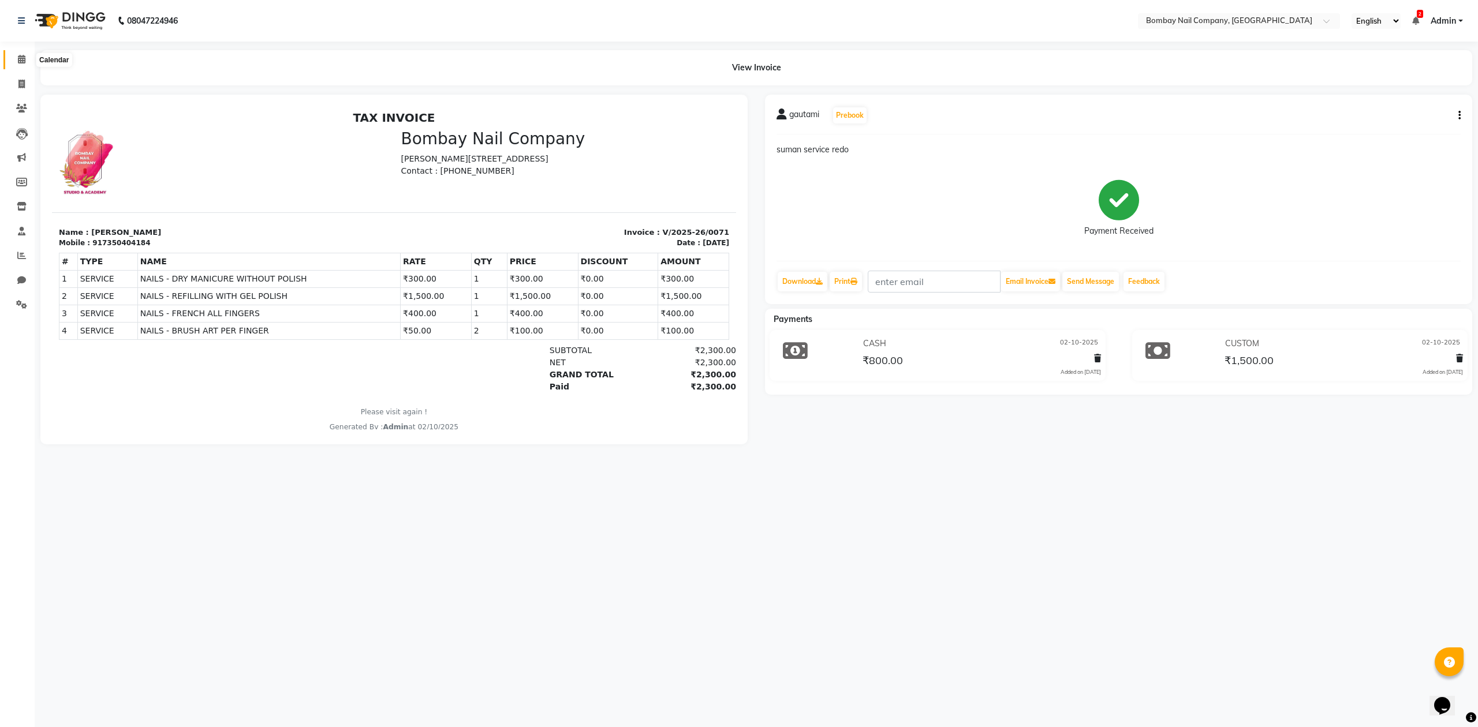
click at [23, 58] on icon at bounding box center [22, 59] width 8 height 9
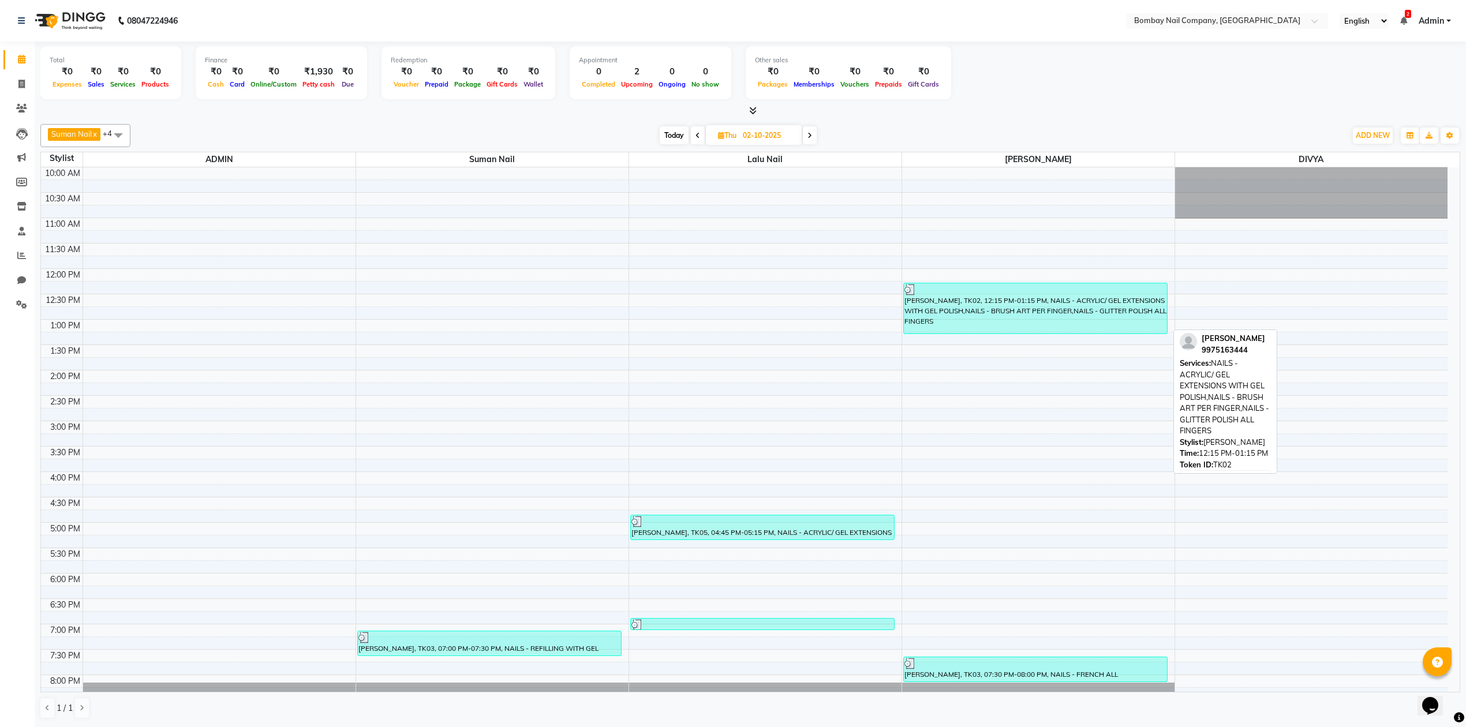
click at [934, 312] on div "SHUBHRA JAIN, TK02, 12:15 PM-01:15 PM, NAILS - ACRYLIC/ GEL EXTENSIONS WITH GEL…" at bounding box center [1035, 308] width 263 height 50
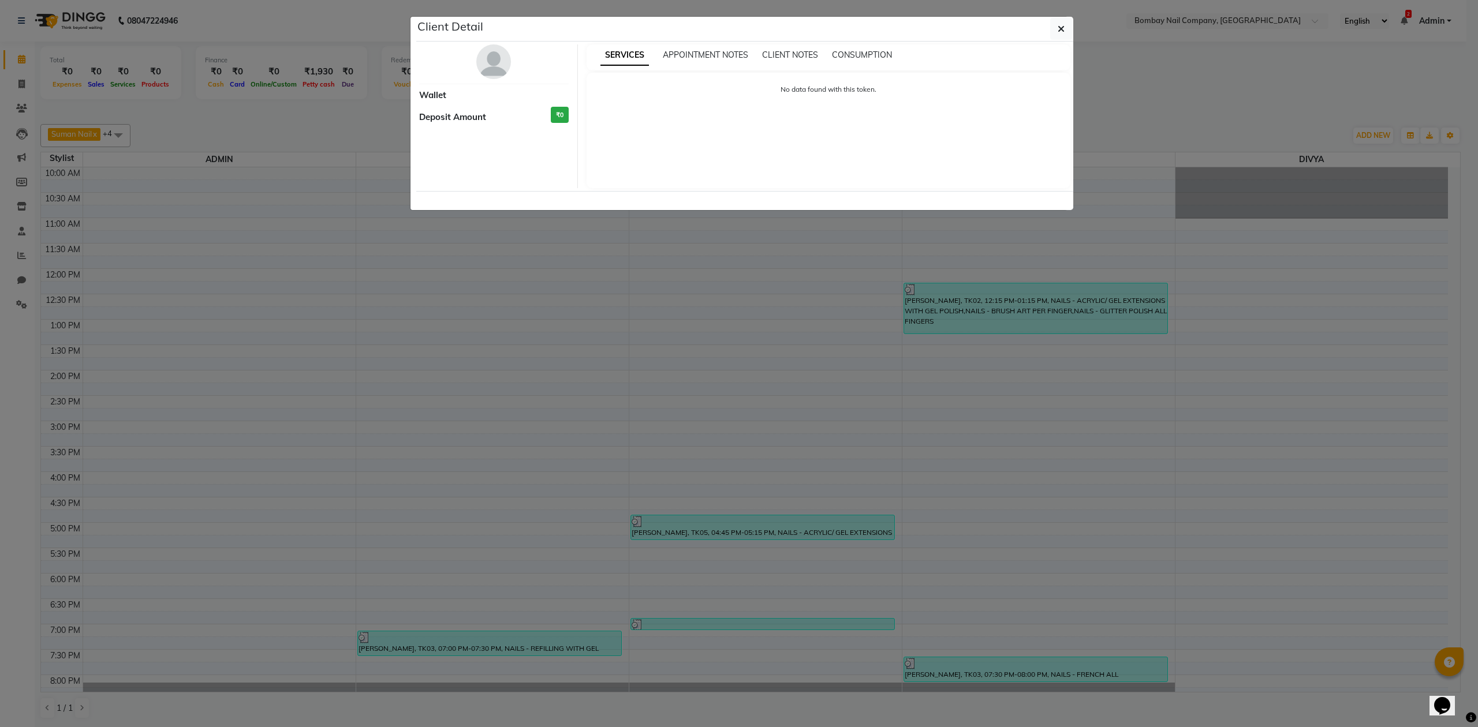
select select "3"
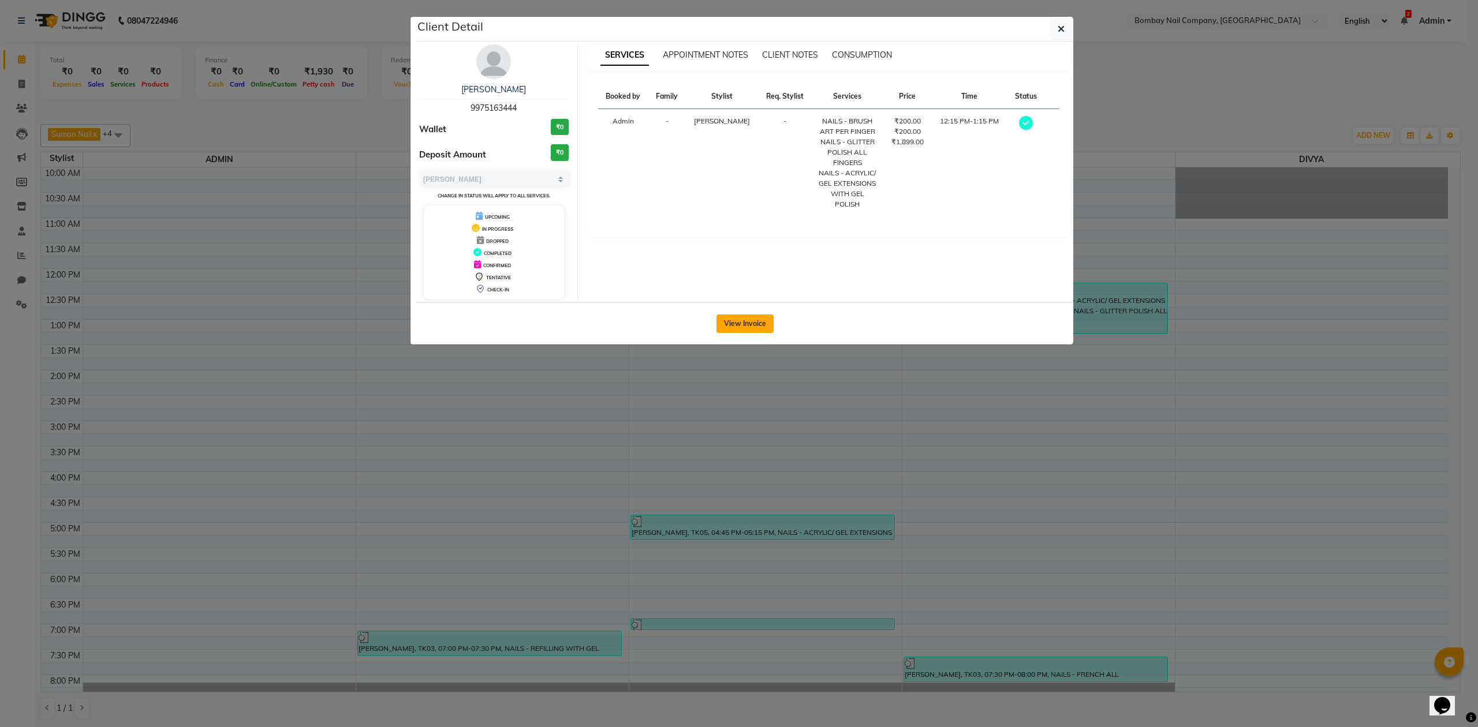
click at [723, 318] on button "View Invoice" at bounding box center [744, 324] width 57 height 18
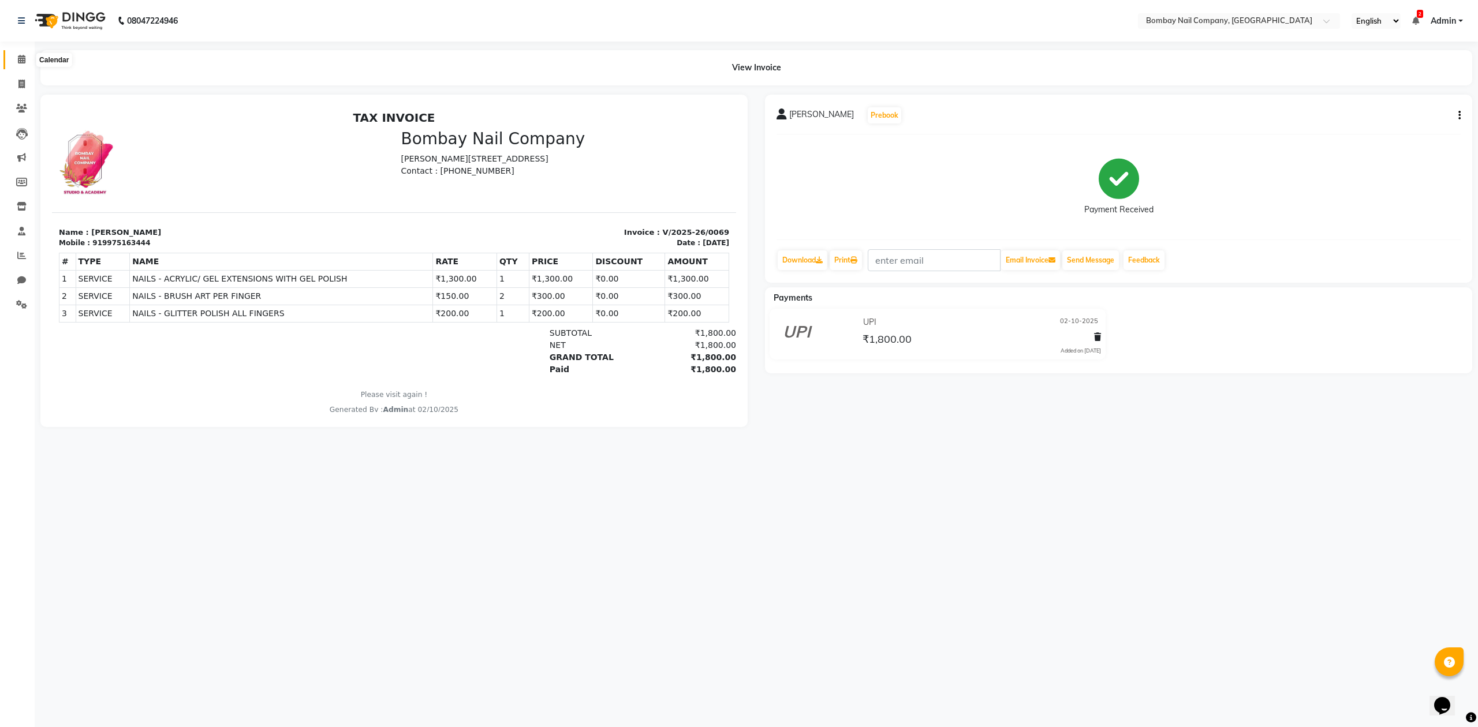
click at [20, 62] on icon at bounding box center [22, 59] width 8 height 9
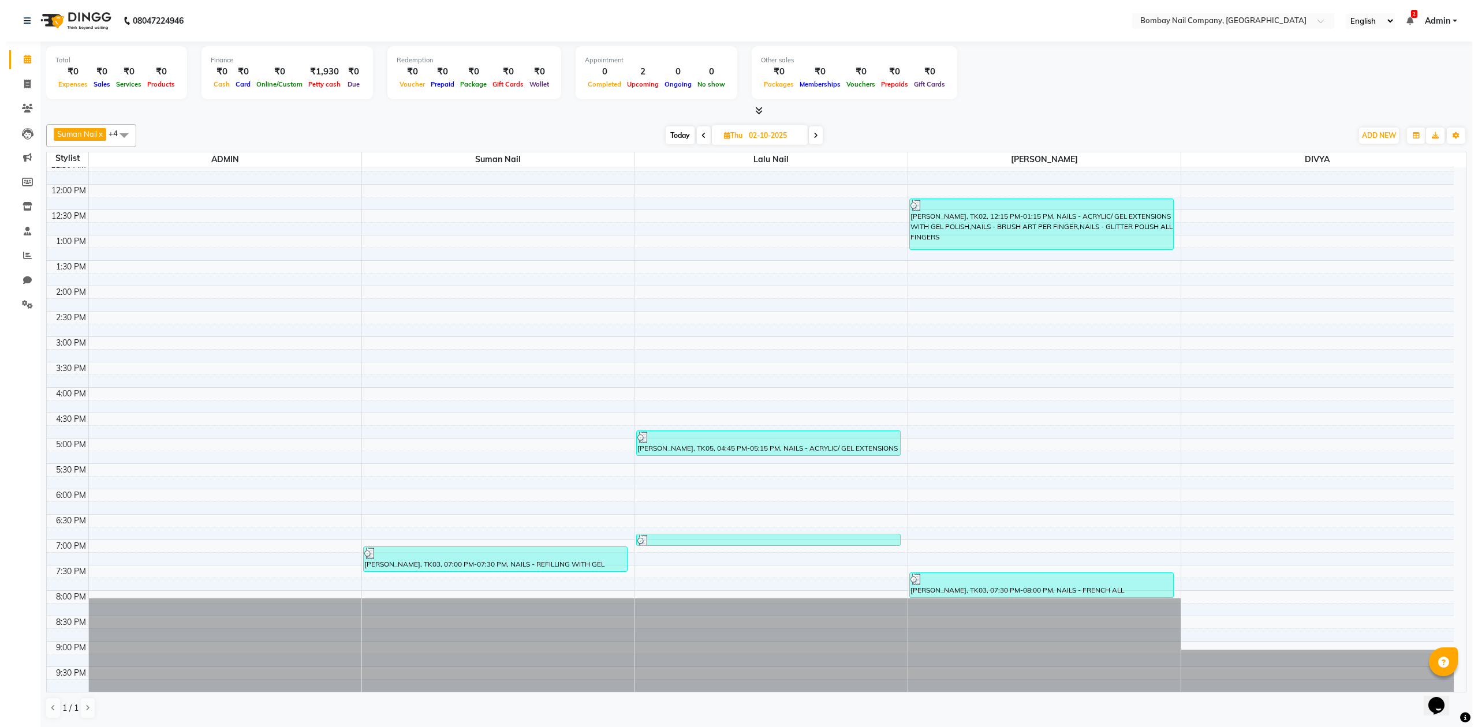
scroll to position [93, 0]
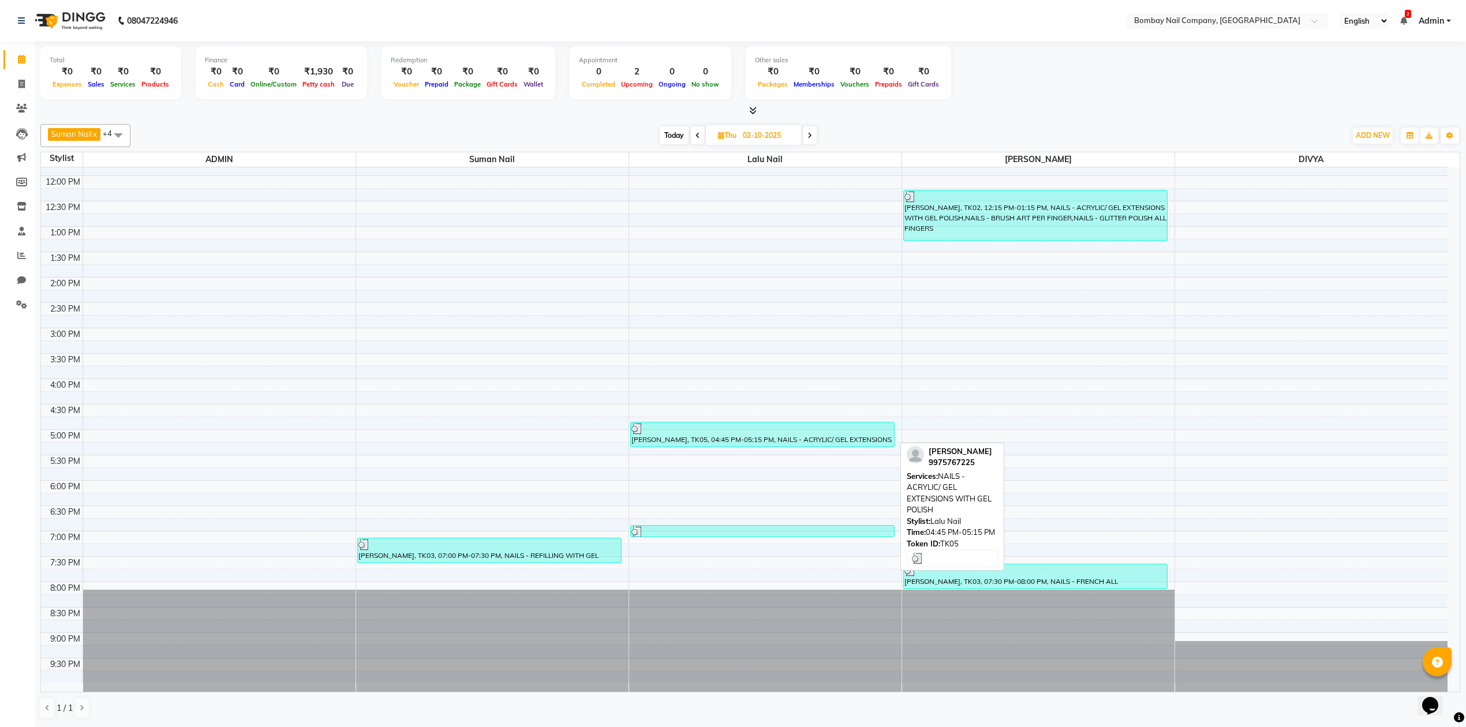
click at [813, 438] on div "gitanjali bunde, TK05, 04:45 PM-05:15 PM, NAILS - ACRYLIC/ GEL EXTENSIONS WITH …" at bounding box center [762, 435] width 263 height 24
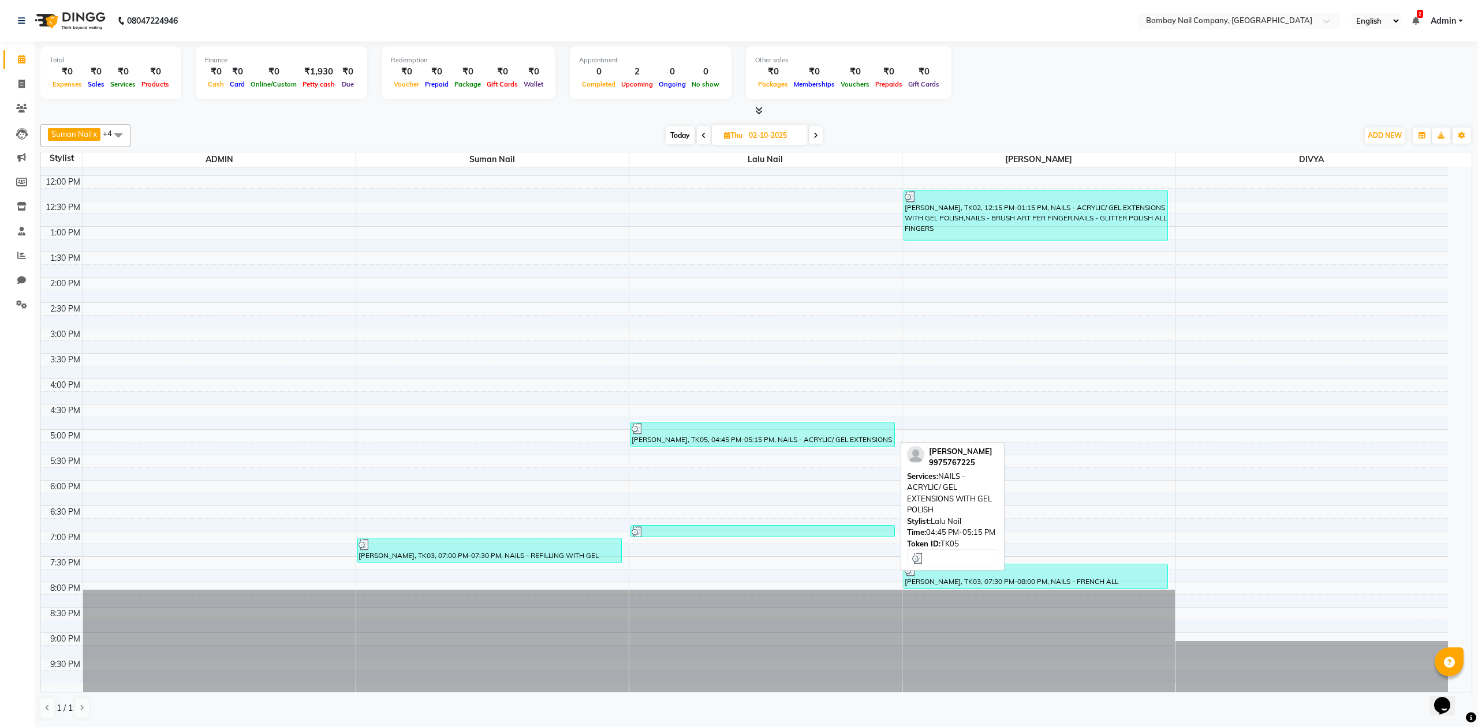
select select "3"
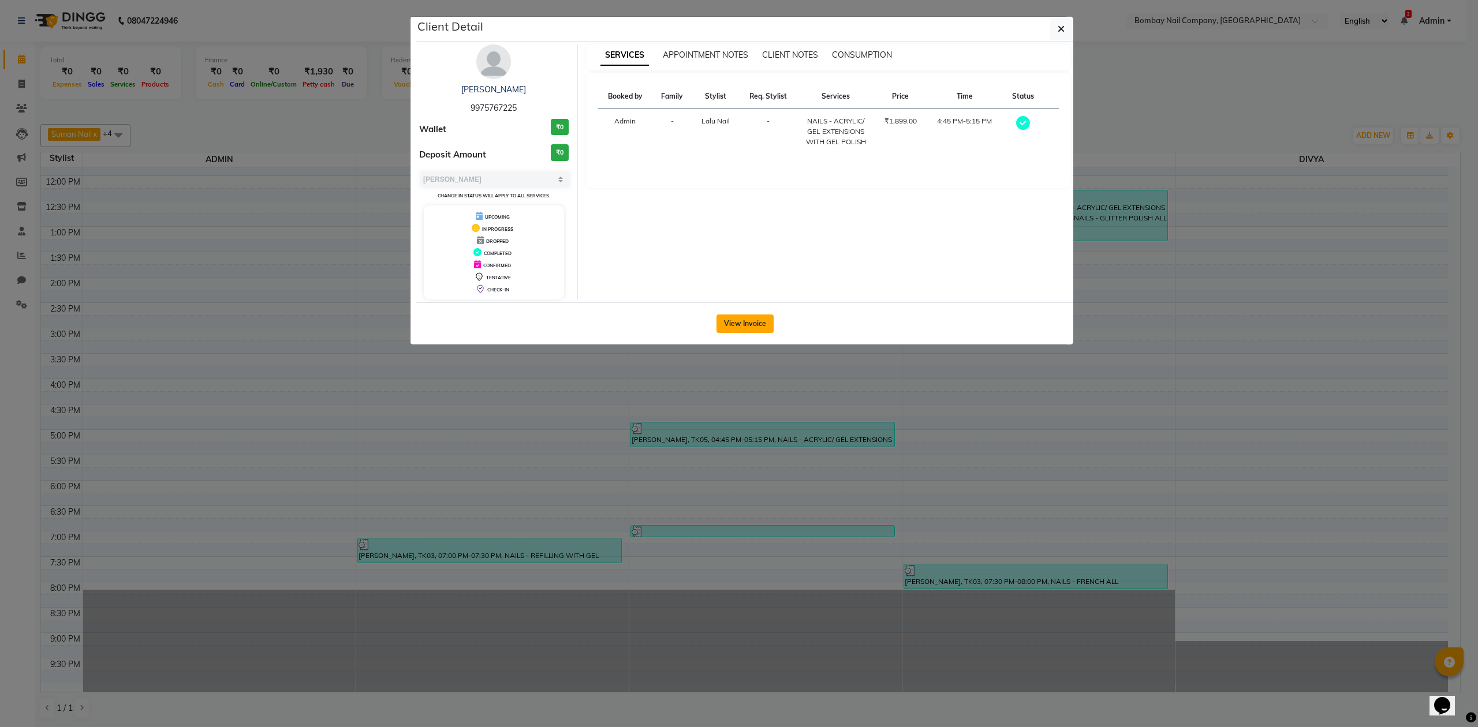
click at [747, 326] on button "View Invoice" at bounding box center [744, 324] width 57 height 18
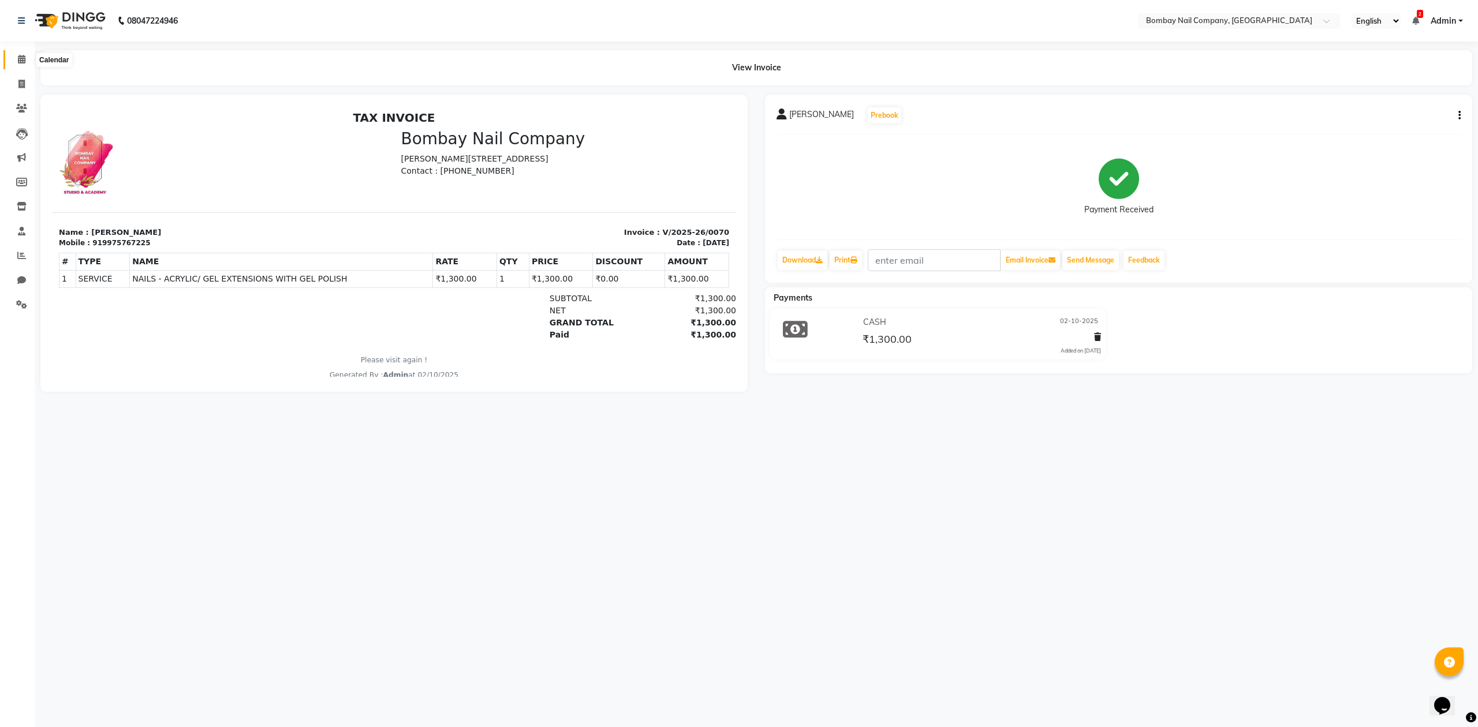
click at [13, 54] on span at bounding box center [22, 59] width 20 height 13
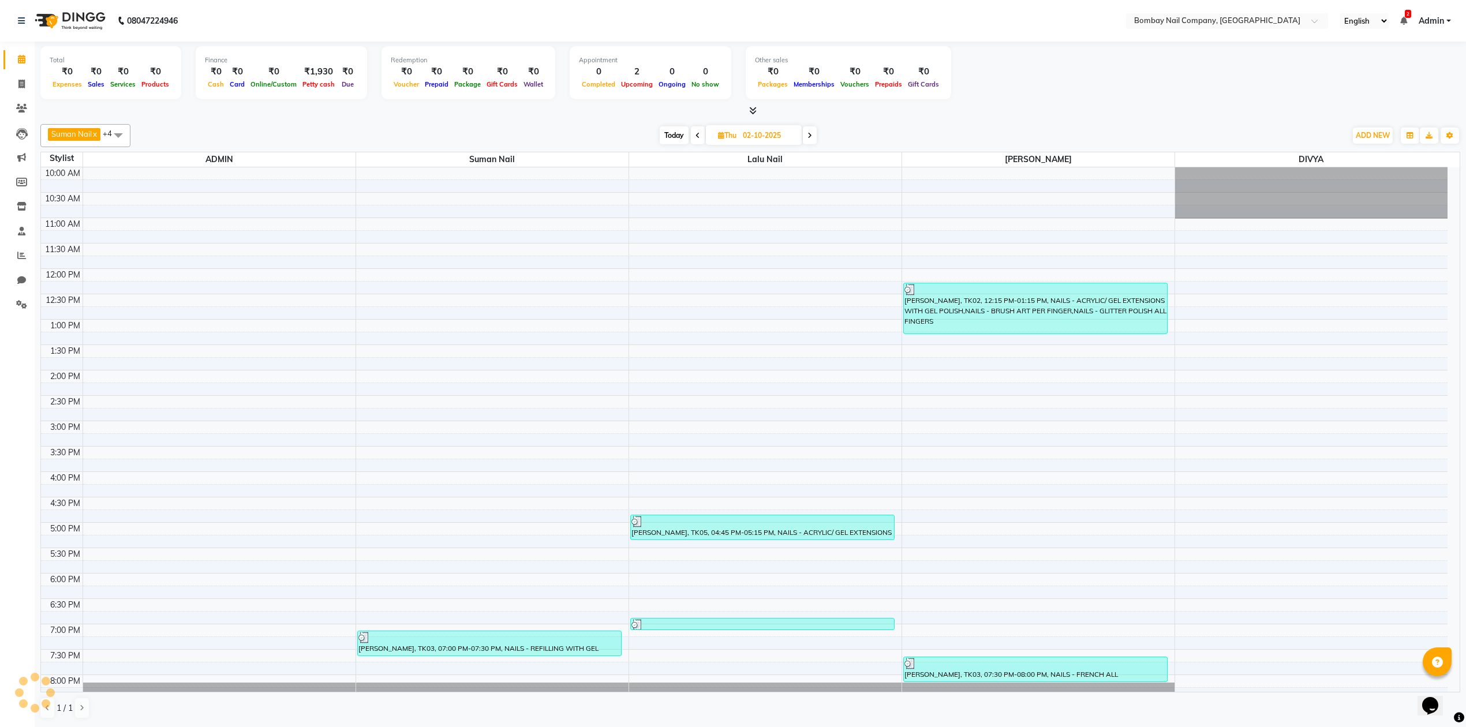
click at [753, 135] on input "02-10-2025" at bounding box center [769, 135] width 58 height 17
select select "10"
select select "2025"
click at [767, 208] on span "3" at bounding box center [766, 209] width 18 height 18
type input "03-10-2025"
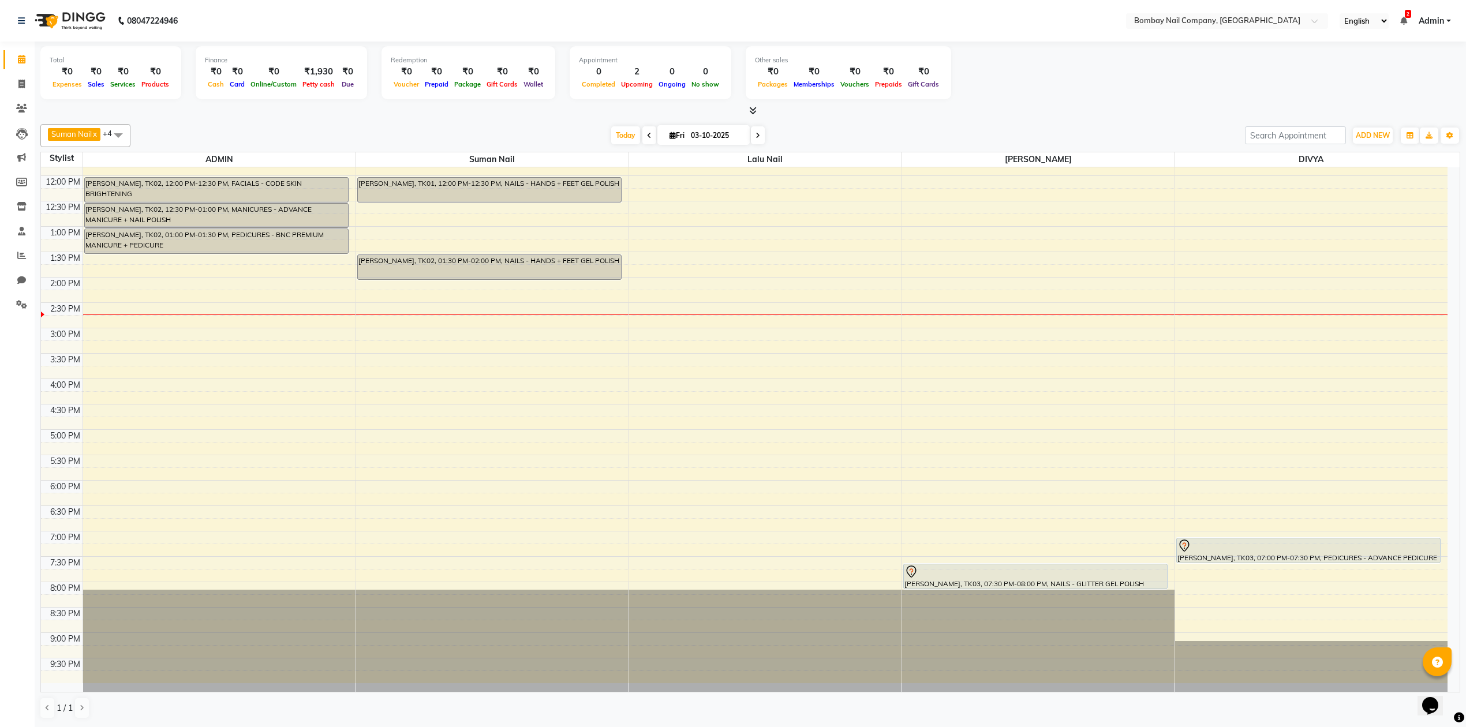
scroll to position [1, 0]
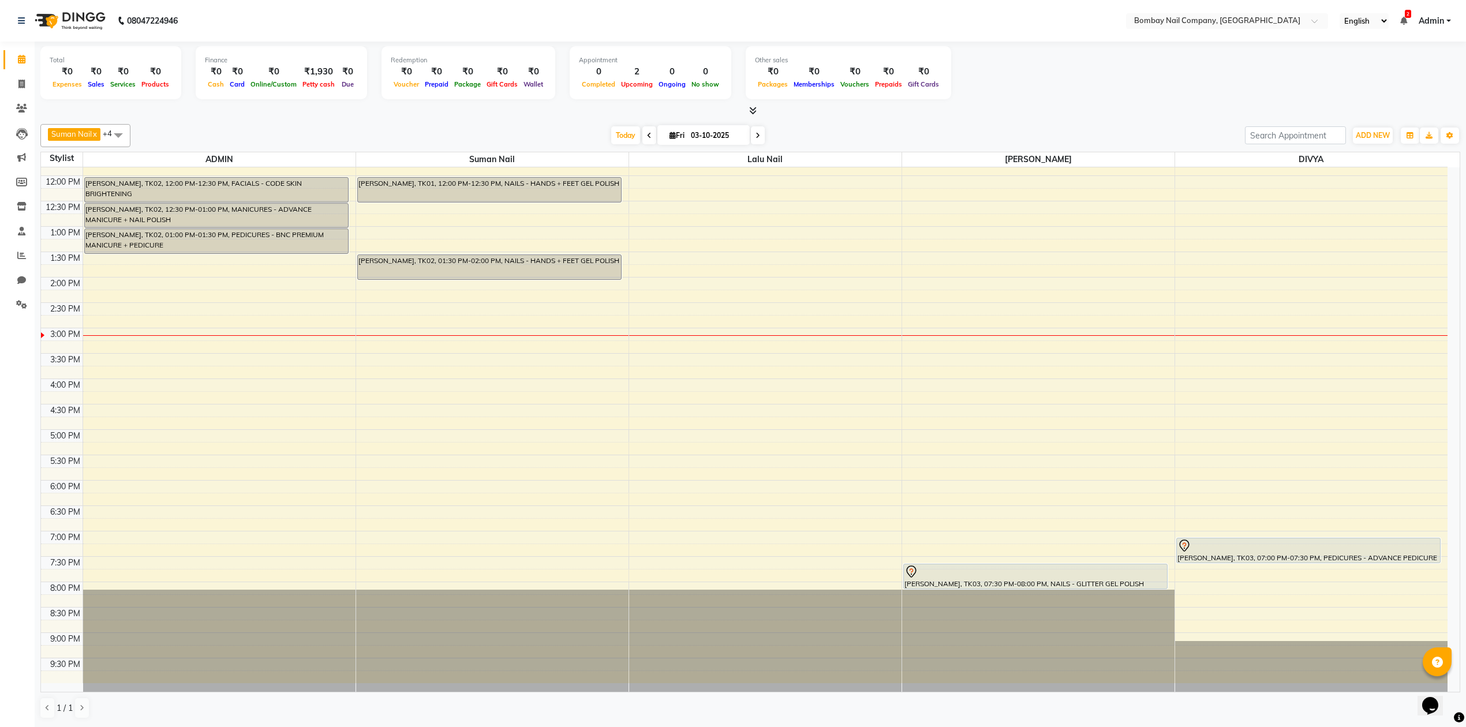
click at [825, 129] on div "Today Fri 03-10-2025" at bounding box center [687, 135] width 1103 height 17
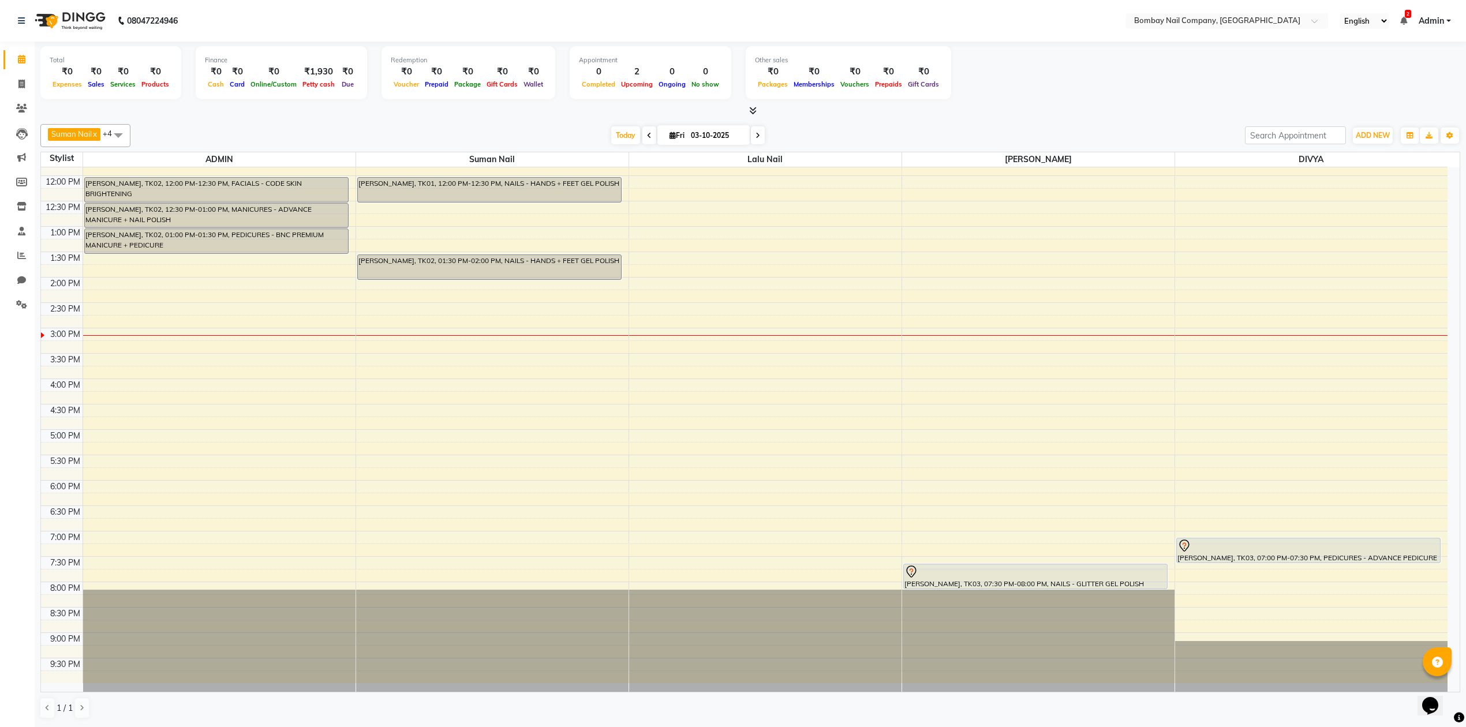
click at [825, 129] on div "Today Fri 03-10-2025" at bounding box center [687, 135] width 1103 height 17
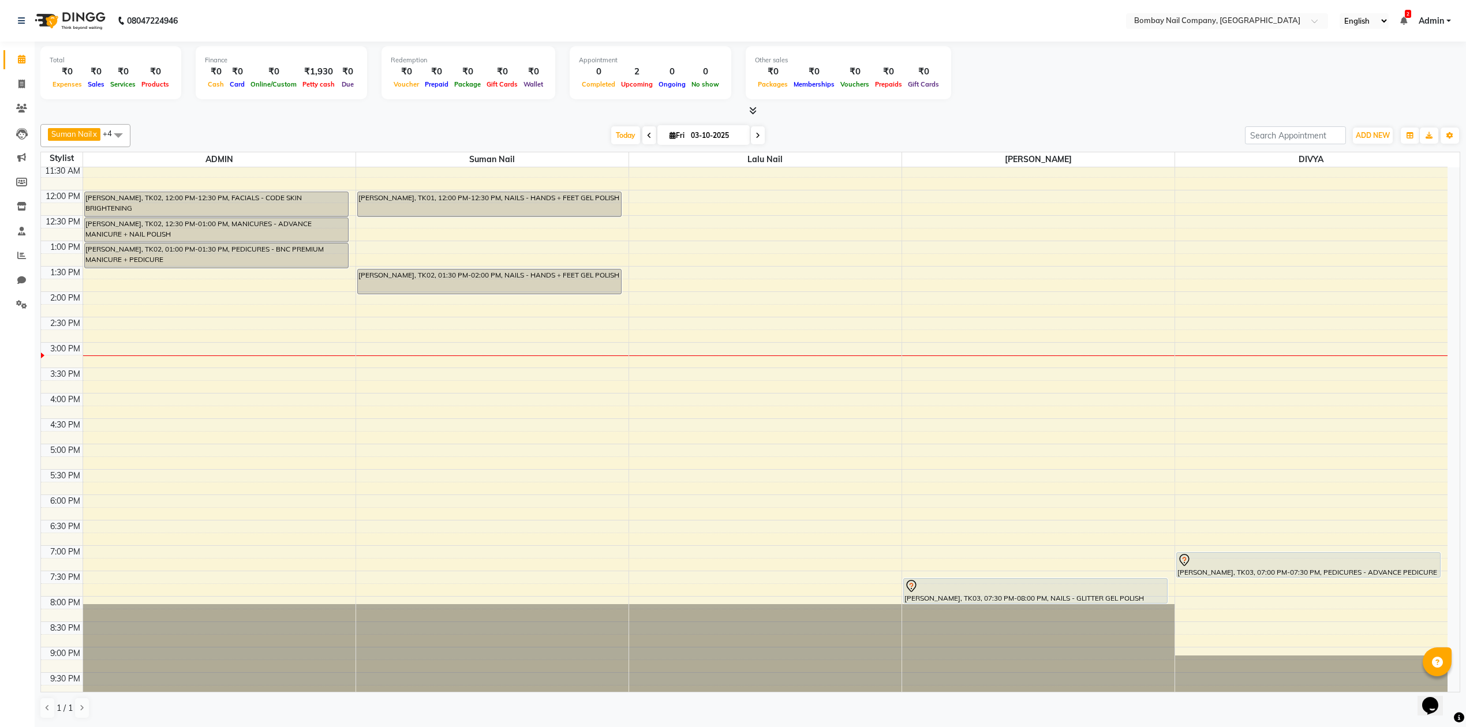
scroll to position [93, 0]
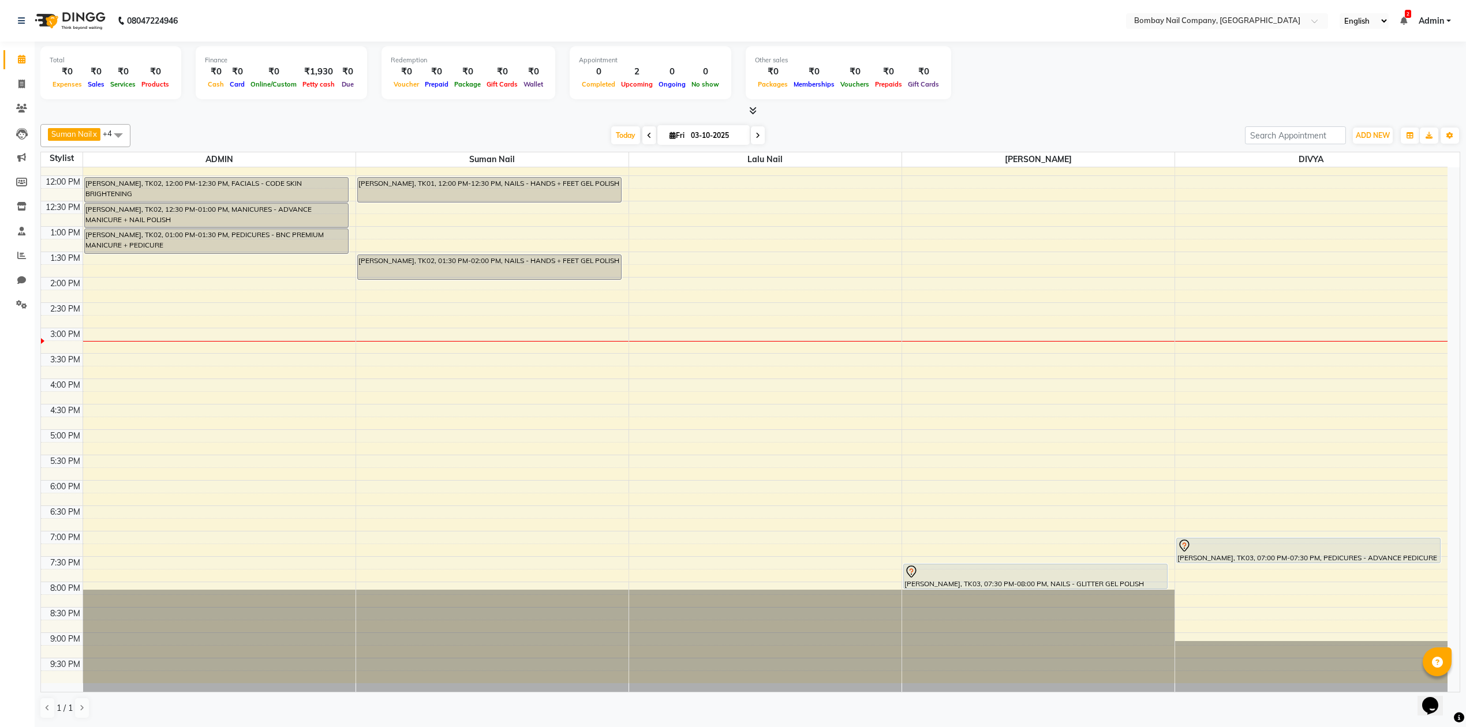
click at [662, 343] on div "10:00 AM 10:30 AM 11:00 AM 11:30 AM 12:00 PM 12:30 PM 1:00 PM 1:30 PM 2:00 PM 2…" at bounding box center [744, 378] width 1407 height 609
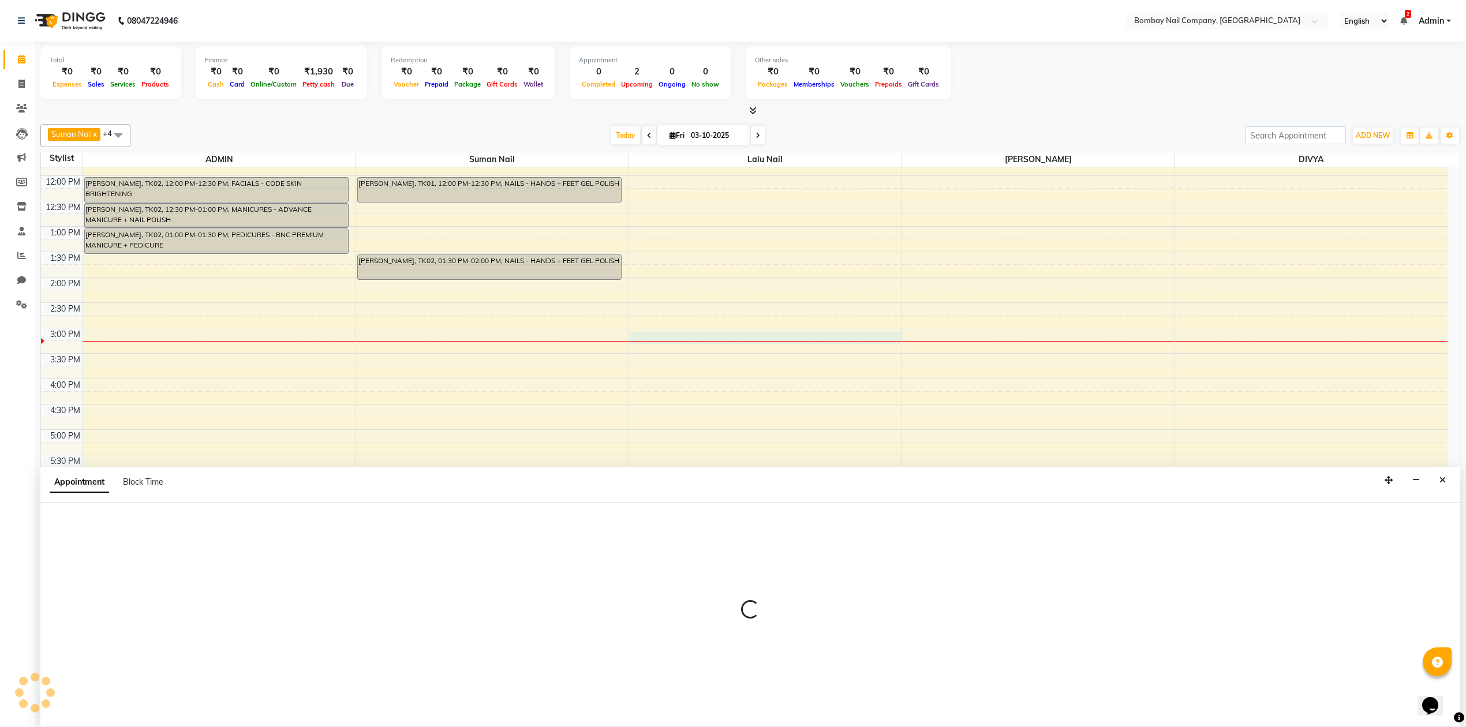
select select "90118"
select select "900"
select select "tentative"
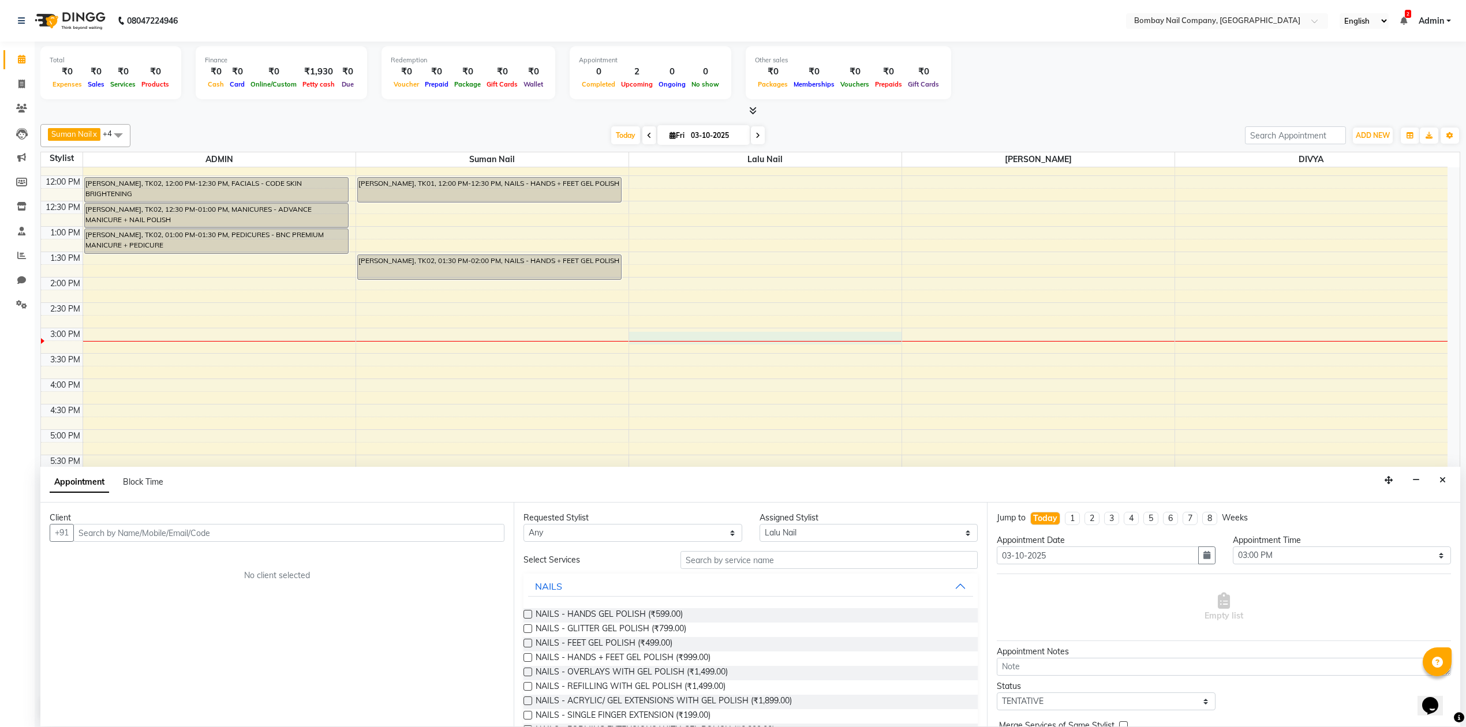
click at [297, 545] on div "Client +91 No client selected" at bounding box center [276, 615] width 473 height 224
click at [311, 534] on input "text" at bounding box center [288, 533] width 431 height 18
type input "9975856787"
click at [480, 531] on span "Add Client" at bounding box center [480, 533] width 39 height 10
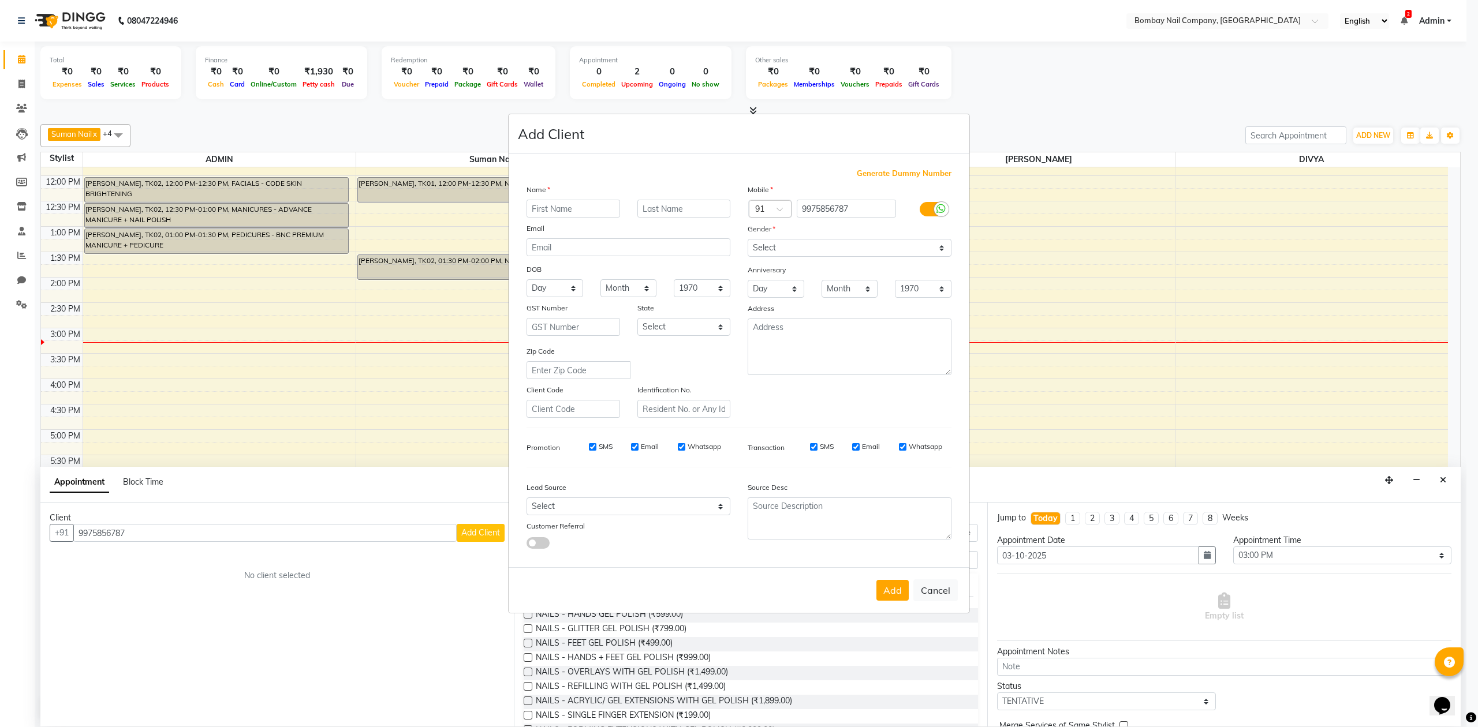
type input "s"
type input "SHIVANI"
click at [703, 206] on input "text" at bounding box center [684, 209] width 94 height 18
type input "WAGHMARE"
click at [816, 242] on select "Select Male Female Other Prefer Not To Say" at bounding box center [850, 248] width 204 height 18
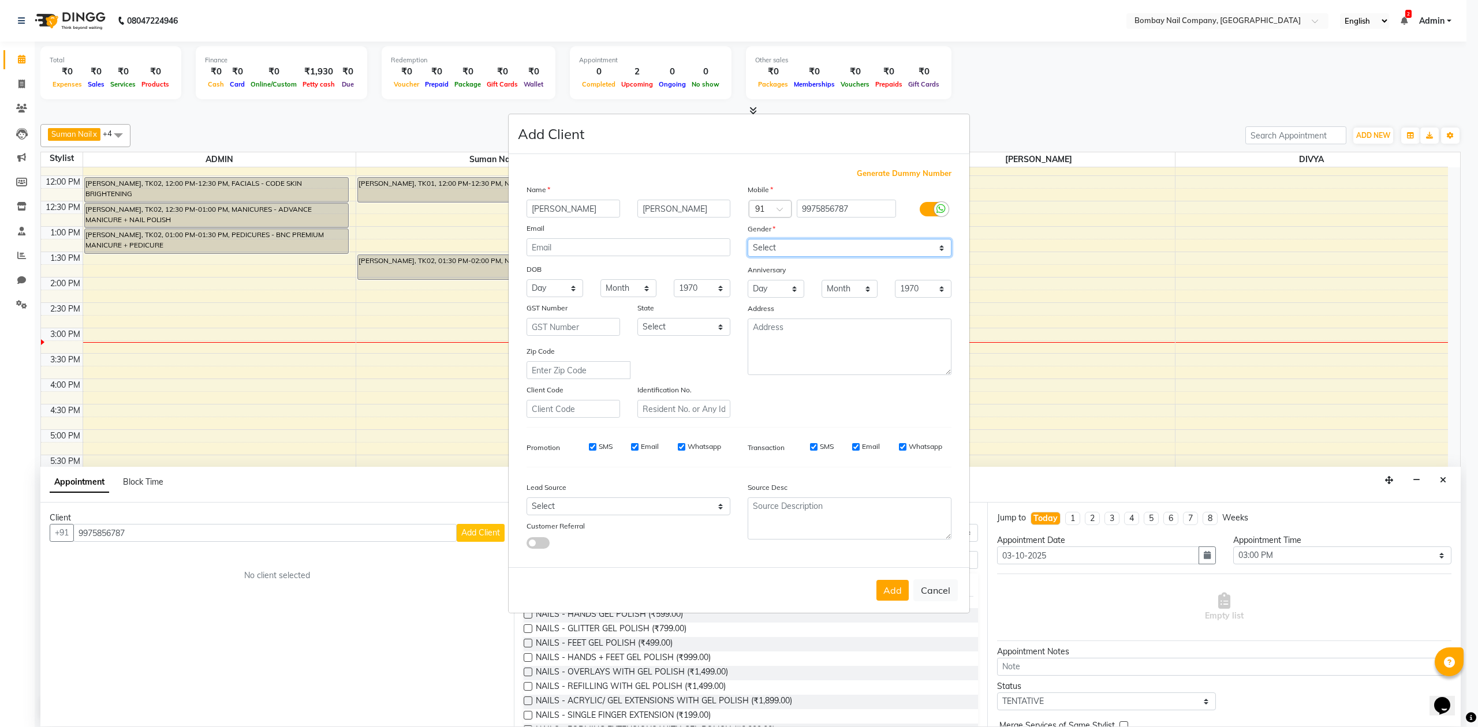
select select "female"
click at [748, 240] on select "Select Male Female Other Prefer Not To Say" at bounding box center [850, 248] width 204 height 18
click at [899, 591] on button "Add" at bounding box center [892, 590] width 32 height 21
select select
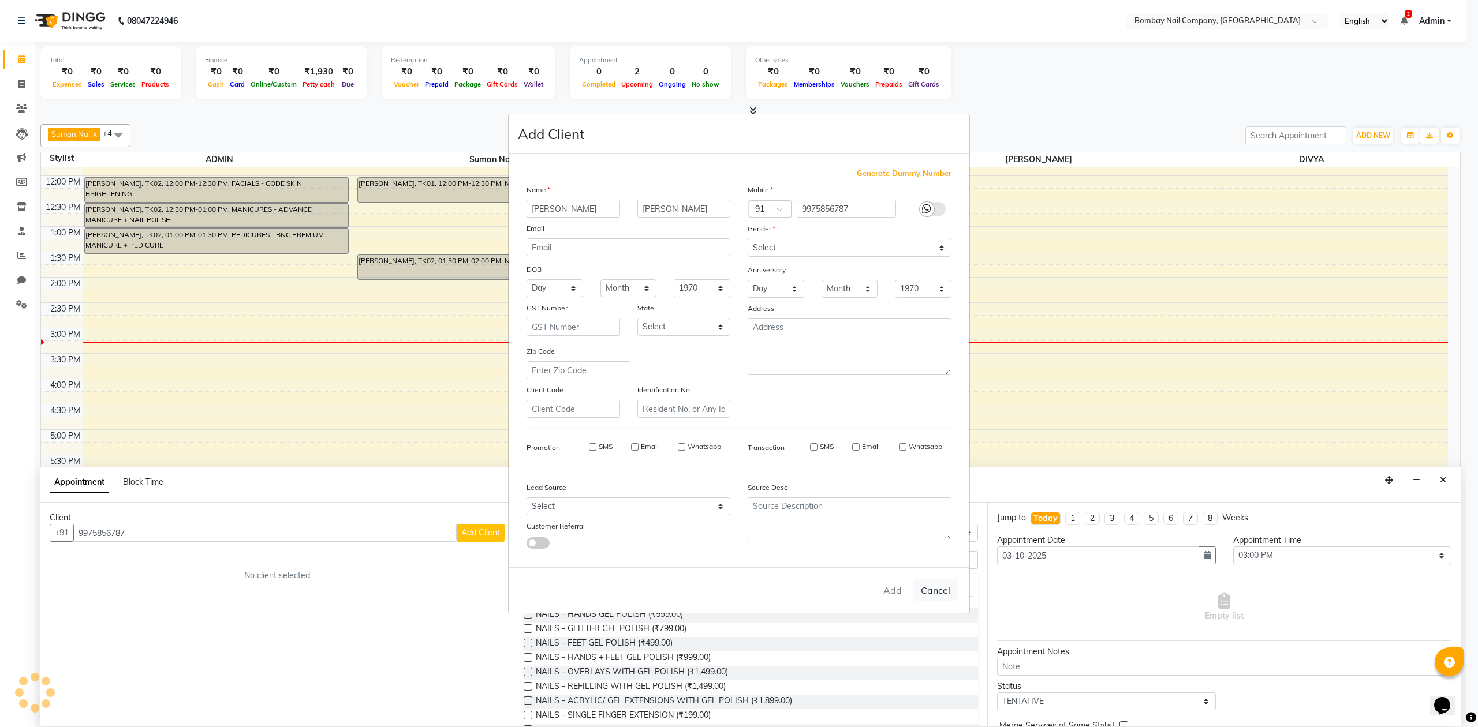
select select
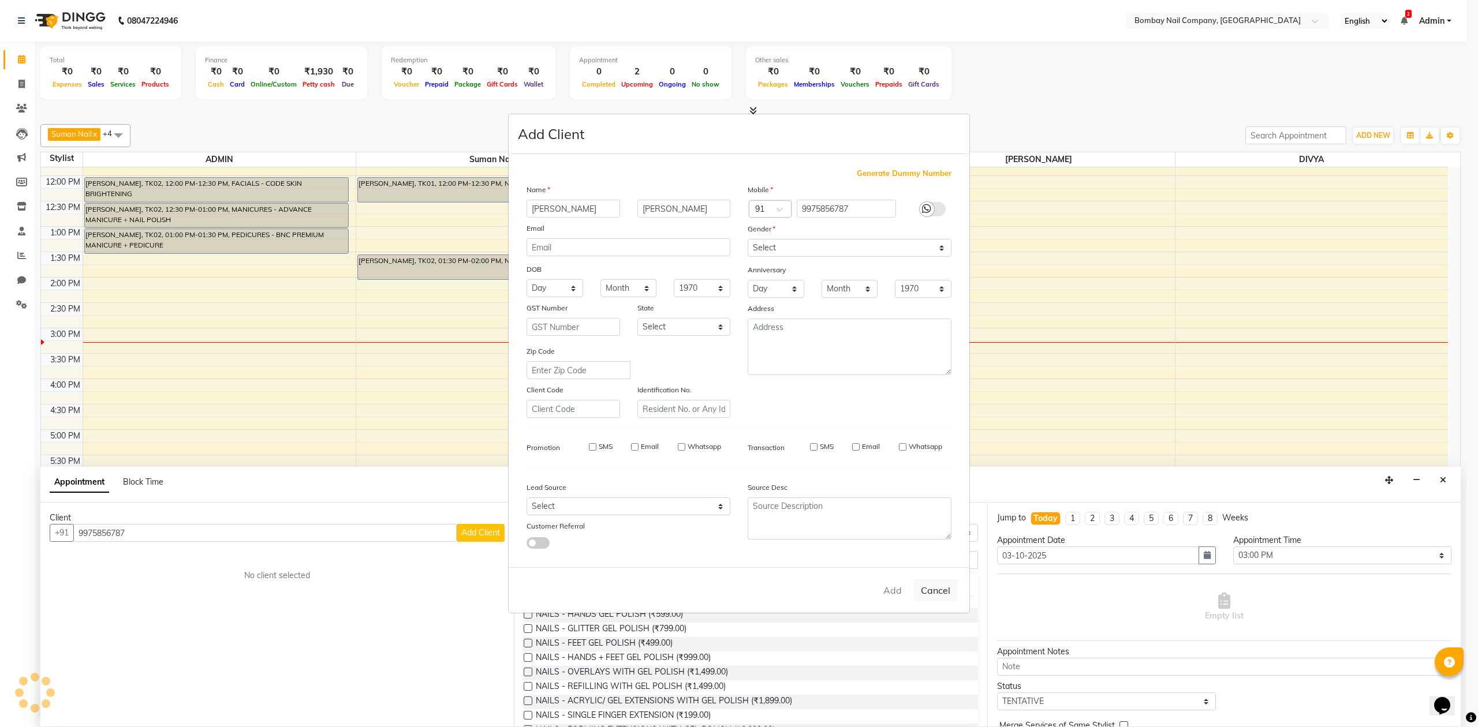
checkbox input "false"
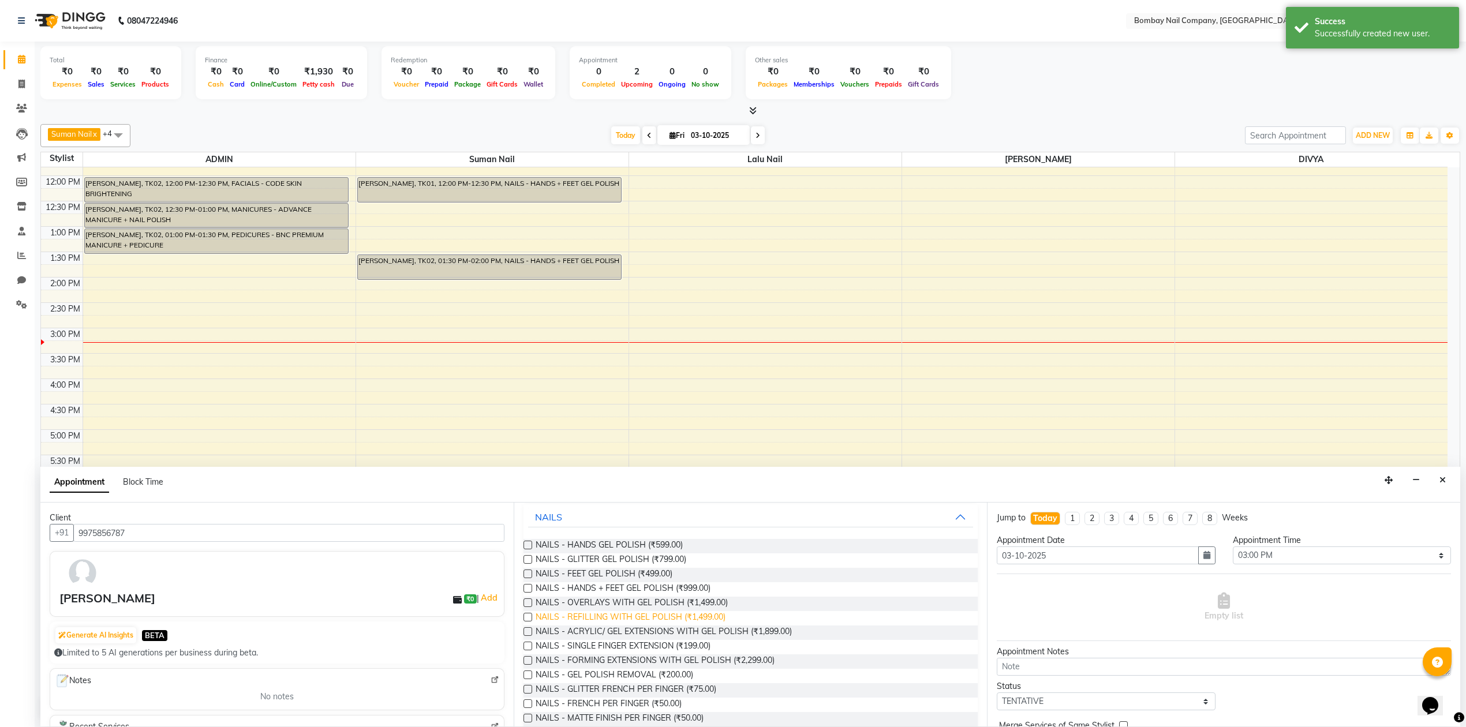
scroll to position [77, 0]
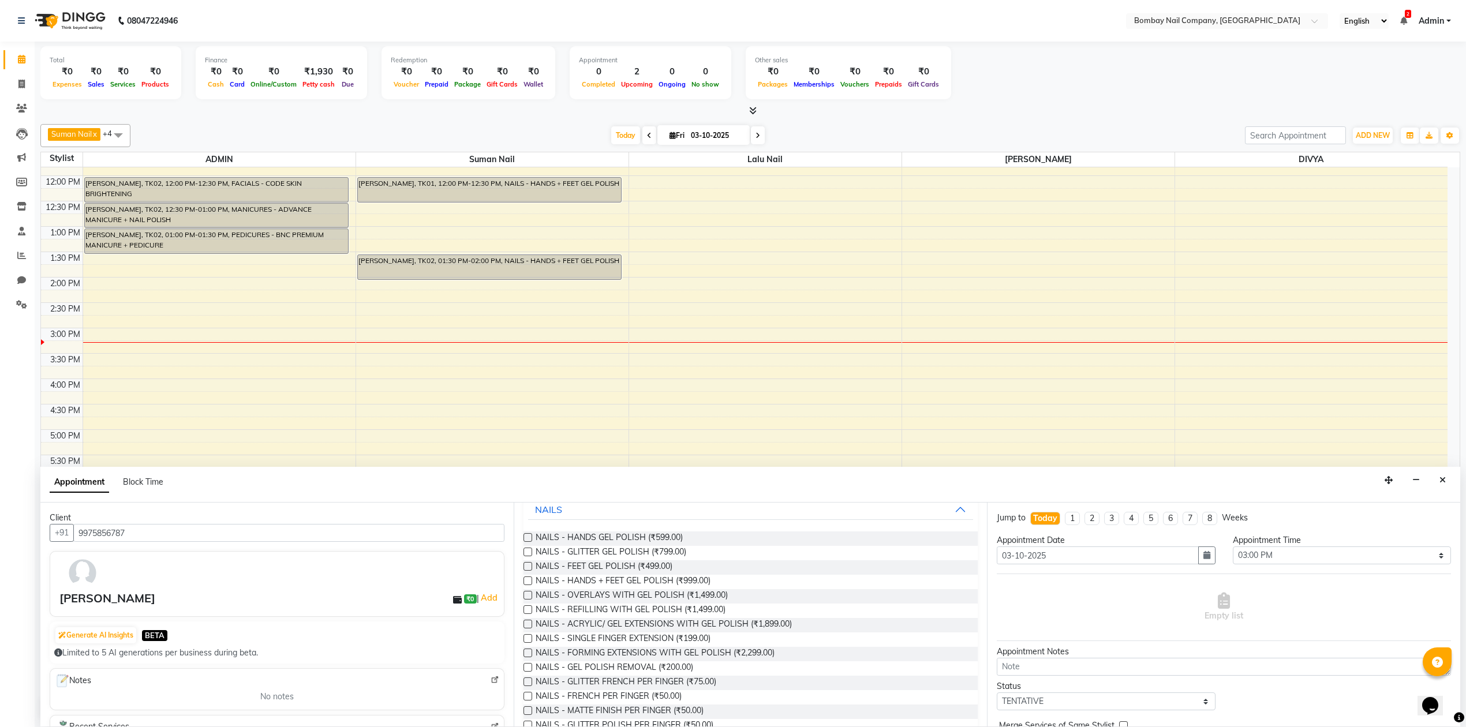
click at [524, 583] on label at bounding box center [528, 581] width 9 height 9
click at [524, 583] on input "checkbox" at bounding box center [528, 582] width 8 height 8
checkbox input "false"
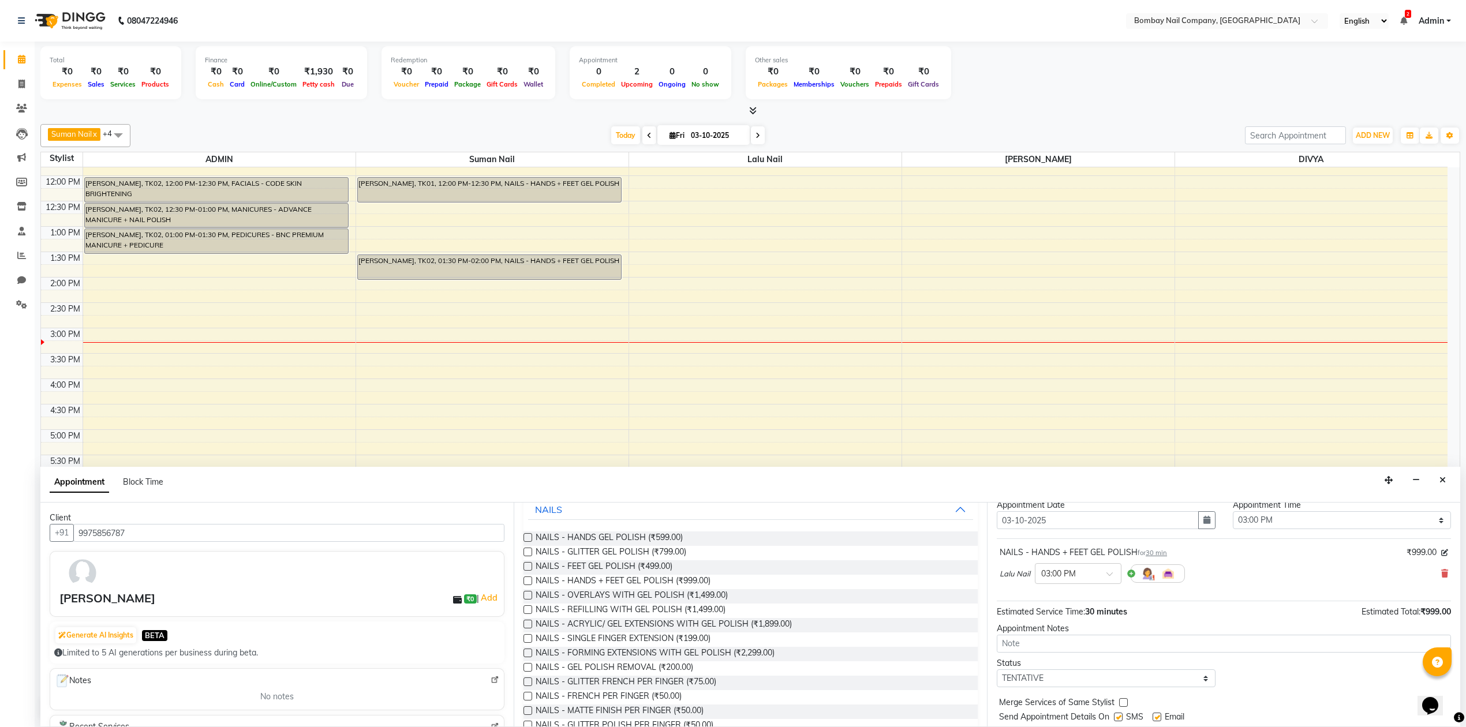
scroll to position [70, 0]
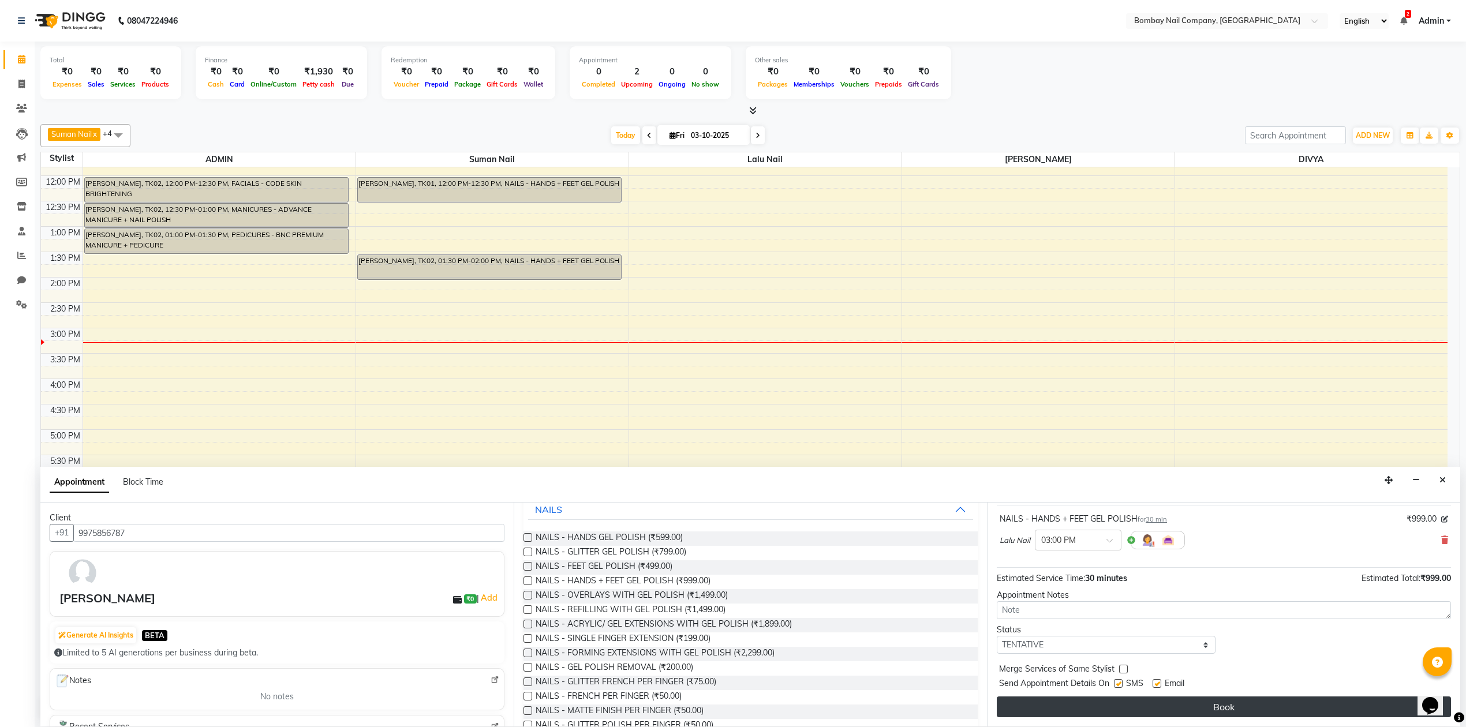
click at [1238, 702] on button "Book" at bounding box center [1224, 707] width 454 height 21
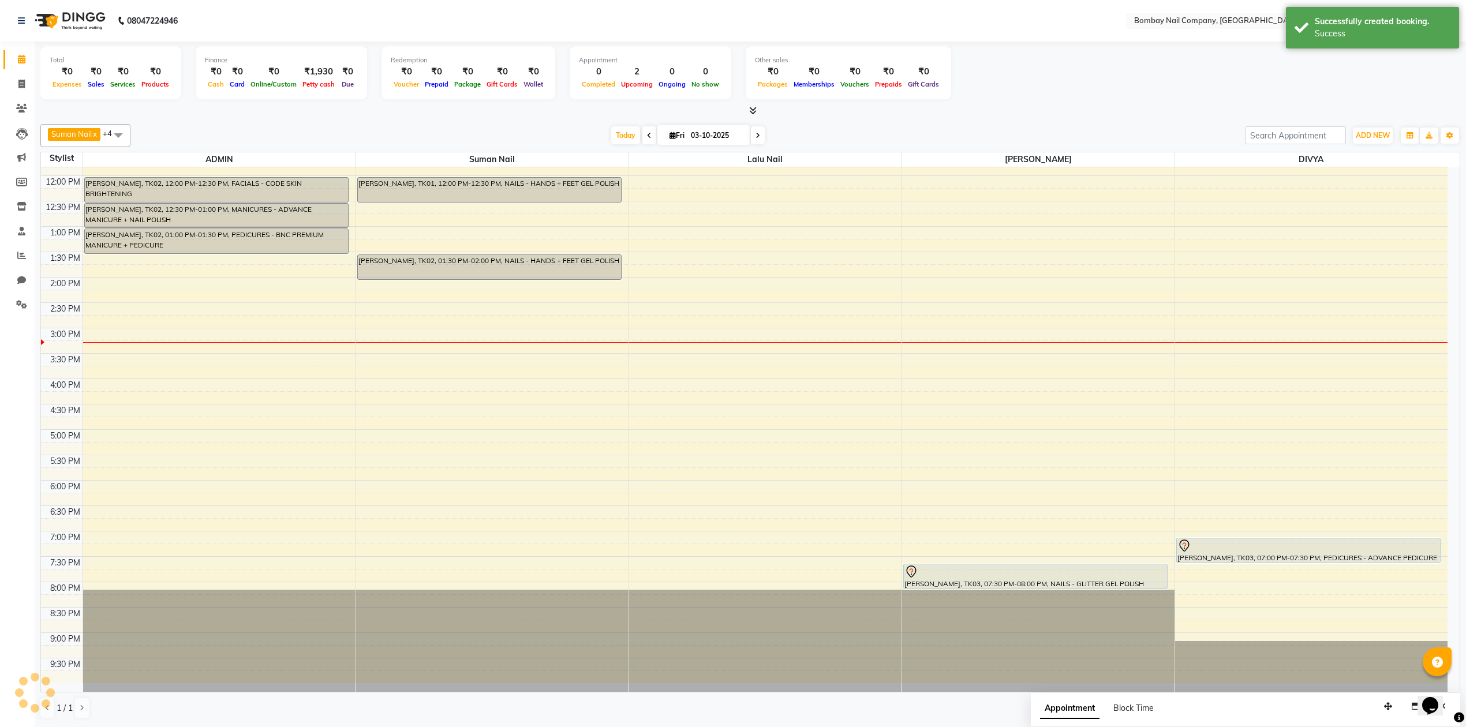
scroll to position [0, 0]
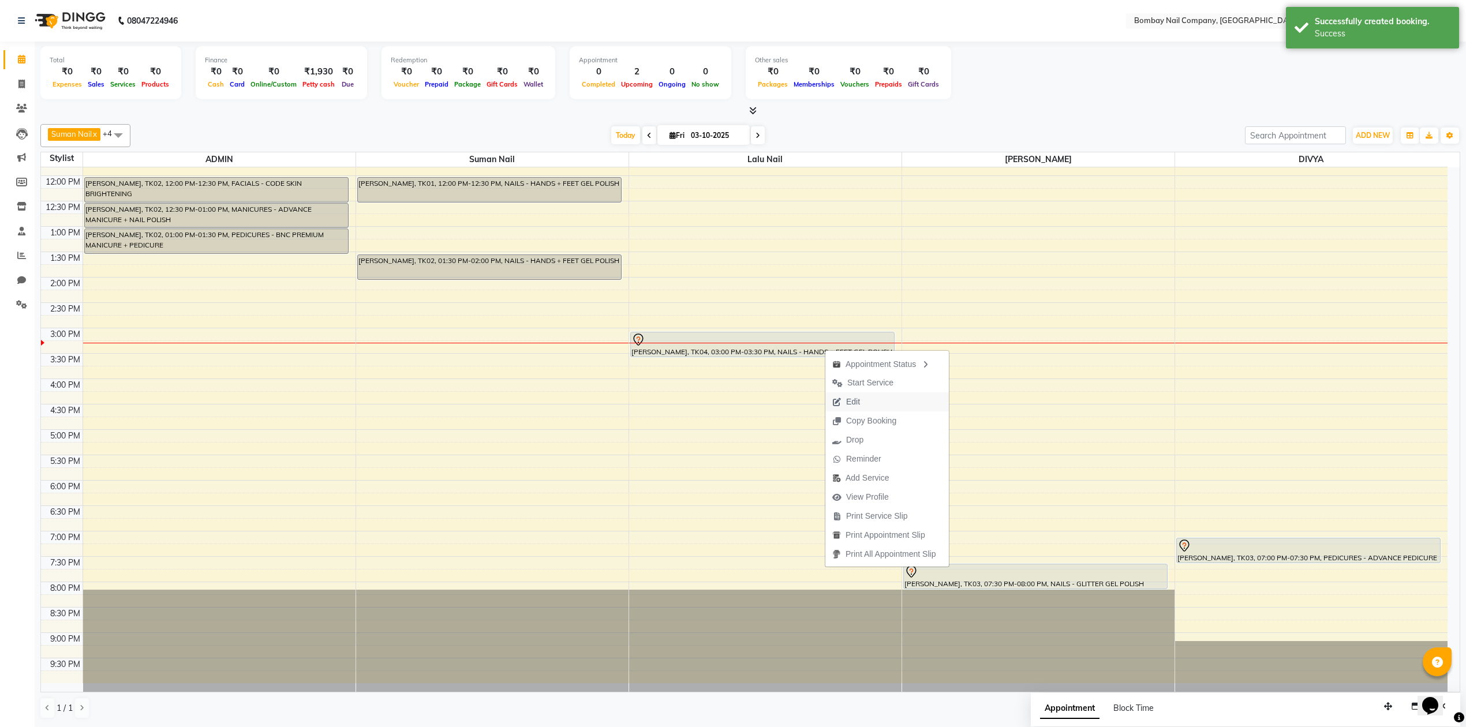
click at [868, 403] on button "Edit" at bounding box center [888, 402] width 124 height 19
select select "tentative"
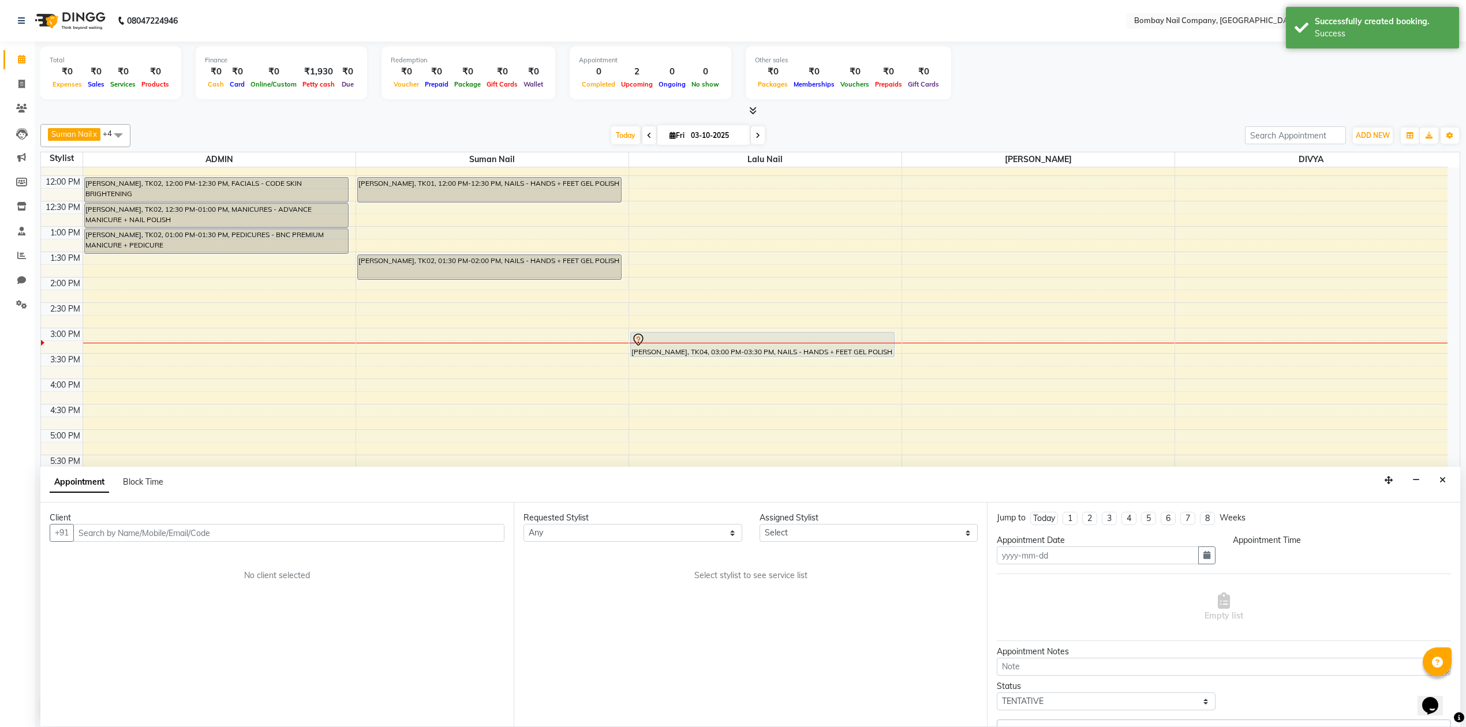
scroll to position [1, 0]
type input "03-10-2025"
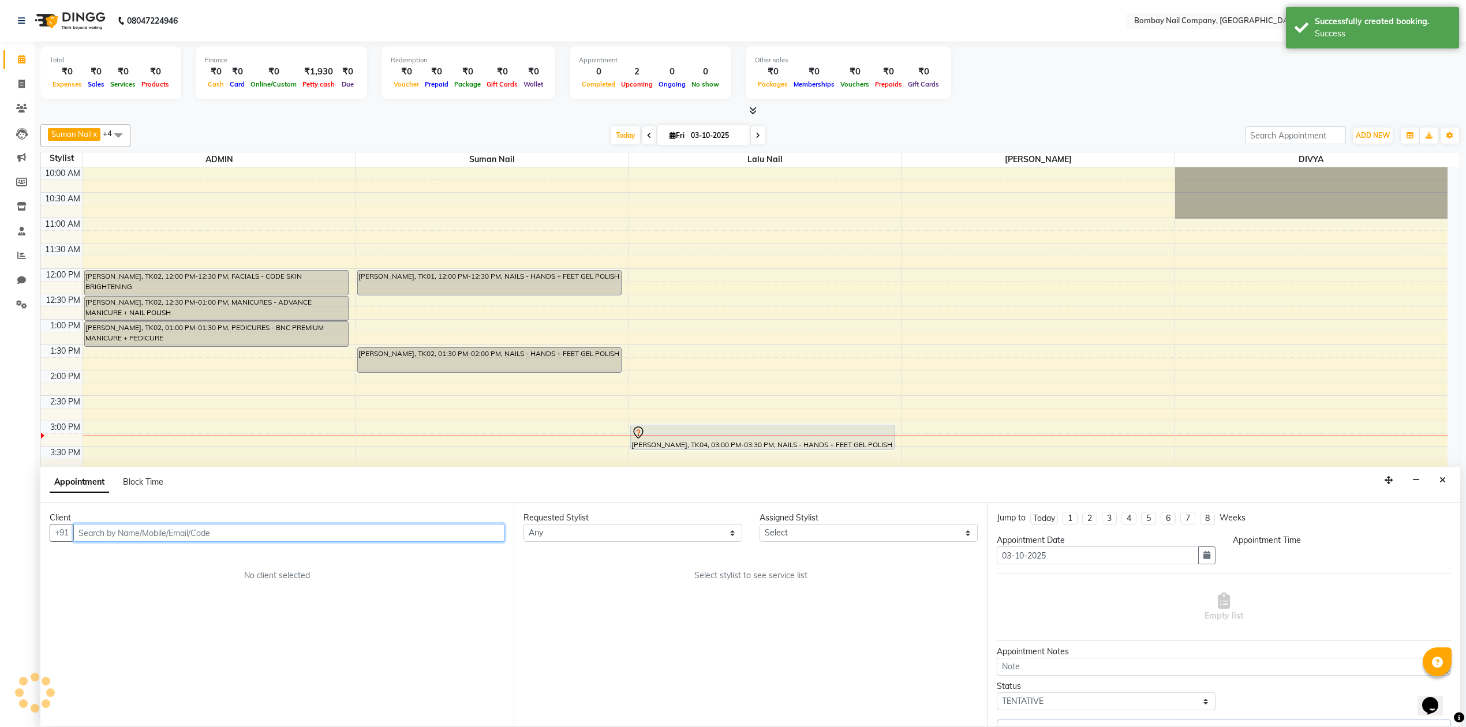
select select "900"
select select "90118"
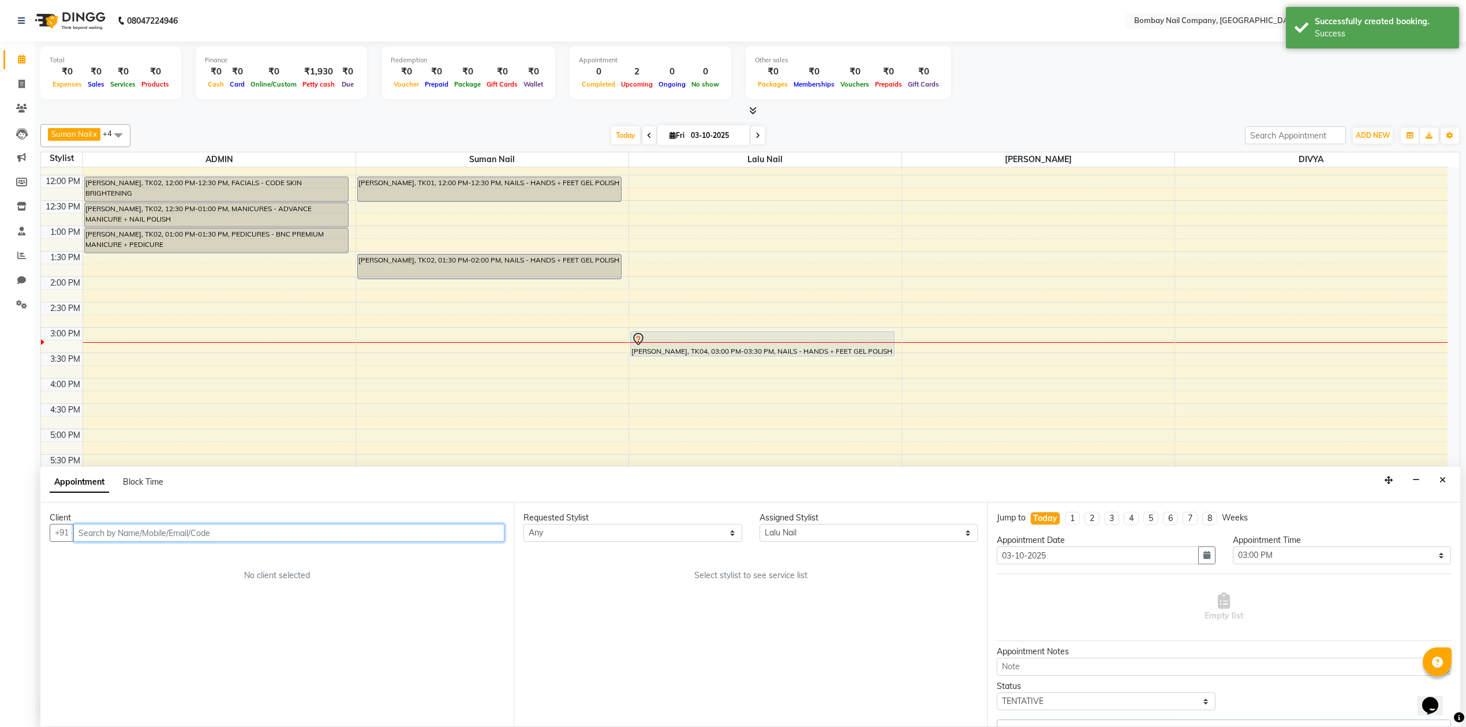
select select "4433"
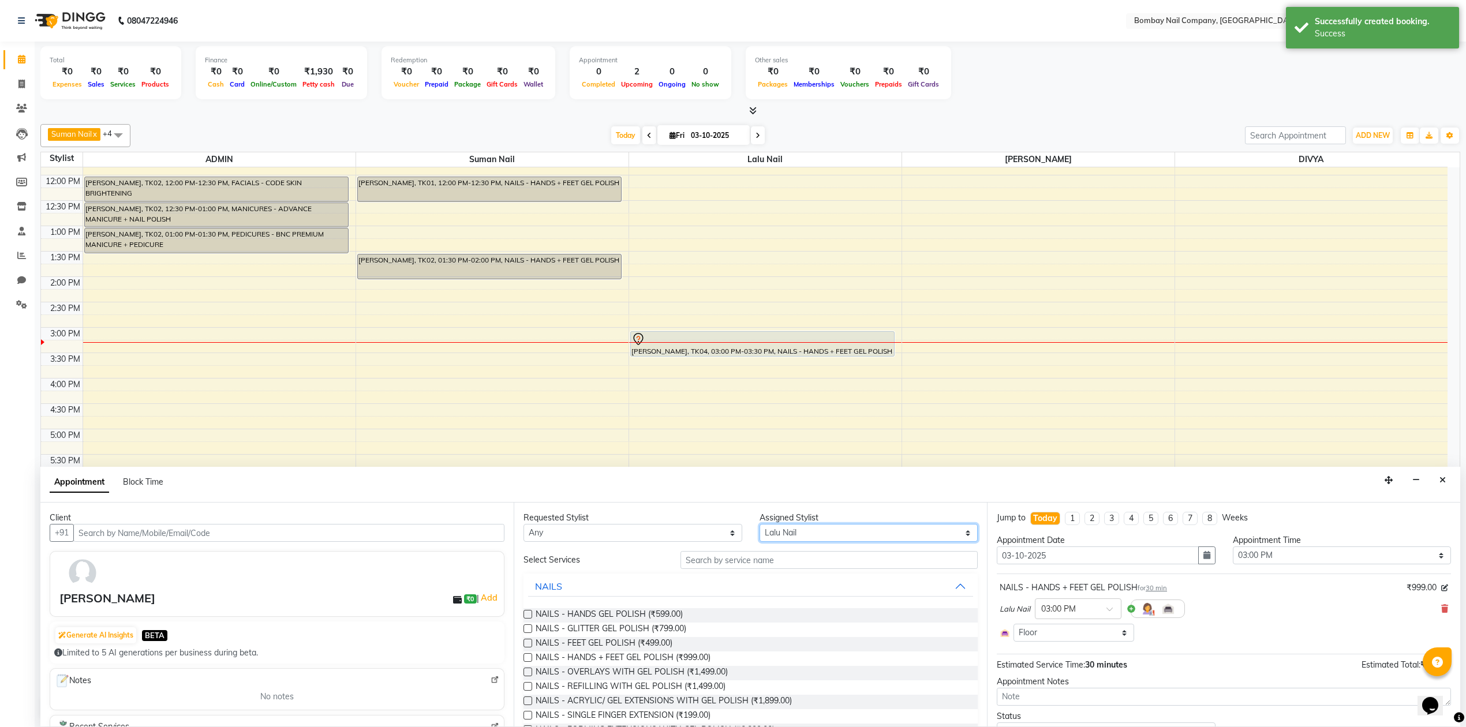
click at [841, 528] on select "Select ADMIN DIVYA Lalu Nail Sanjay Nail SANSKRUTI Suman Nail" at bounding box center [869, 533] width 219 height 18
select select "90119"
click at [760, 525] on select "Select ADMIN DIVYA Lalu Nail Sanjay Nail SANSKRUTI Suman Nail" at bounding box center [869, 533] width 219 height 18
click at [703, 561] on input "text" at bounding box center [829, 560] width 297 height 18
click at [525, 703] on label at bounding box center [528, 701] width 9 height 9
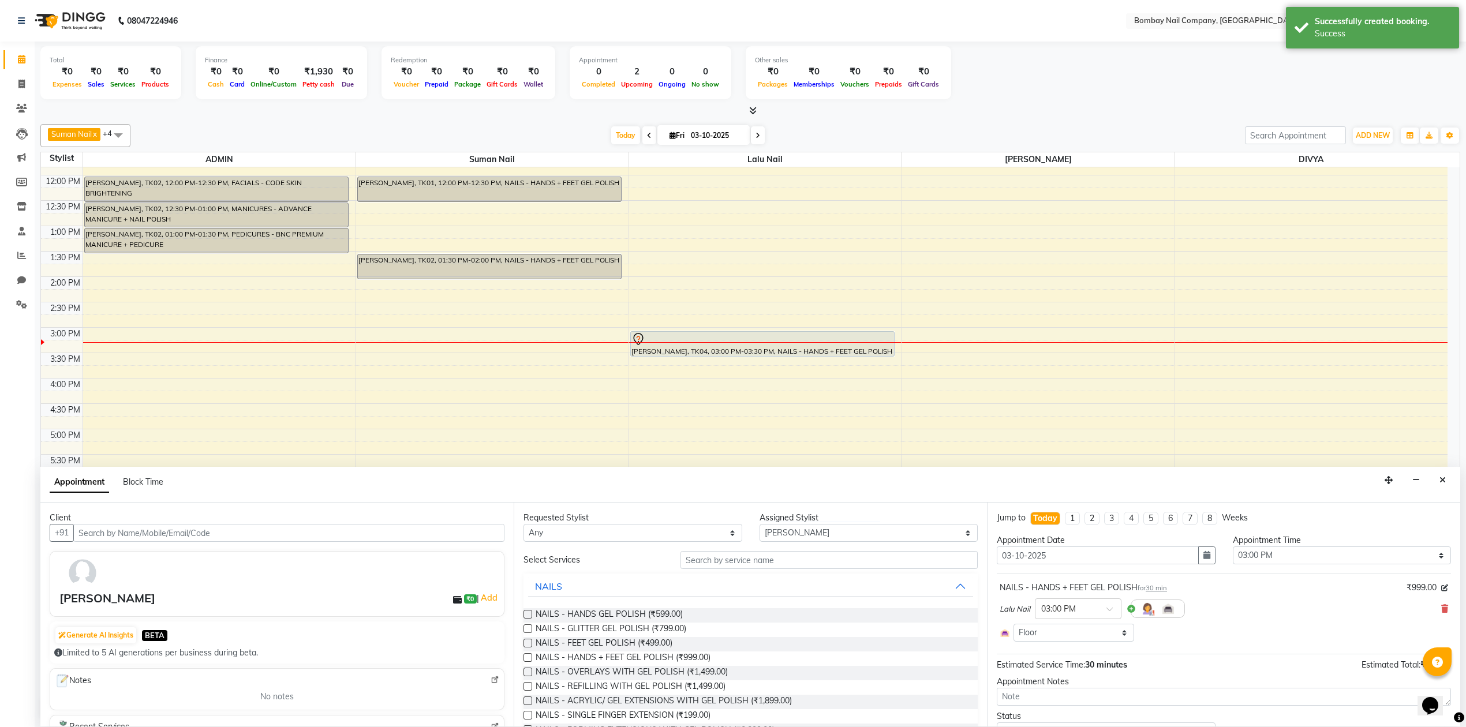
click at [525, 703] on input "checkbox" at bounding box center [528, 703] width 8 height 8
checkbox input "false"
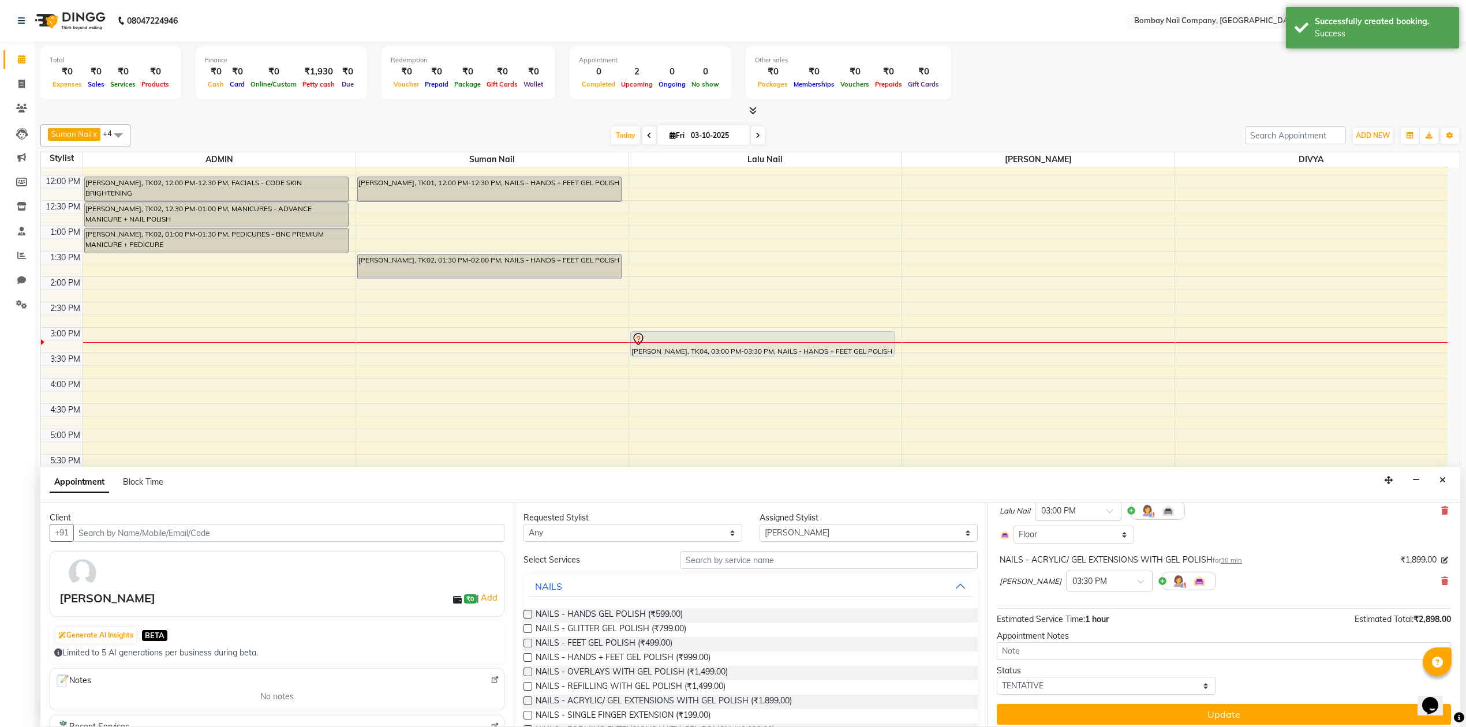
scroll to position [107, 0]
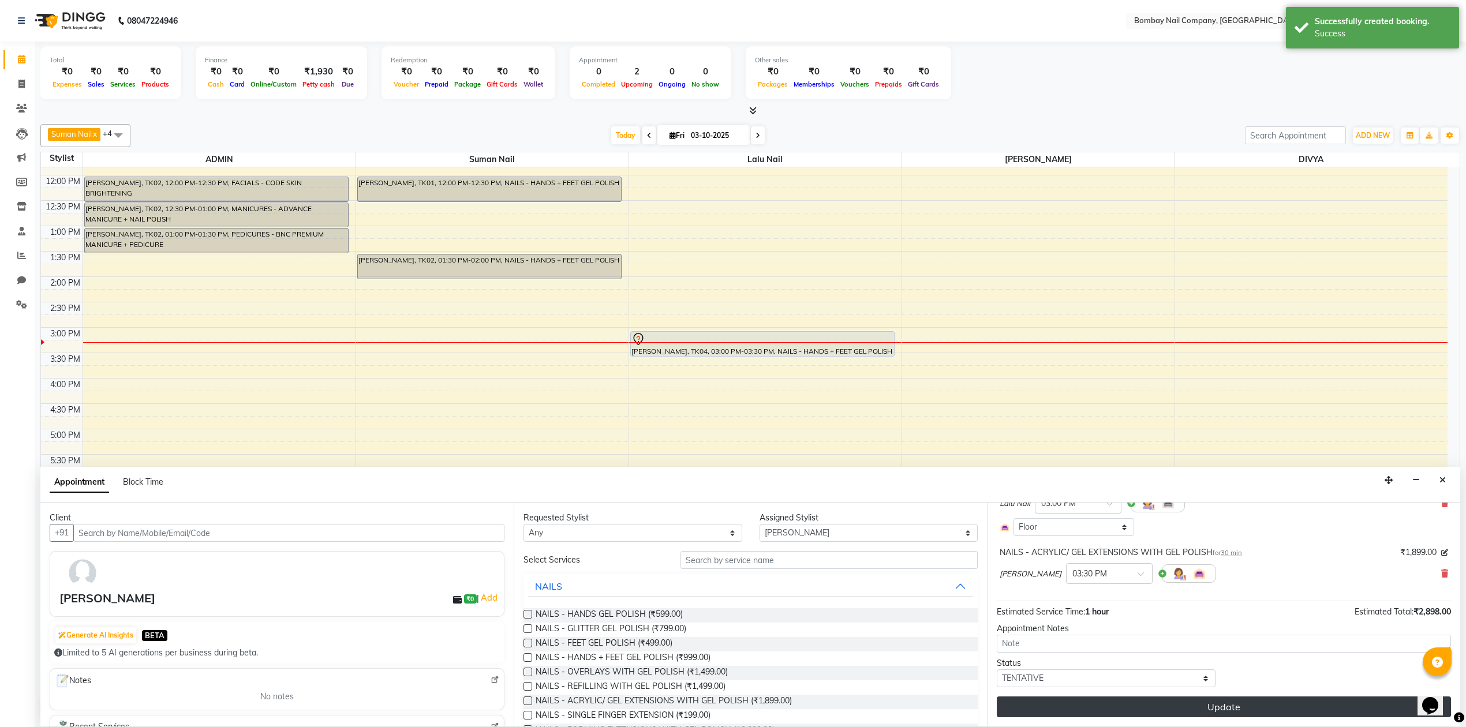
click at [1173, 707] on button "Update" at bounding box center [1224, 707] width 454 height 21
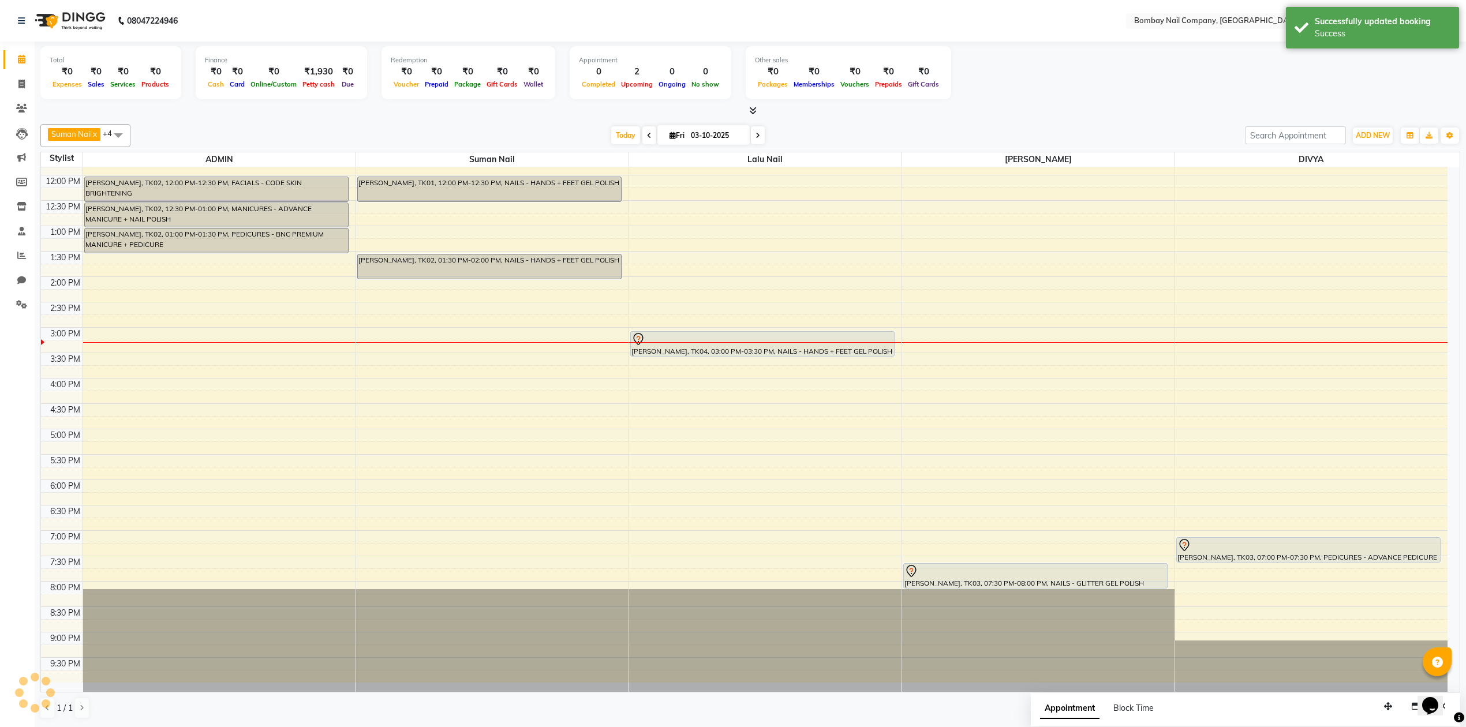
scroll to position [0, 0]
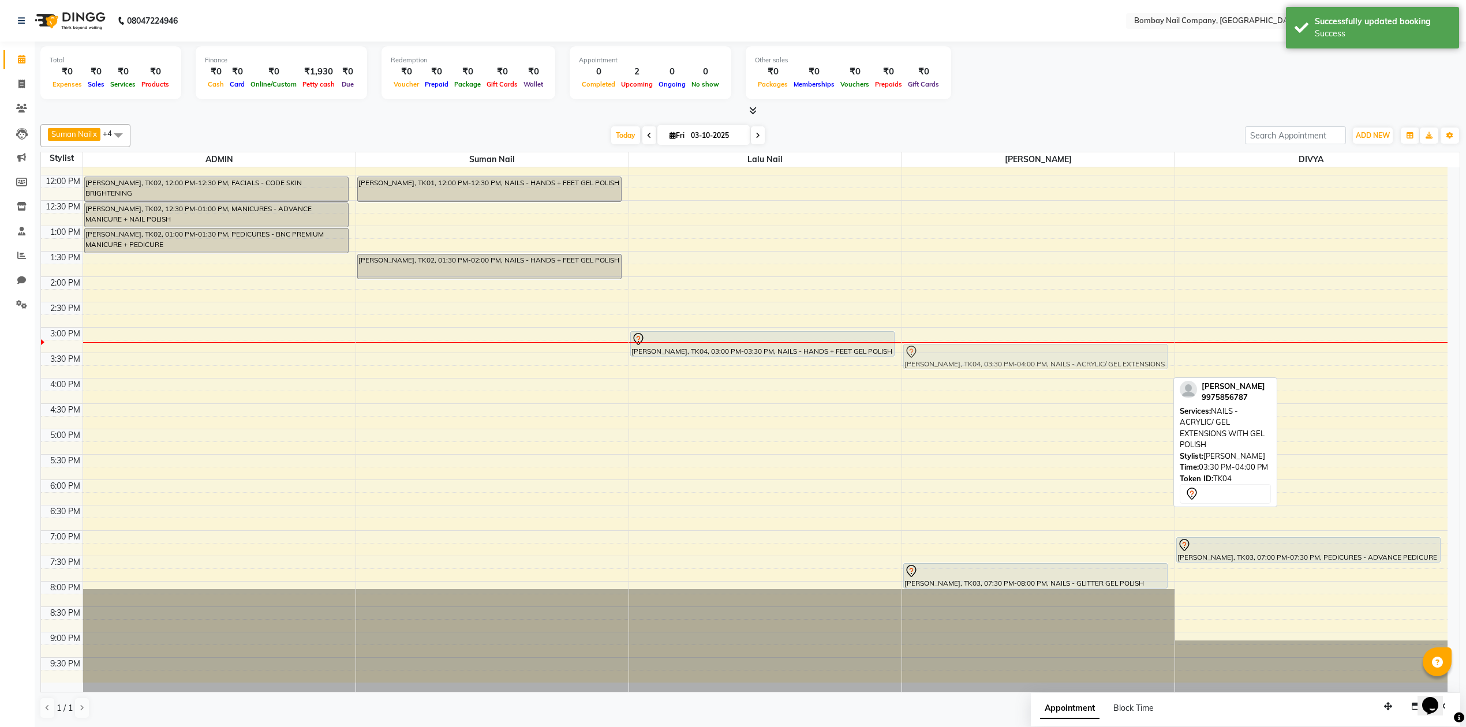
drag, startPoint x: 994, startPoint y: 378, endPoint x: 994, endPoint y: 365, distance: 12.7
click at [994, 365] on div "SHIVANI WAGHMARE, TK04, 03:30 PM-04:00 PM, NAILS - ACRYLIC/ GEL EXTENSIONS WITH…" at bounding box center [1038, 378] width 272 height 609
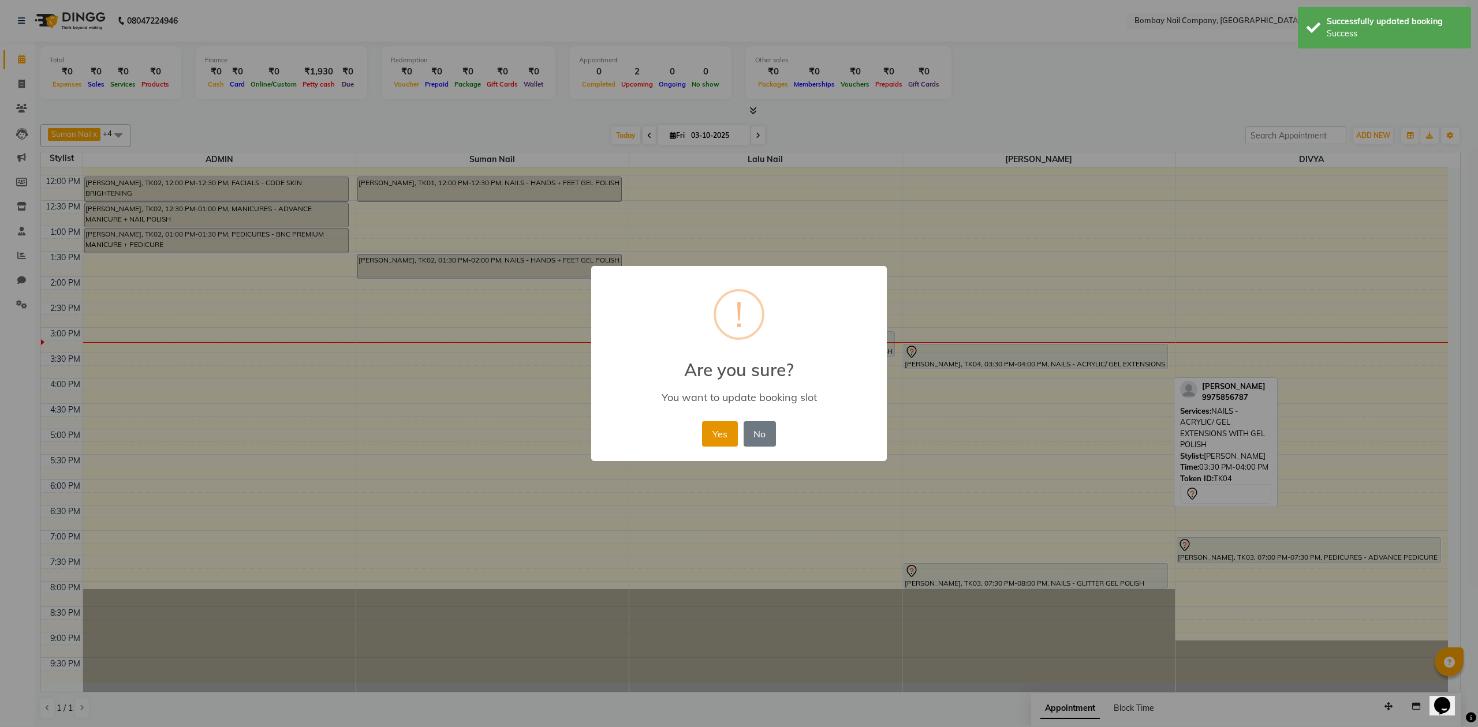
click at [721, 436] on button "Yes" at bounding box center [719, 433] width 35 height 25
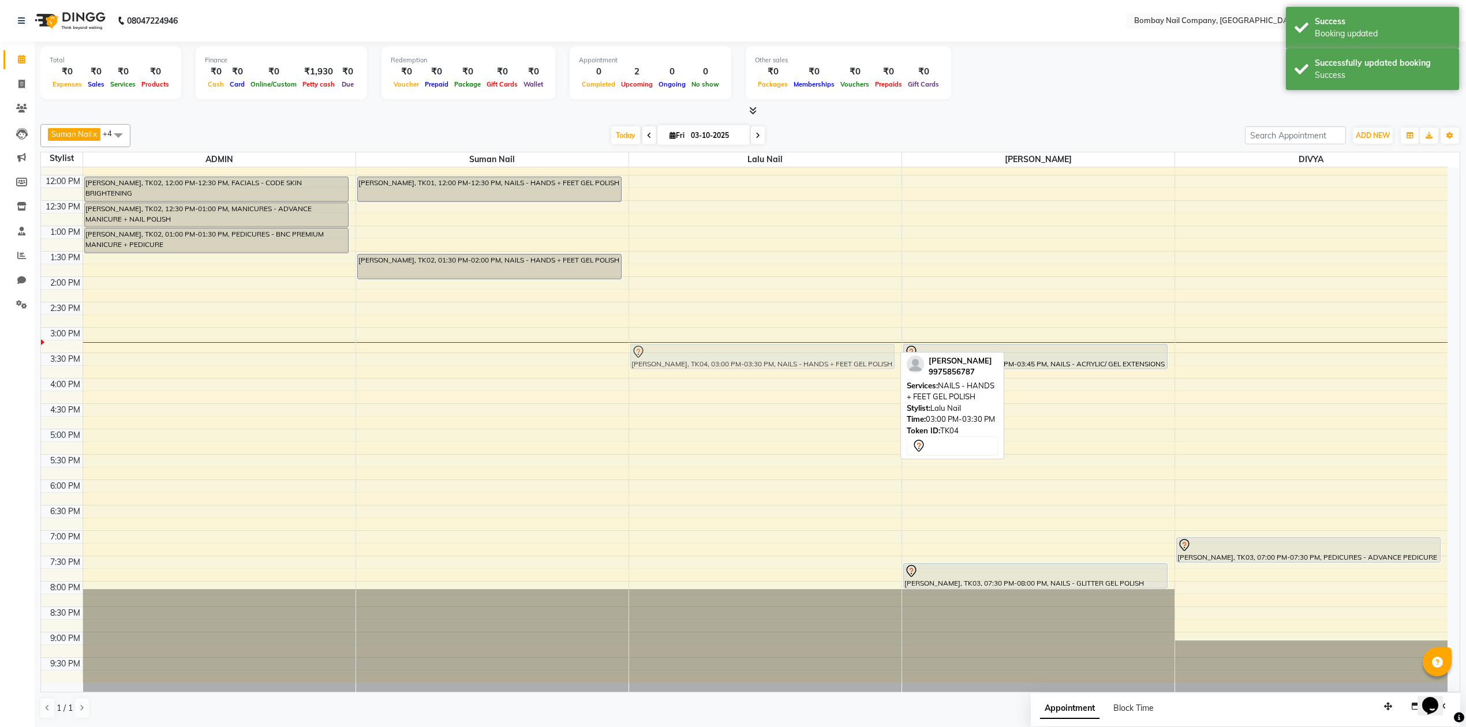
drag, startPoint x: 733, startPoint y: 349, endPoint x: 733, endPoint y: 364, distance: 14.4
click at [733, 364] on div "SHIVANI WAGHMARE, TK04, 03:00 PM-03:30 PM, NAILS - HANDS + FEET GEL POLISH SHIV…" at bounding box center [765, 378] width 272 height 609
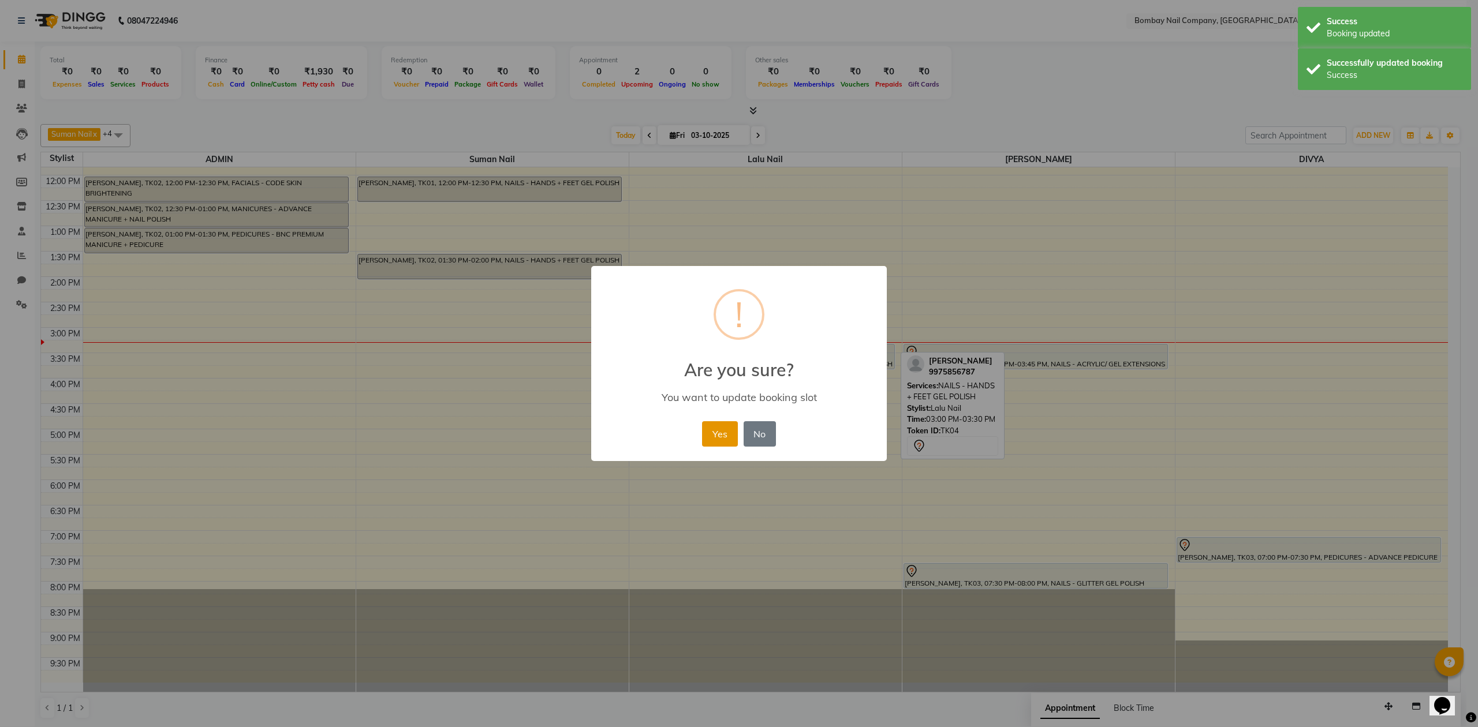
click at [709, 434] on button "Yes" at bounding box center [719, 433] width 35 height 25
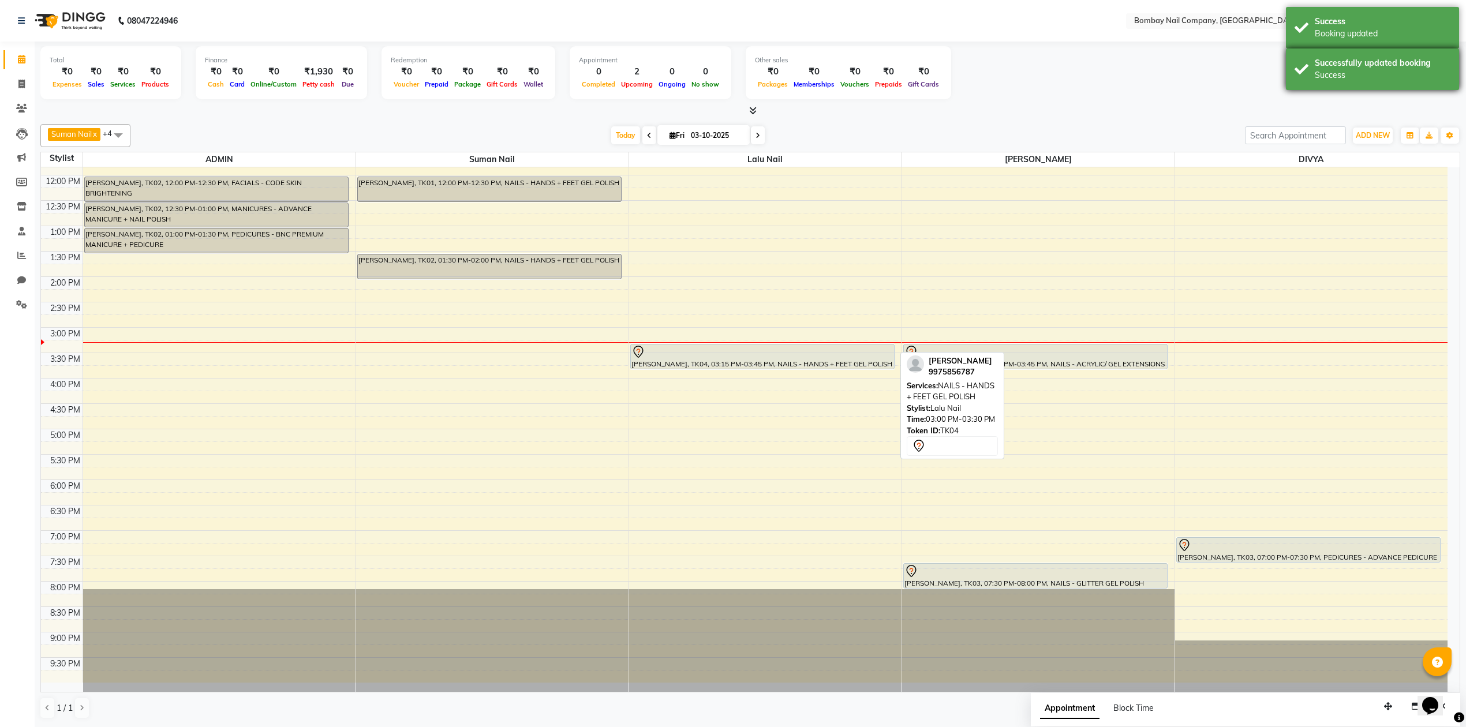
click at [1330, 76] on div "Success" at bounding box center [1383, 75] width 136 height 12
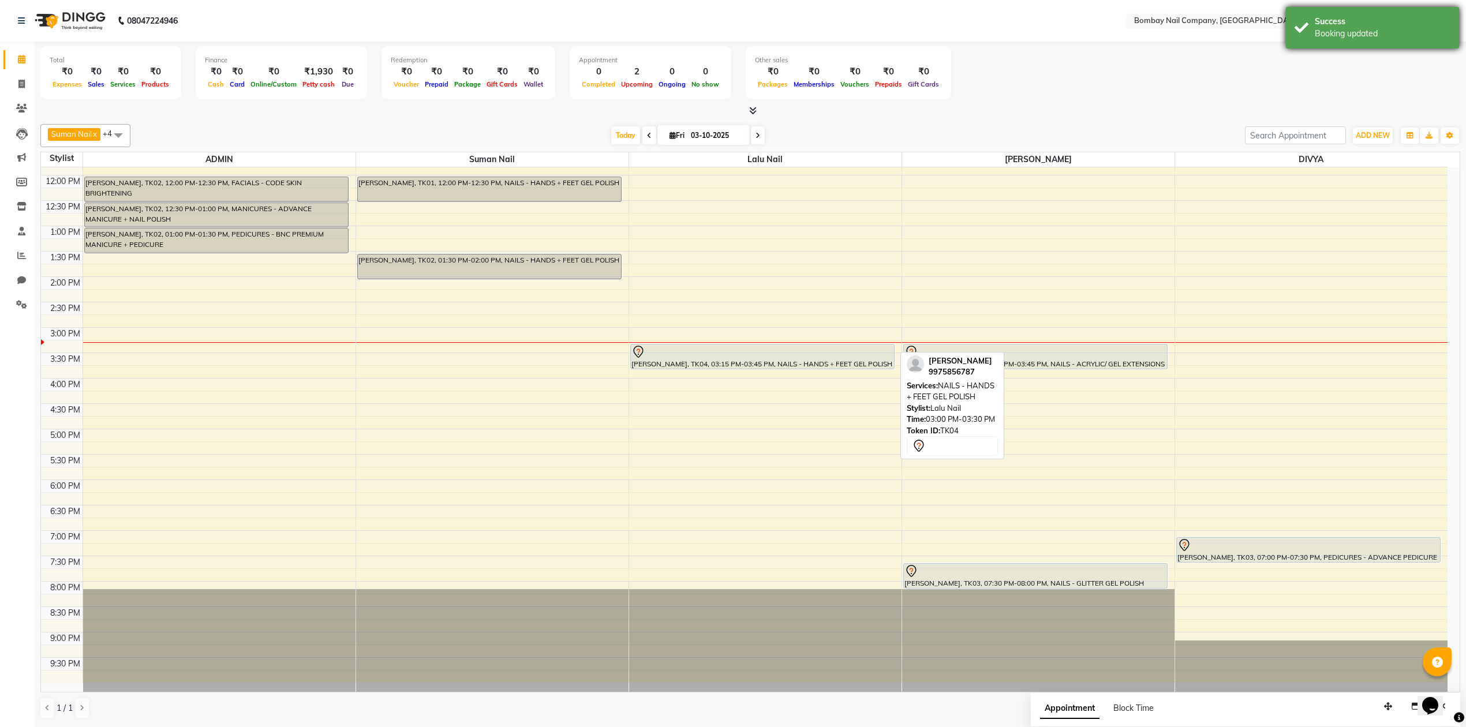
click at [1340, 26] on div "Success" at bounding box center [1383, 22] width 136 height 12
click at [1017, 100] on div "Total ₹0 Expenses ₹0 Sales ₹0 Services ₹0 Products Finance ₹0 Cash ₹0 Card ₹0 O…" at bounding box center [750, 74] width 1420 height 57
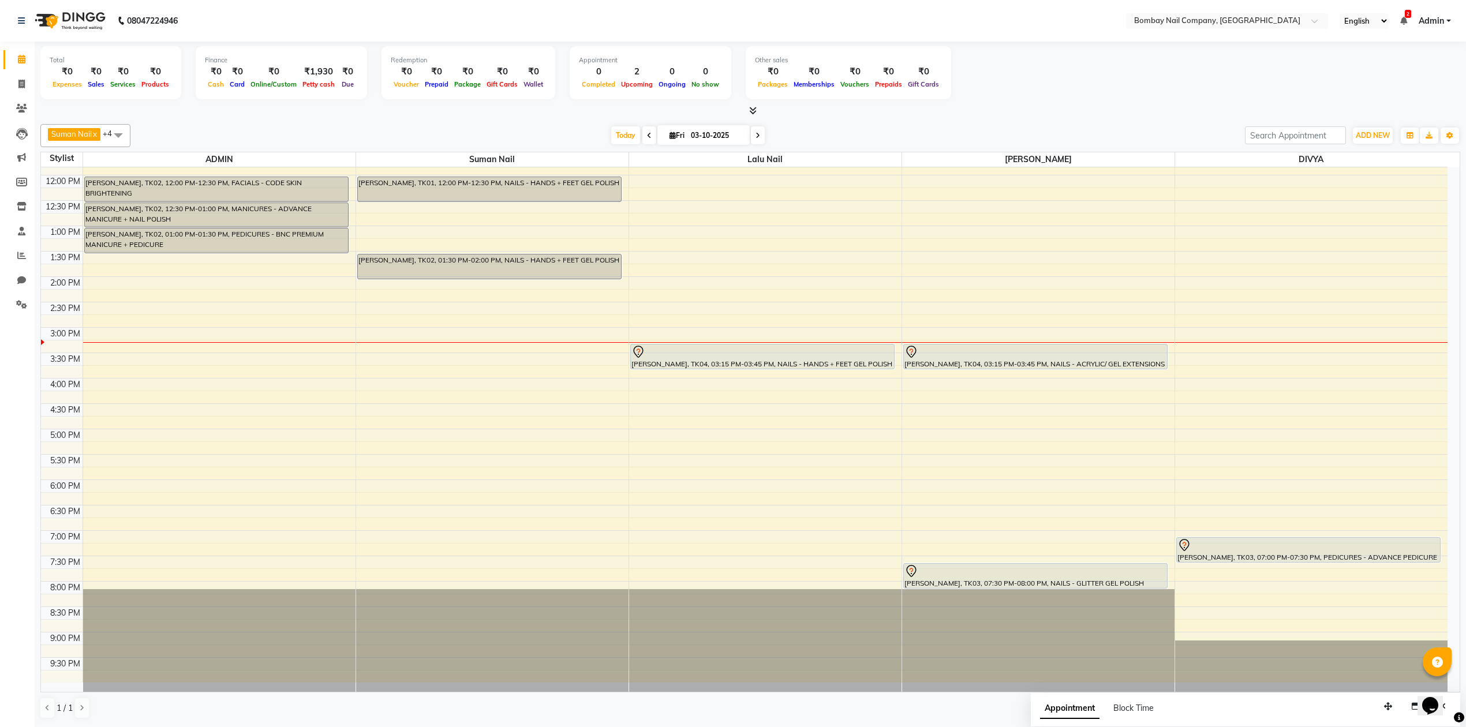
click at [1059, 105] on div at bounding box center [750, 111] width 1420 height 12
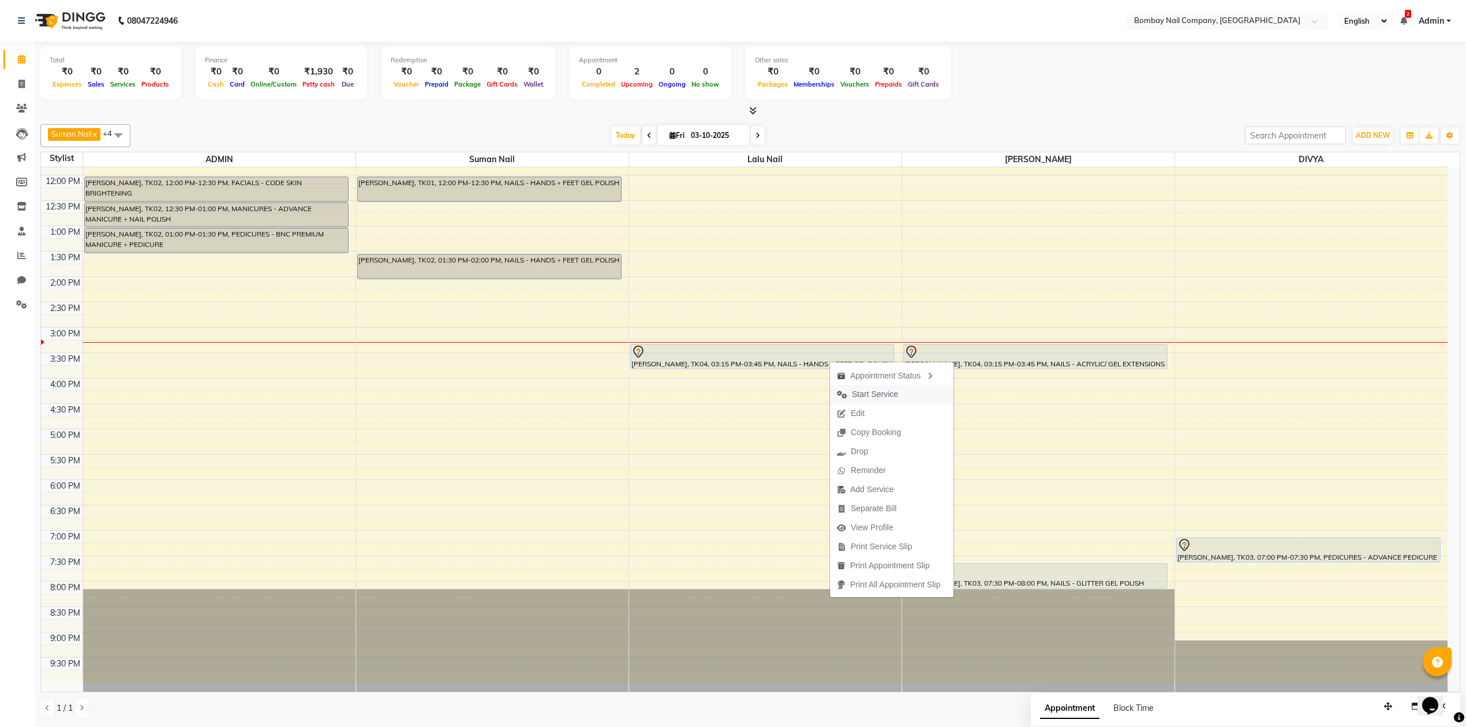
click at [916, 393] on button "Start Service" at bounding box center [892, 394] width 124 height 19
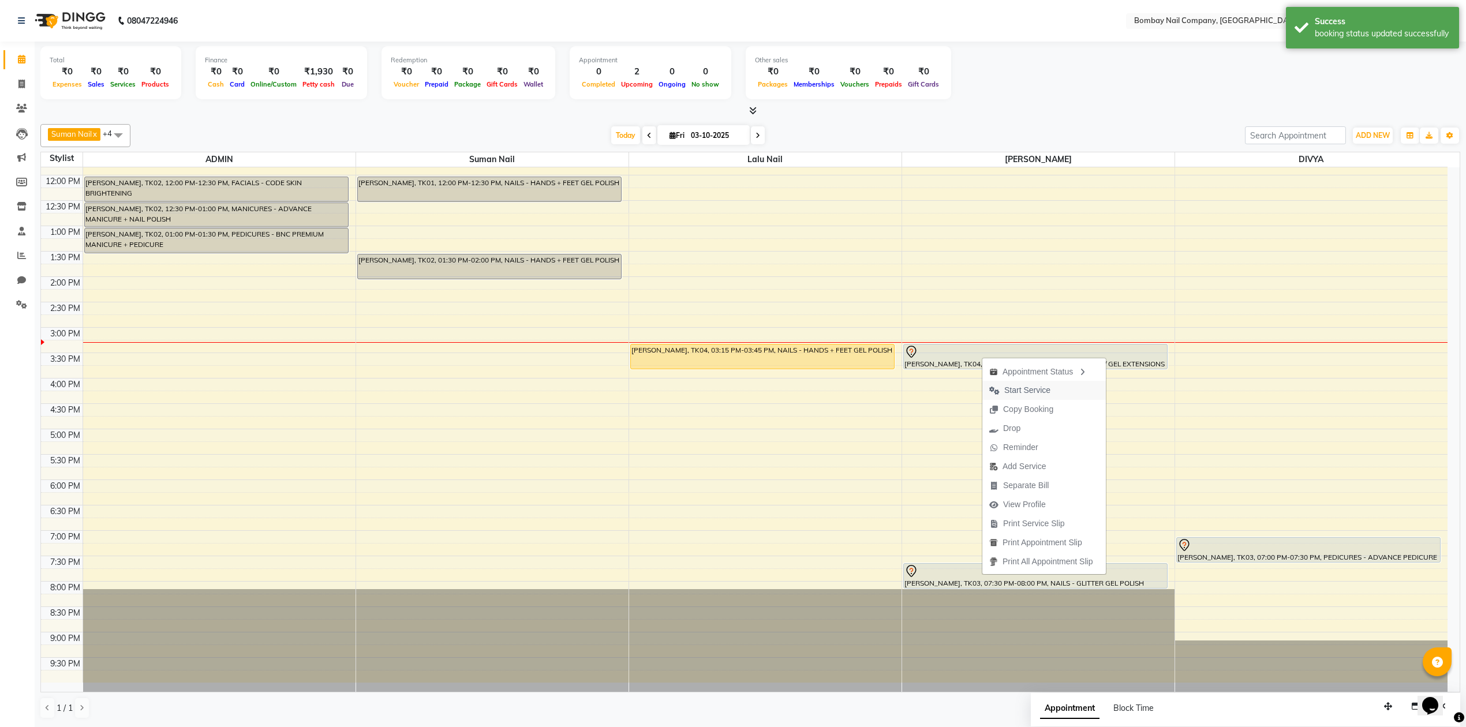
click at [1035, 389] on span "Start Service" at bounding box center [1028, 390] width 46 height 12
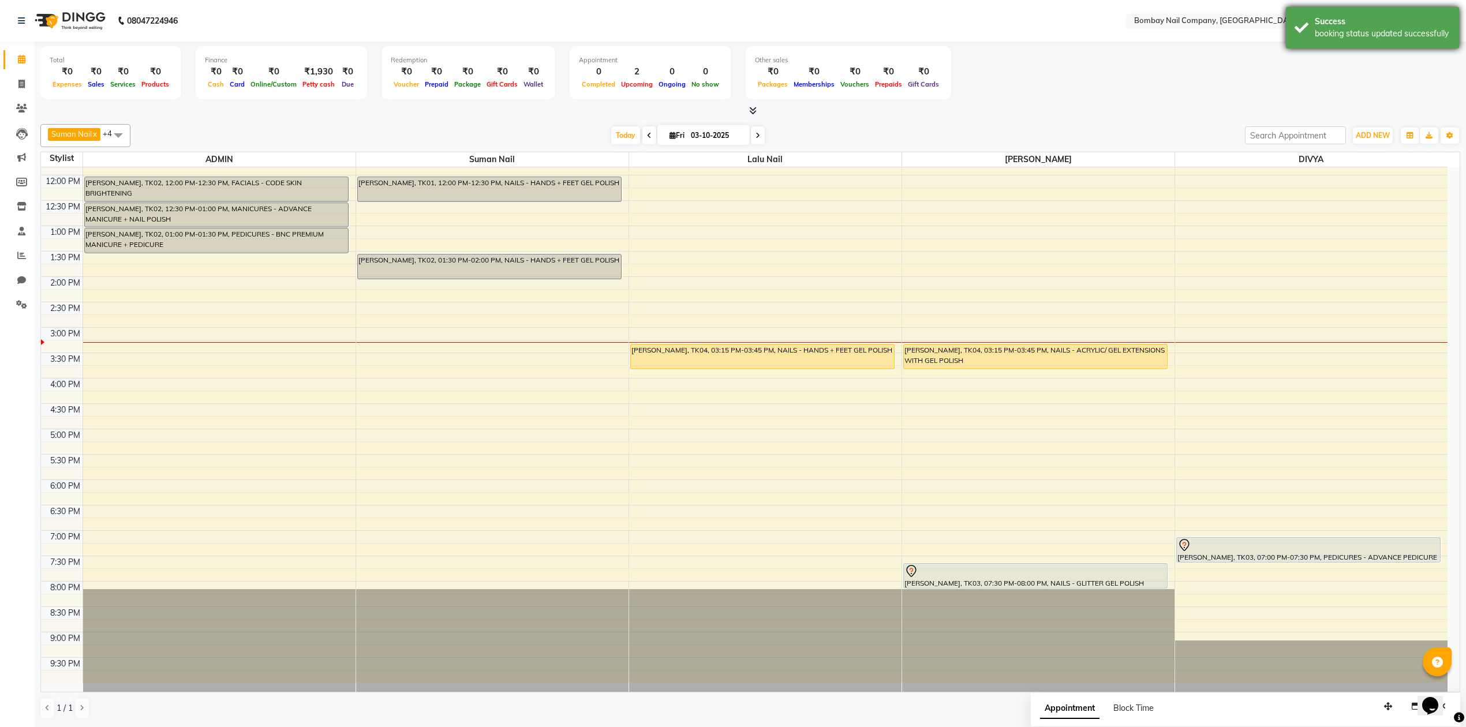
click at [1312, 30] on div "Success booking status updated successfully" at bounding box center [1372, 28] width 173 height 42
click at [1036, 77] on div "Total ₹0 Expenses ₹0 Sales ₹0 Services ₹0 Products Finance ₹0 Cash ₹0 Card ₹0 O…" at bounding box center [750, 74] width 1420 height 57
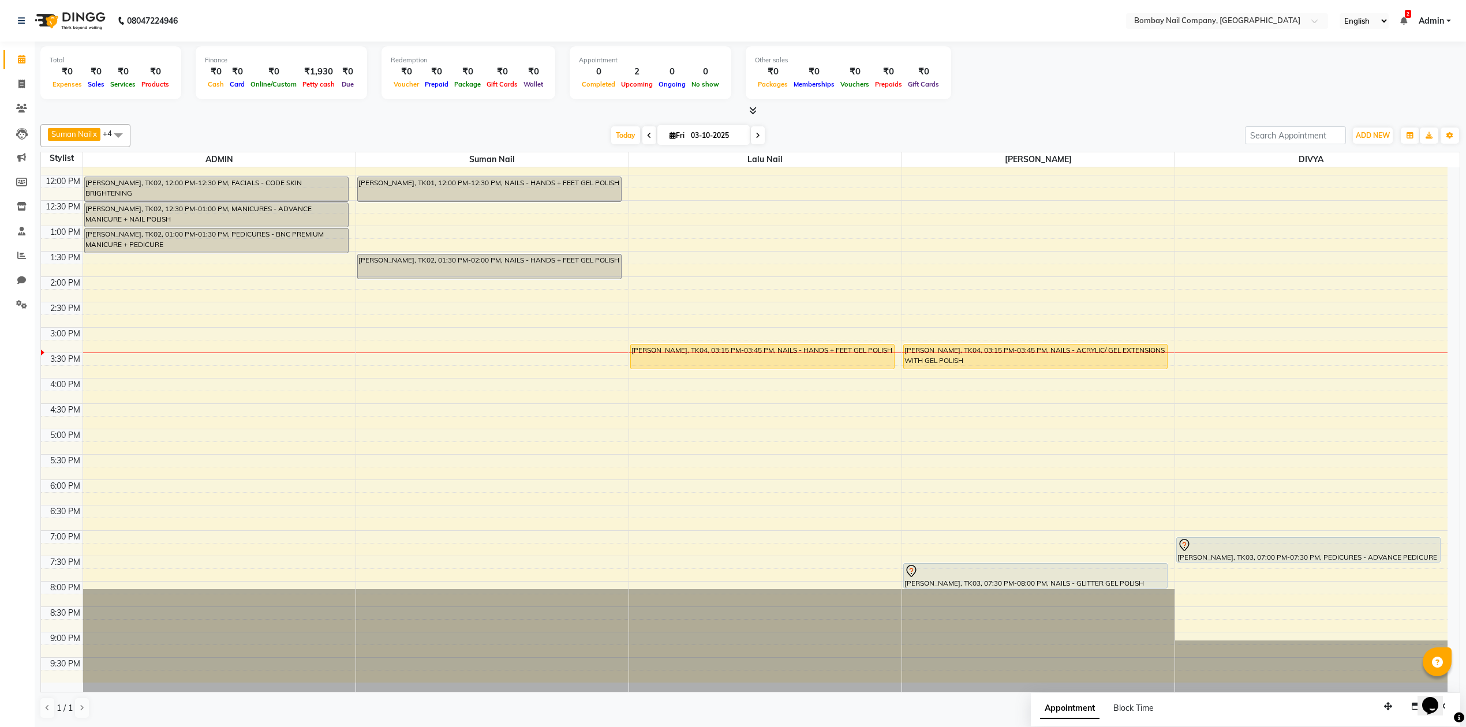
scroll to position [1, 0]
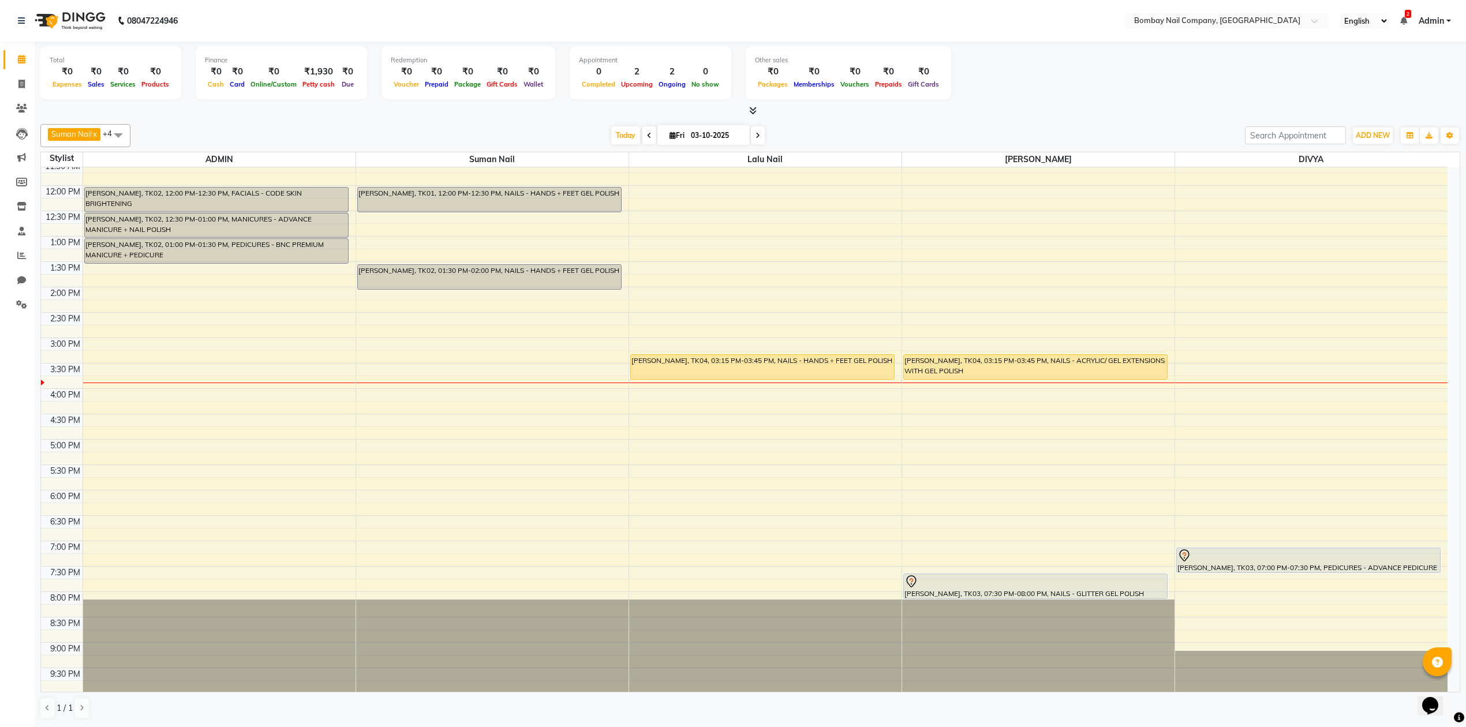
scroll to position [93, 0]
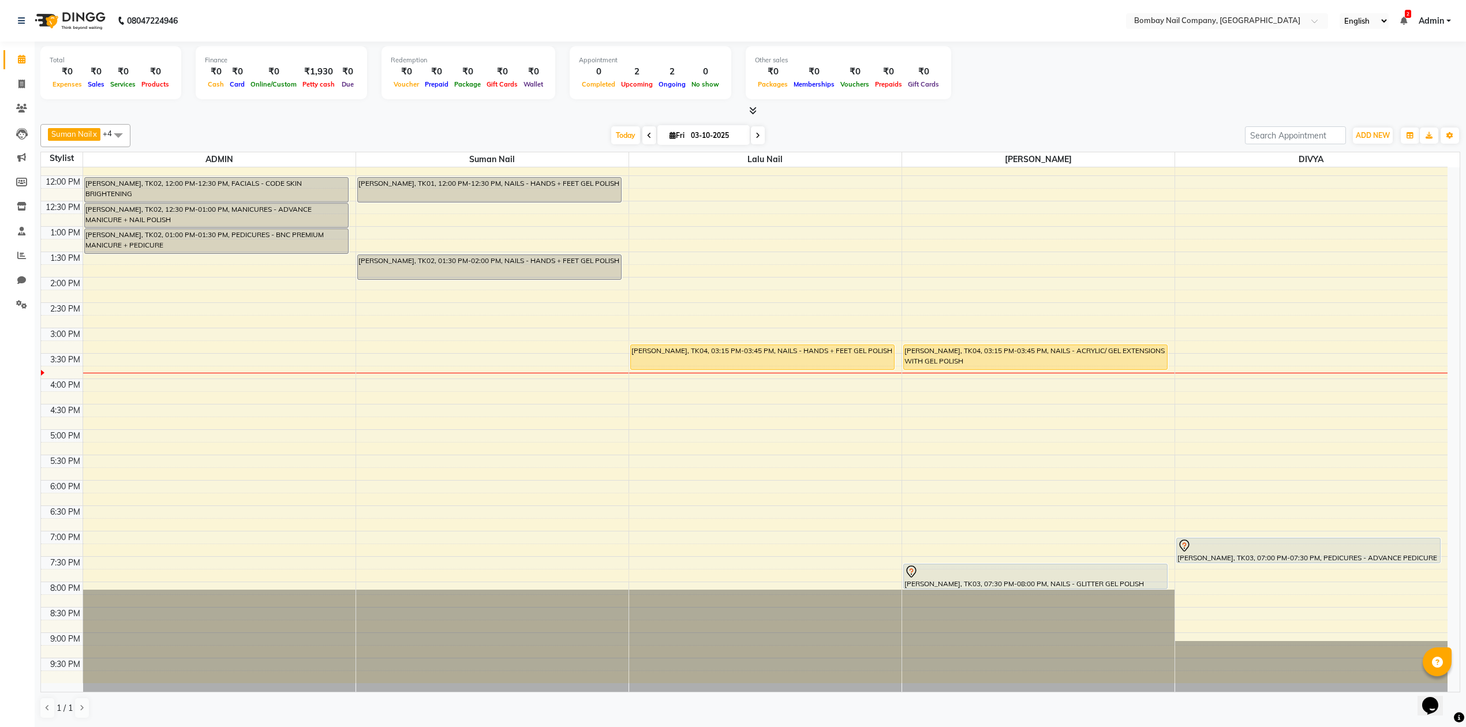
click at [753, 112] on icon at bounding box center [753, 110] width 8 height 9
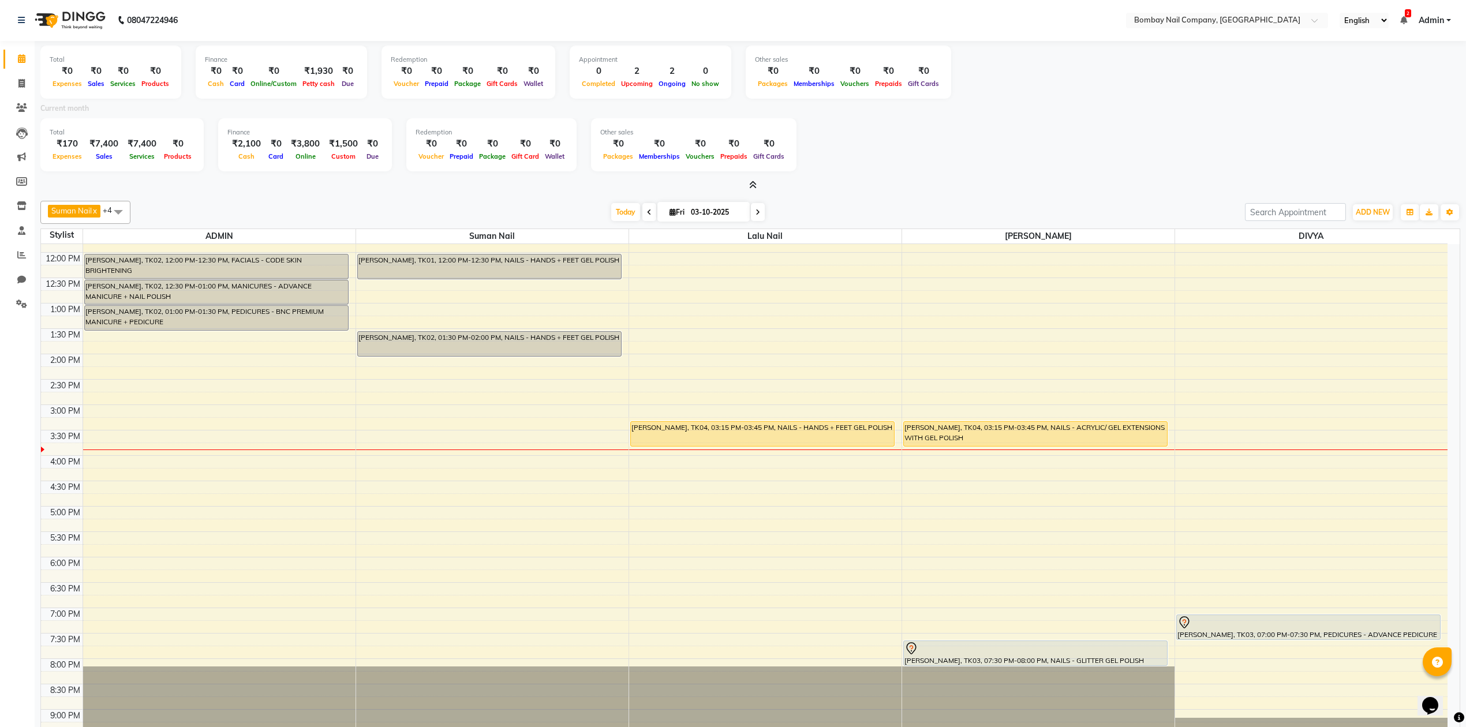
click at [861, 144] on div "Total ₹170 Expenses ₹7,400 Sales ₹7,400 Services ₹0 Products Finance ₹2,100 Cas…" at bounding box center [750, 146] width 1420 height 57
click at [751, 183] on icon at bounding box center [753, 185] width 8 height 9
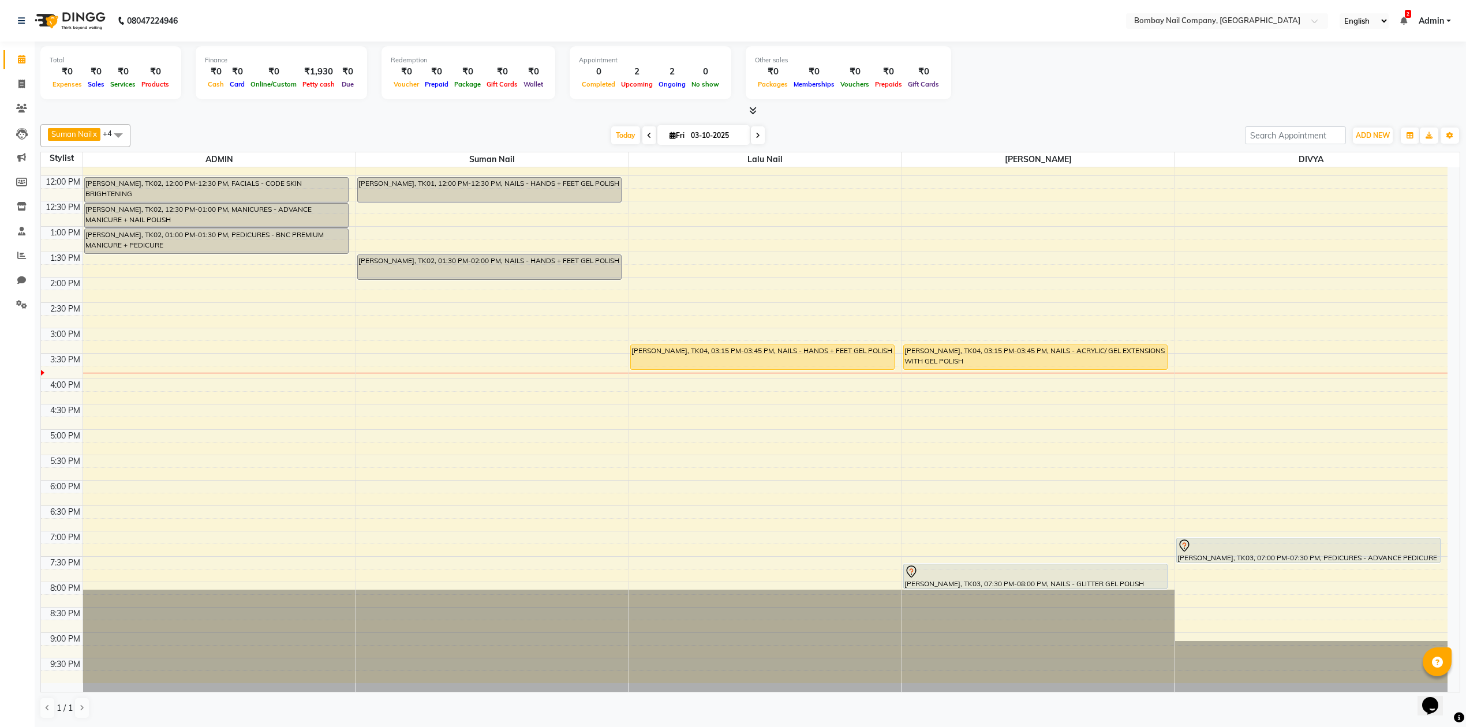
click at [821, 125] on div "Suman Nail x Lalu Nail x Sanjay Nail x DIVYA x ADMIN x +4 Select All ADMIN Suma…" at bounding box center [750, 135] width 1420 height 23
click at [822, 124] on div "Suman Nail x Lalu Nail x Sanjay Nail x DIVYA x ADMIN x +4 Select All ADMIN Suma…" at bounding box center [750, 135] width 1420 height 23
click at [943, 109] on div at bounding box center [750, 111] width 1420 height 12
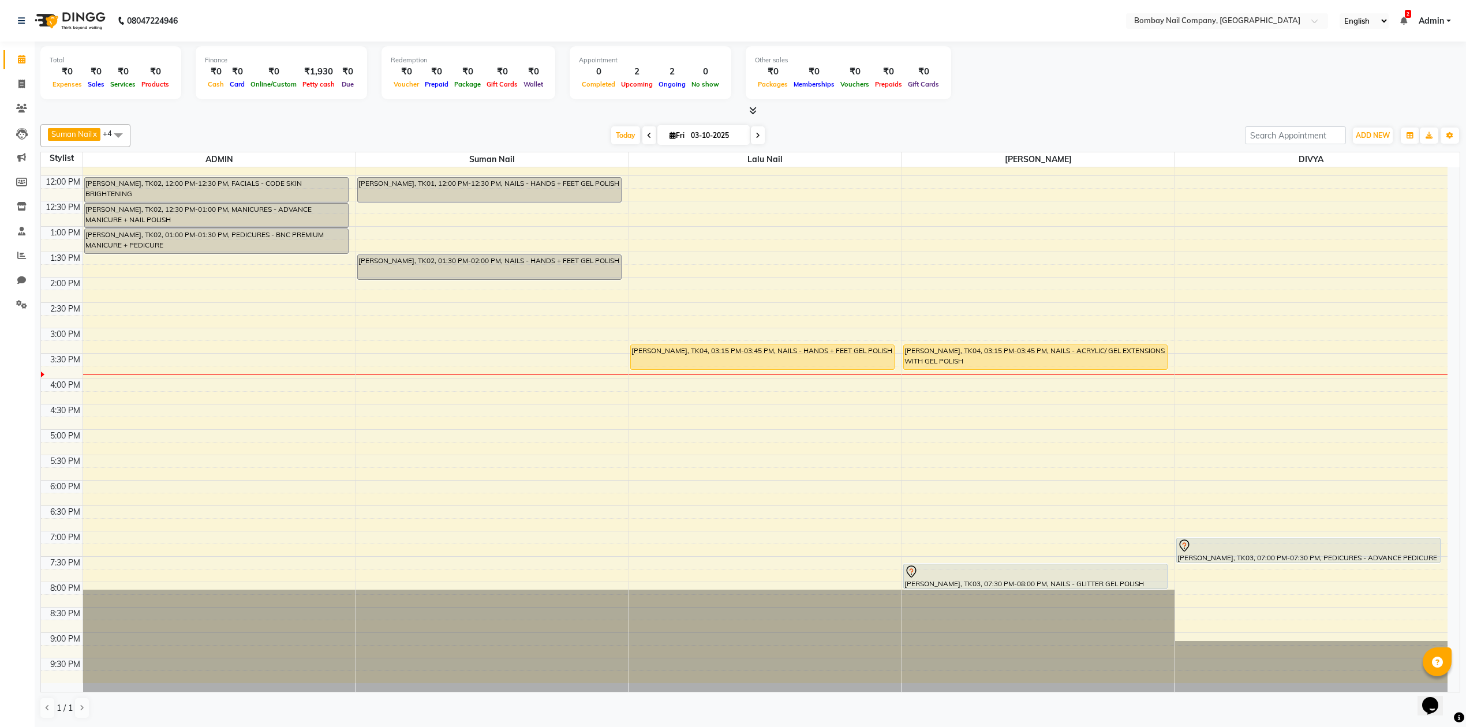
click at [943, 109] on div at bounding box center [750, 111] width 1420 height 12
